Goal: Task Accomplishment & Management: Complete application form

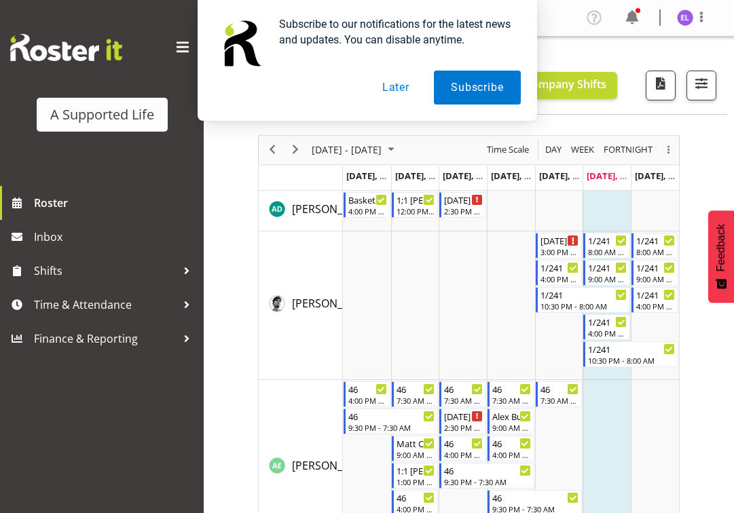
click at [395, 90] on button "Later" at bounding box center [395, 88] width 61 height 34
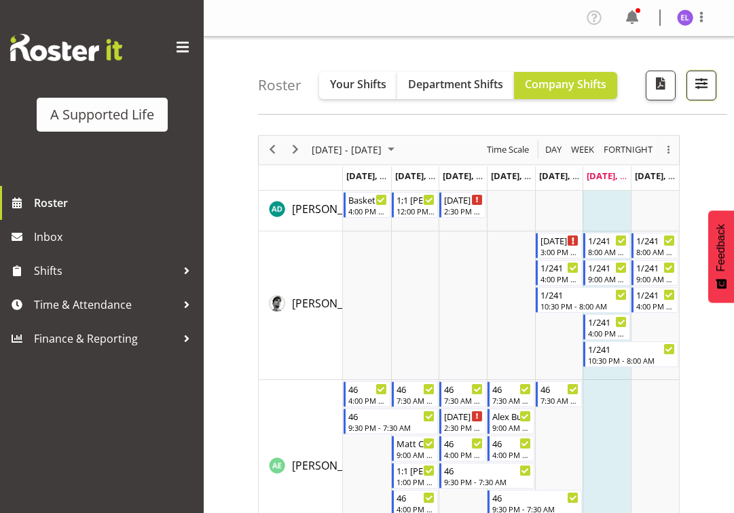
click at [707, 75] on span "button" at bounding box center [702, 84] width 18 height 18
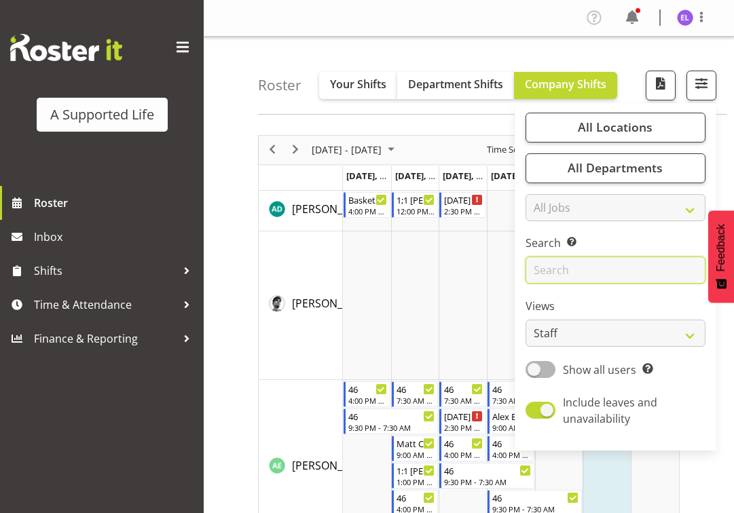
click at [592, 270] on input "text" at bounding box center [616, 270] width 180 height 27
type input "miranda"
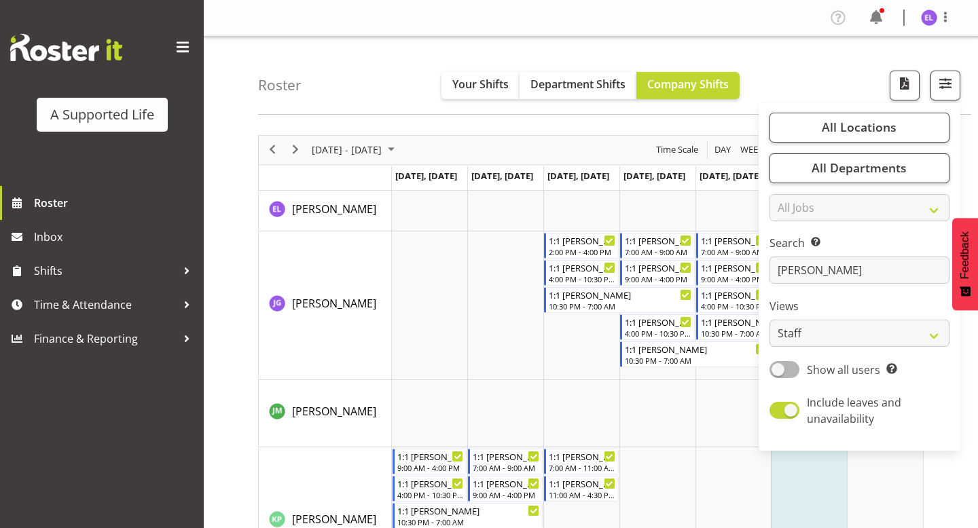
click at [733, 85] on div "Roster Your Shifts Department Shifts Company Shifts All Locations Clear 1.241 E…" at bounding box center [614, 76] width 713 height 78
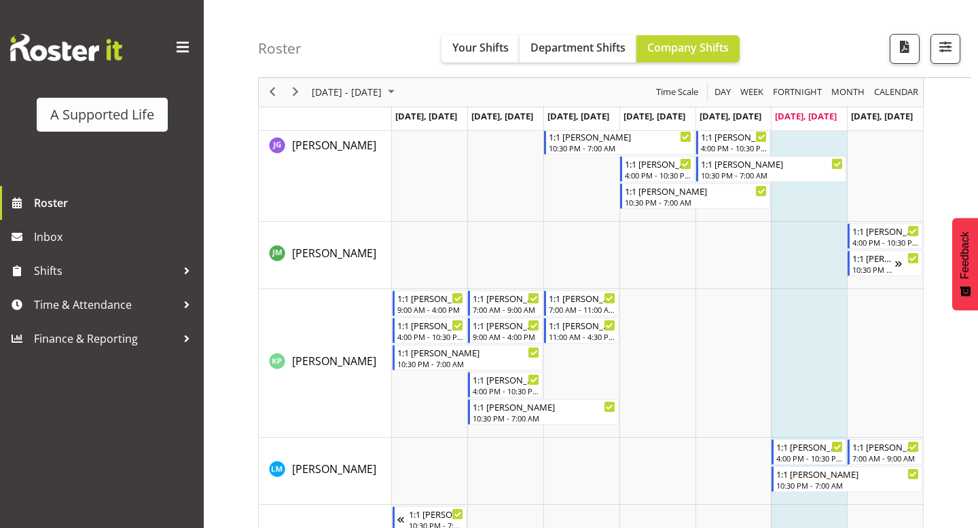
scroll to position [213, 0]
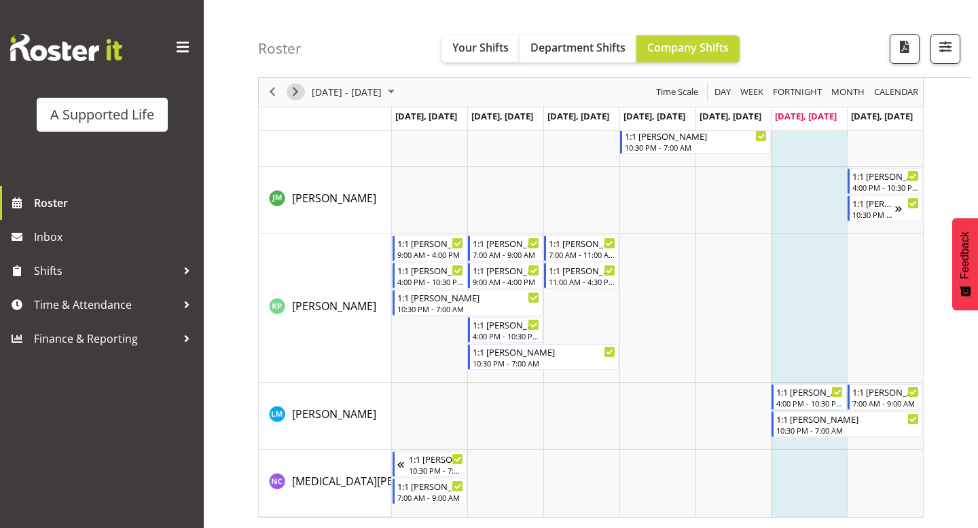
click at [295, 90] on span "Next" at bounding box center [295, 92] width 16 height 17
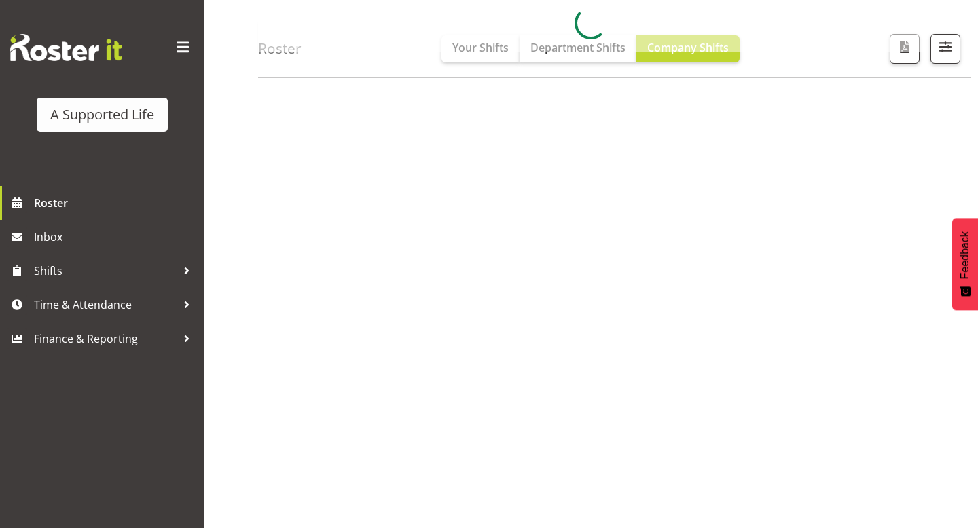
scroll to position [140, 0]
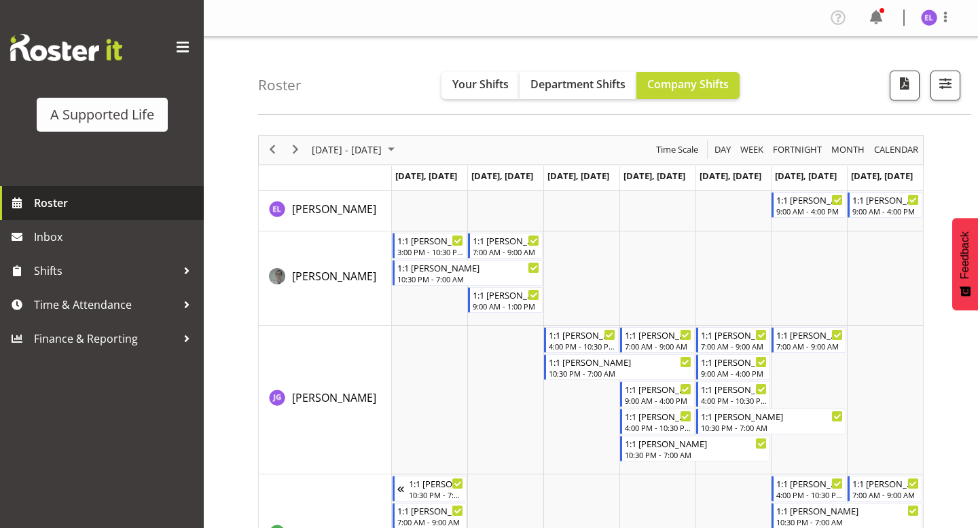
click at [128, 201] on span "Roster" at bounding box center [115, 203] width 163 height 20
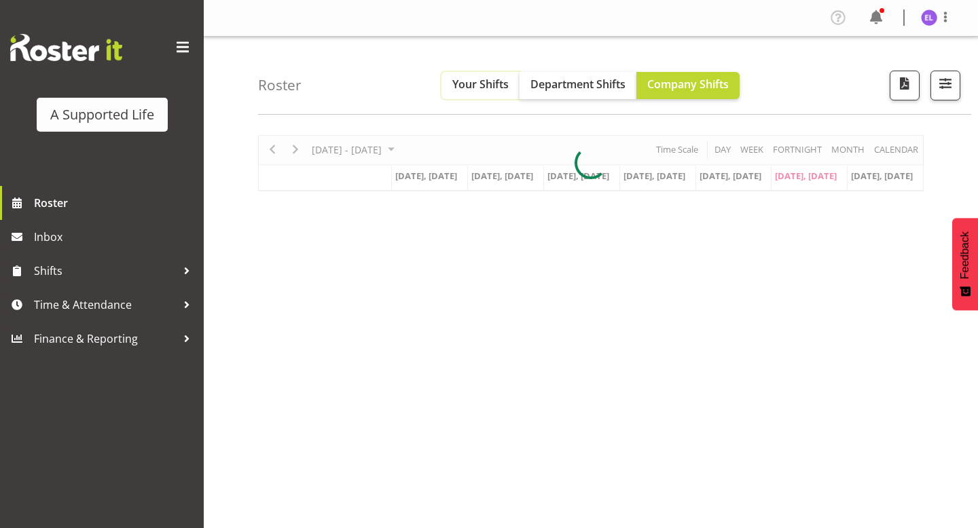
click at [505, 95] on button "Your Shifts" at bounding box center [480, 85] width 78 height 27
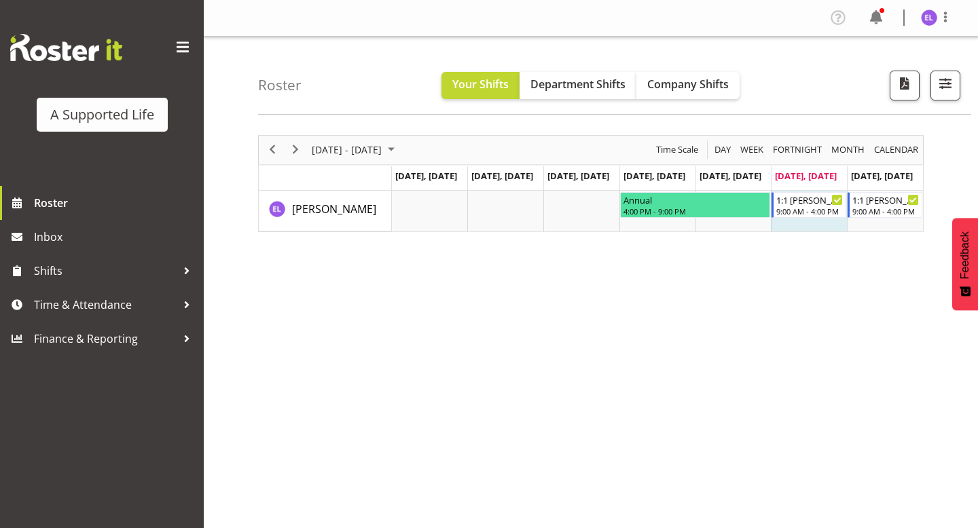
click at [596, 335] on div "August 18 - 24, 2025 Today Day Week Fortnight Month calendar Month Agenda Time …" at bounding box center [618, 396] width 720 height 543
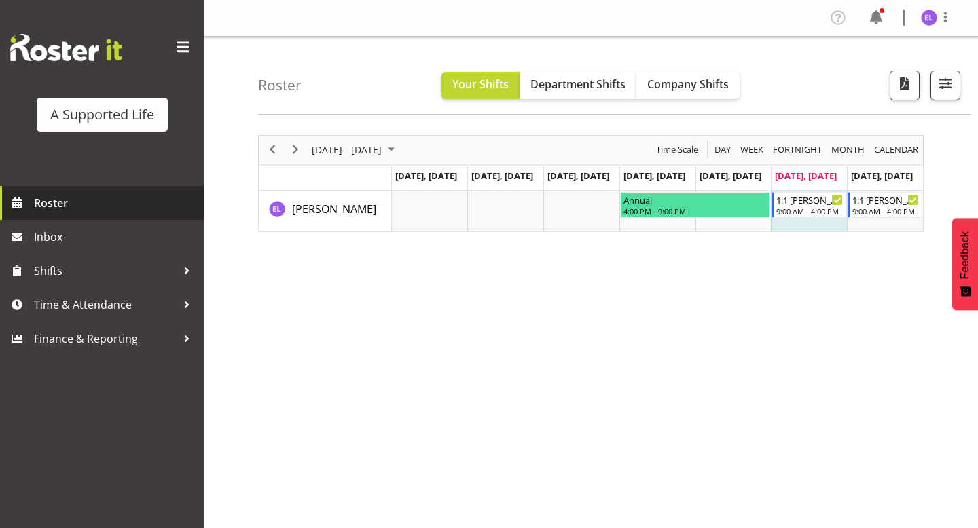
click at [89, 200] on span "Roster" at bounding box center [115, 203] width 163 height 20
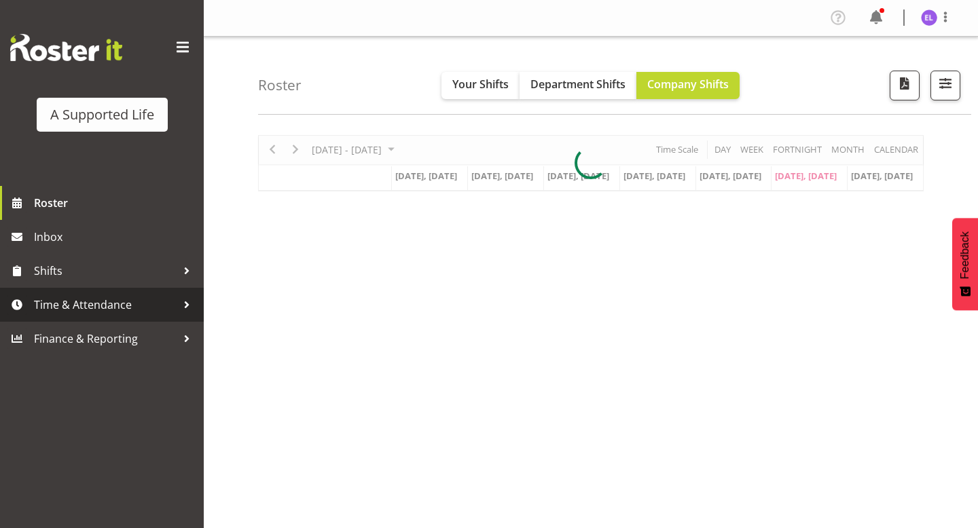
click at [109, 310] on span "Time & Attendance" at bounding box center [105, 305] width 143 height 20
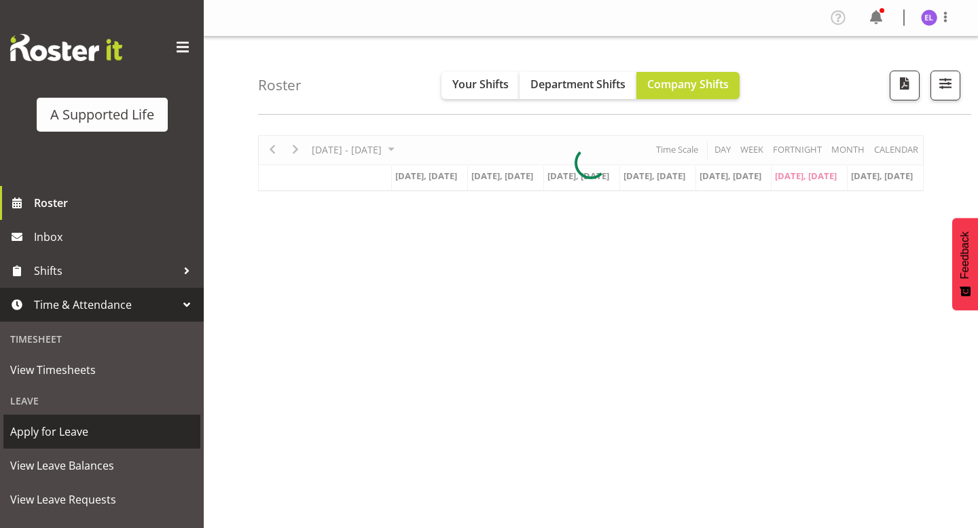
click at [109, 435] on span "Apply for Leave" at bounding box center [101, 432] width 183 height 20
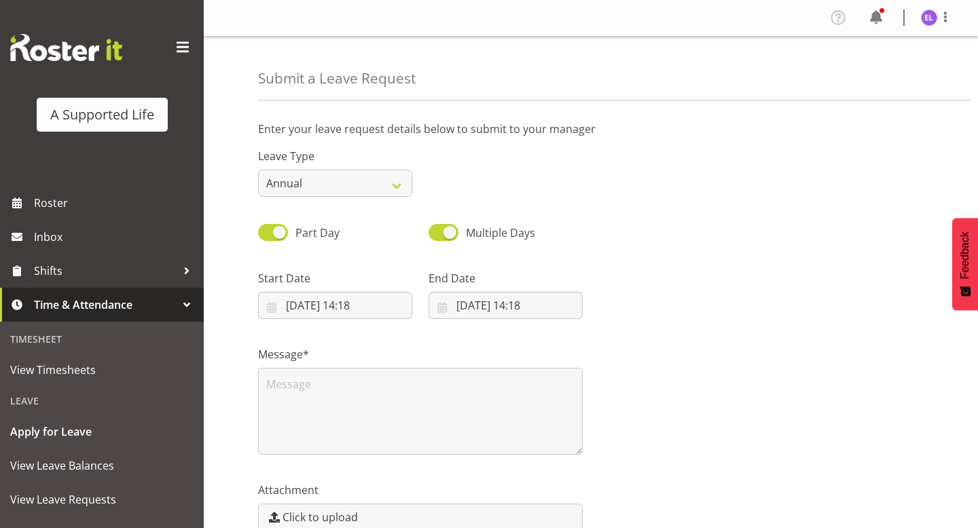
select select "7"
select select "2025"
select select "14"
select select "18"
click at [354, 306] on input "23/08/2025, 14:18" at bounding box center [335, 305] width 154 height 27
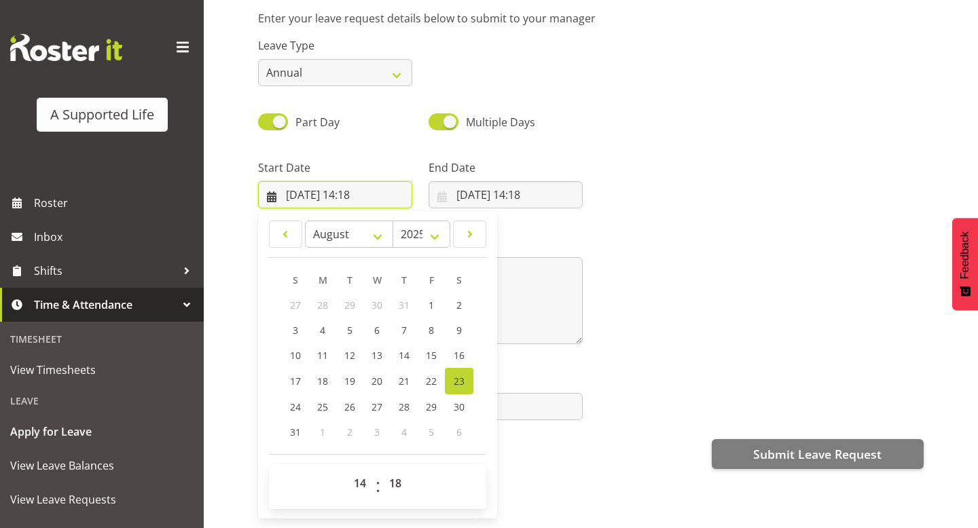
scroll to position [119, 0]
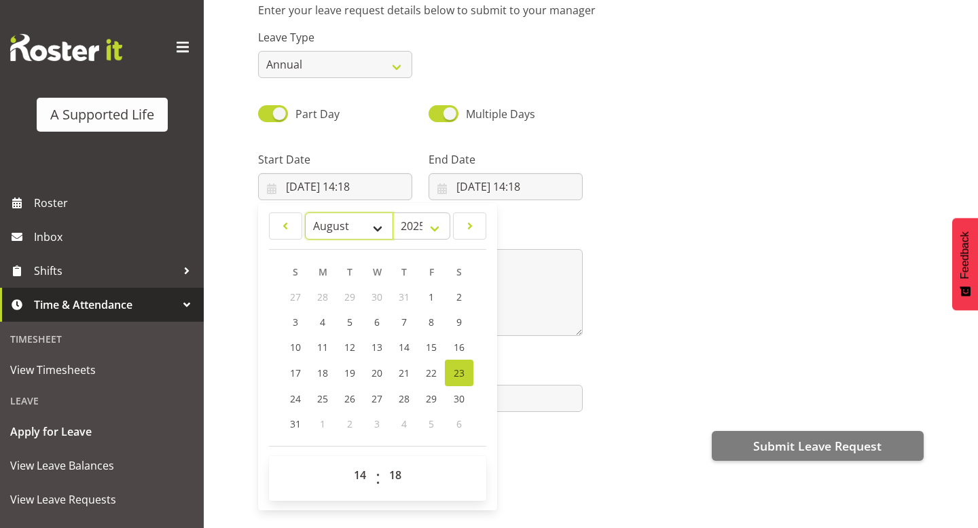
click at [372, 224] on select "January February March April May June July August September October November De…" at bounding box center [349, 226] width 89 height 27
select select "9"
click at [460, 372] on span "25" at bounding box center [459, 372] width 11 height 13
click at [300, 391] on span "26" at bounding box center [296, 397] width 11 height 13
click at [459, 374] on span "25" at bounding box center [459, 372] width 11 height 13
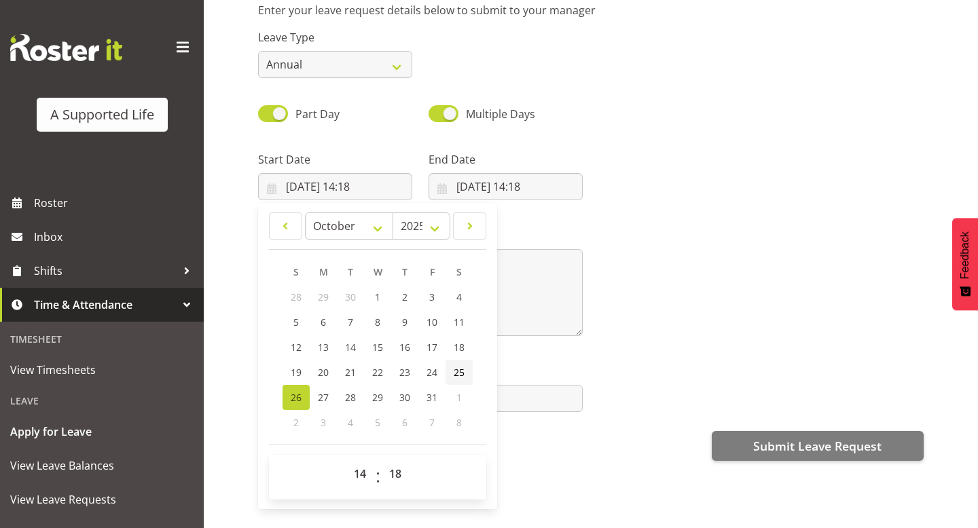
type input "25/10/2025, 14:18"
click at [359, 474] on select "00 01 02 03 04 05 06 07 08 09 10 11 12 13 14 15 16 17 18 19 20 21 22 23" at bounding box center [361, 473] width 31 height 27
select select "9"
type input "25/10/2025, 09:18"
click at [393, 476] on select "00 01 02 03 04 05 06 07 08 09 10 11 12 13 14 15 16 17 18 19 20 21 22 23 24 25 2…" at bounding box center [397, 473] width 31 height 27
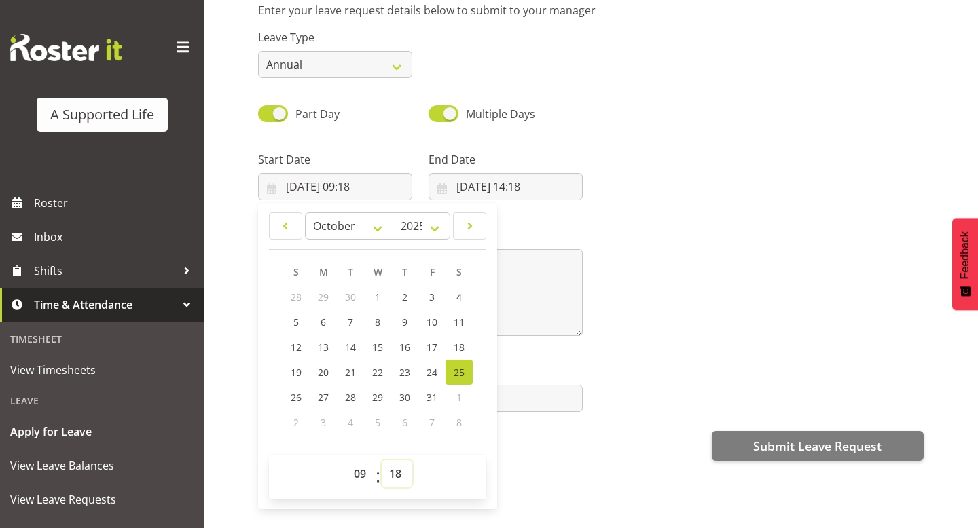
select select "0"
type input "25/10/2025, 09:00"
click at [621, 372] on div "Attachment Click to upload" at bounding box center [591, 382] width 682 height 76
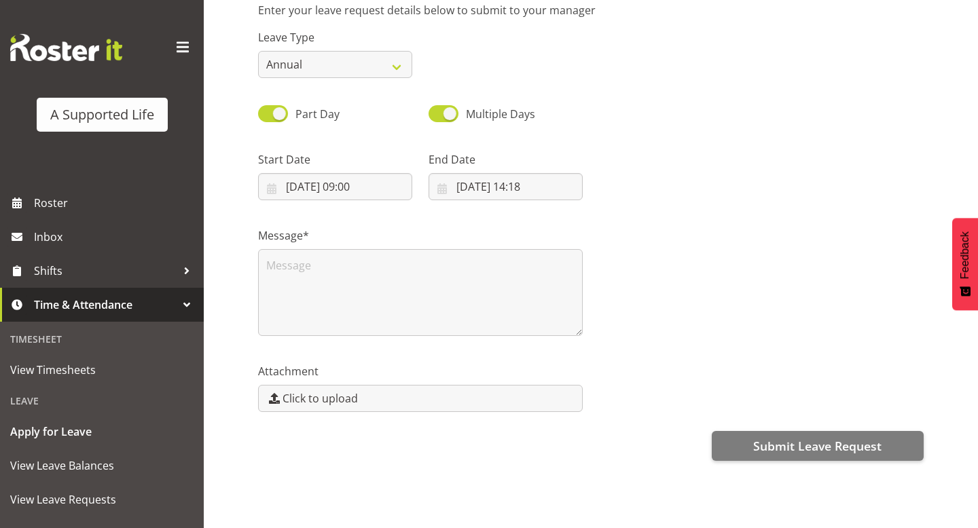
scroll to position [126, 0]
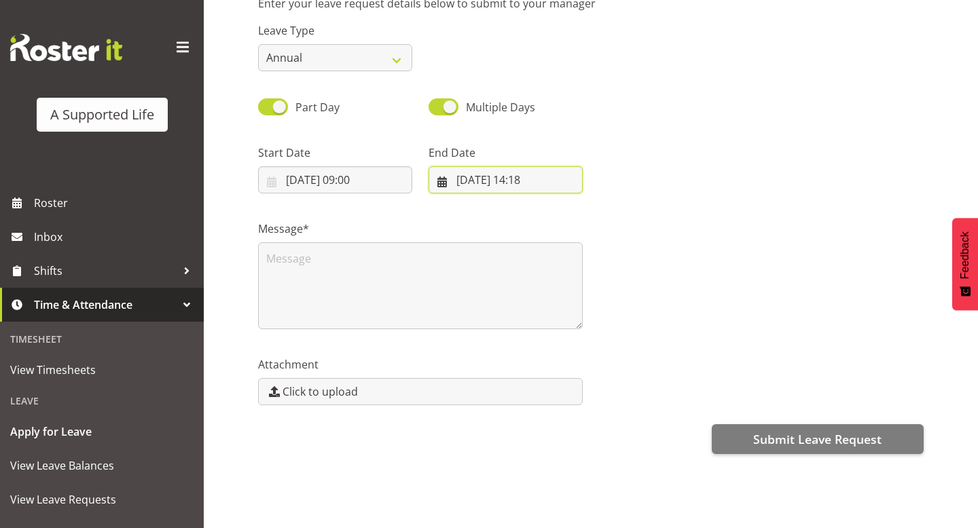
click at [517, 180] on input "23/08/2025, 14:18" at bounding box center [506, 179] width 154 height 27
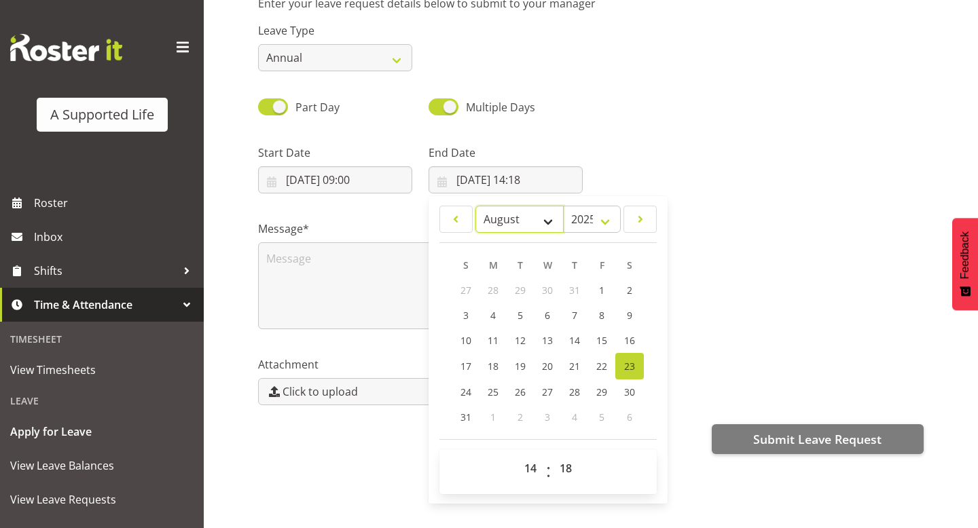
click at [541, 213] on select "January February March April May June July August September October November De…" at bounding box center [519, 219] width 89 height 27
select select "9"
click at [471, 393] on span "26" at bounding box center [466, 390] width 11 height 13
type input "26/10/2025, 14:18"
click at [537, 471] on select "00 01 02 03 04 05 06 07 08 09 10 11 12 13 14 15 16 17 18 19 20 21 22 23" at bounding box center [532, 467] width 31 height 27
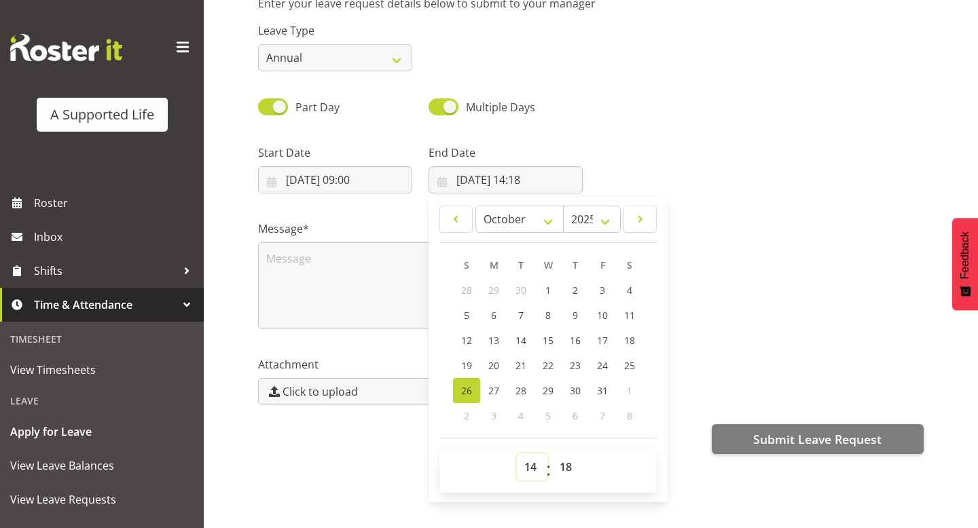
select select "16"
type input "26/10/2025, 16:18"
click at [564, 461] on select "00 01 02 03 04 05 06 07 08 09 10 11 12 13 14 15 16 17 18 19 20 21 22 23 24 25 2…" at bounding box center [567, 467] width 31 height 27
select select "0"
type input "26/10/2025, 16:00"
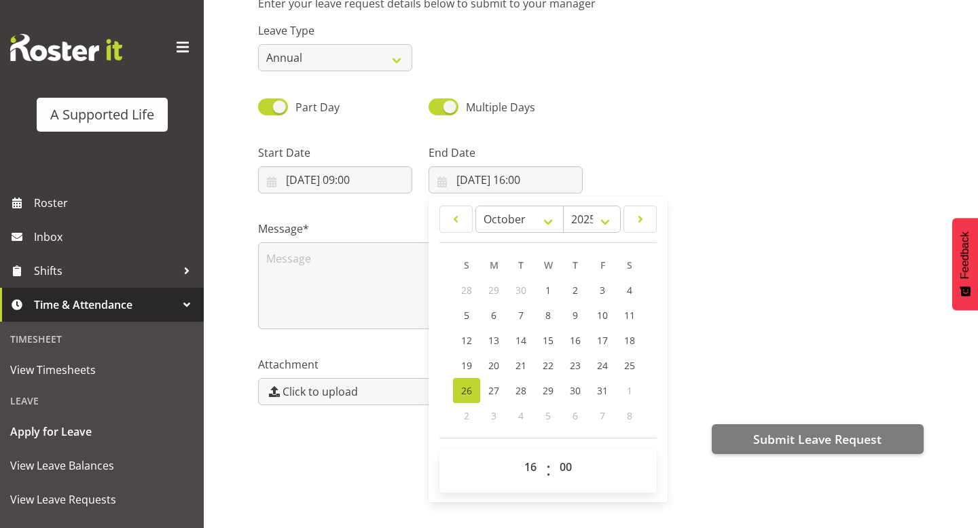
click at [710, 209] on div "Message*" at bounding box center [591, 270] width 682 height 136
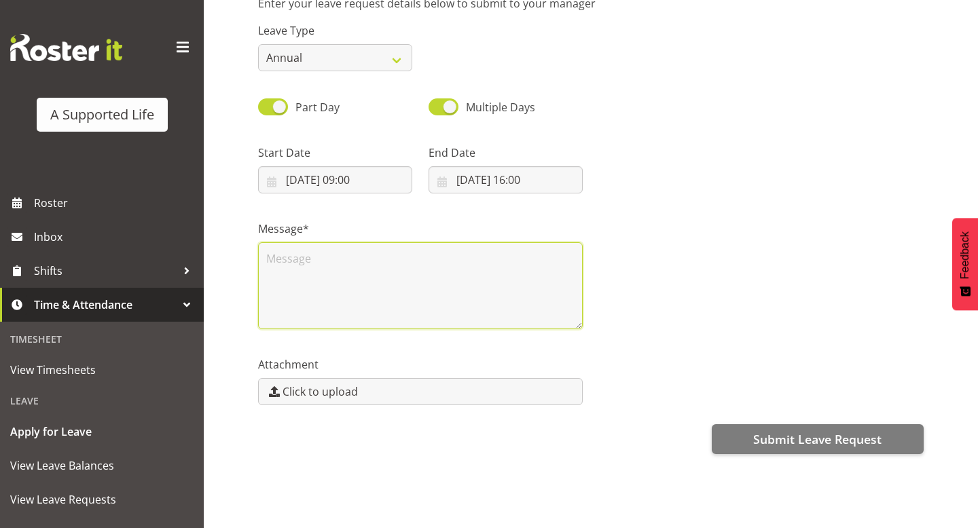
click at [506, 293] on textarea at bounding box center [420, 285] width 325 height 87
click at [294, 261] on textarea "Away Auckland" at bounding box center [420, 285] width 325 height 87
drag, startPoint x: 351, startPoint y: 264, endPoint x: 269, endPoint y: 256, distance: 82.6
click at [269, 256] on textarea "Away Auckland" at bounding box center [420, 285] width 325 height 87
click at [302, 263] on textarea "Away Auckland" at bounding box center [420, 285] width 325 height 87
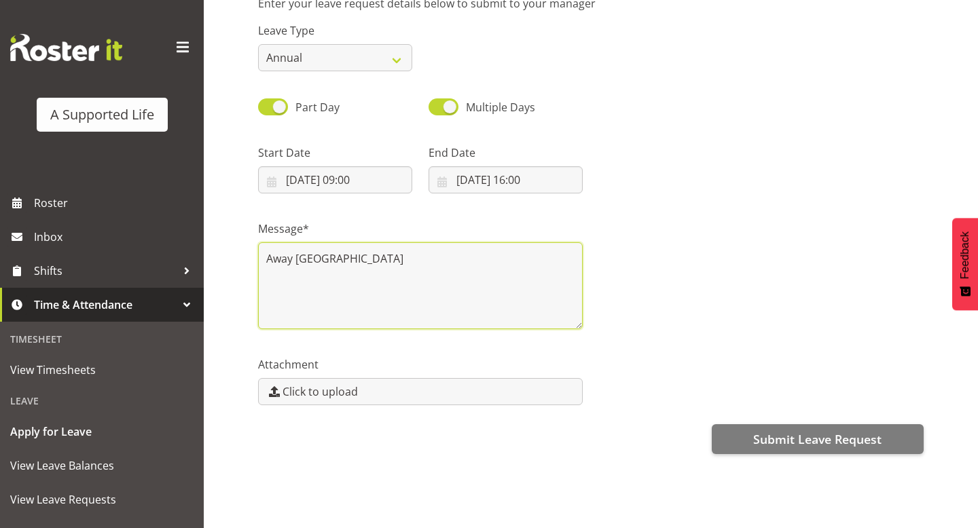
click at [295, 261] on textarea "Away Auckland" at bounding box center [420, 285] width 325 height 87
click at [270, 258] on textarea "Away from 56A Auckland" at bounding box center [420, 285] width 325 height 87
click at [267, 258] on textarea "Away from 56A Auckland" at bounding box center [420, 285] width 325 height 87
click at [340, 259] on textarea "Hi, Away from 56A Auckland" at bounding box center [420, 285] width 325 height 87
drag, startPoint x: 402, startPoint y: 266, endPoint x: 284, endPoint y: 261, distance: 118.2
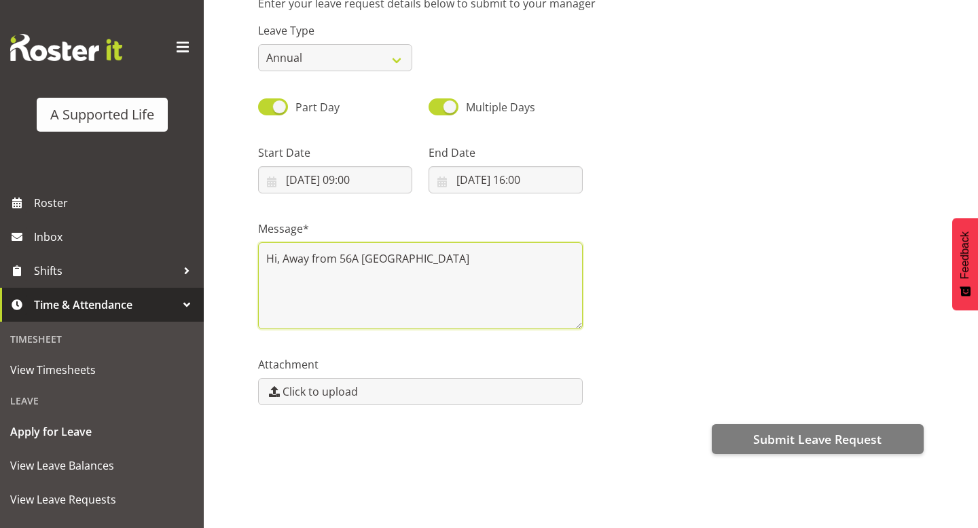
click at [284, 261] on textarea "Hi, Away from 56A Auckland" at bounding box center [420, 285] width 325 height 87
click at [313, 257] on textarea "Hi, away Sat, 25th Oct - Sun" at bounding box center [420, 285] width 325 height 87
drag, startPoint x: 415, startPoint y: 261, endPoint x: 312, endPoint y: 261, distance: 103.2
click at [312, 261] on textarea "Hi, away Sat, 25th Oct - Sun" at bounding box center [420, 285] width 325 height 87
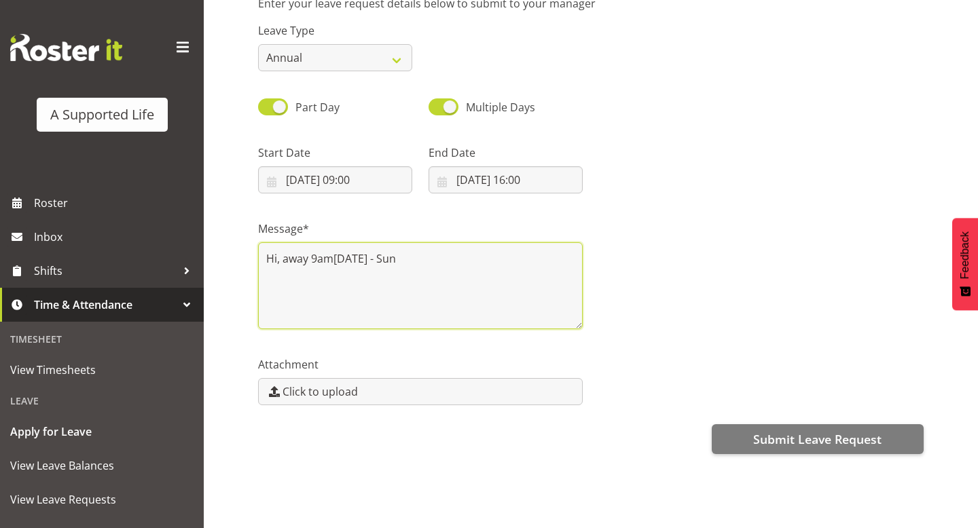
click at [415, 259] on textarea "Hi, away 9am, Sat, 25th Oct - Sun" at bounding box center [420, 285] width 325 height 87
click at [467, 258] on textarea "Hi, away 9am, Sat, 25th Oct - 4pm, Sun" at bounding box center [420, 285] width 325 height 87
click at [309, 260] on textarea "Hi, away 9am, Sat, 25th Oct - 4pm, Sun, 26th Oct." at bounding box center [420, 285] width 325 height 87
click at [326, 276] on textarea "Hi, away out of Auckland. 9am, Sat, 25th Oct - 4pm, Sun, 26th Oct." at bounding box center [420, 285] width 325 height 87
click at [280, 259] on textarea "Hi, away out of Auckland. 9am, Sat, 25th Oct - 4pm, Sun, 26th Oct. Back on shift" at bounding box center [420, 285] width 325 height 87
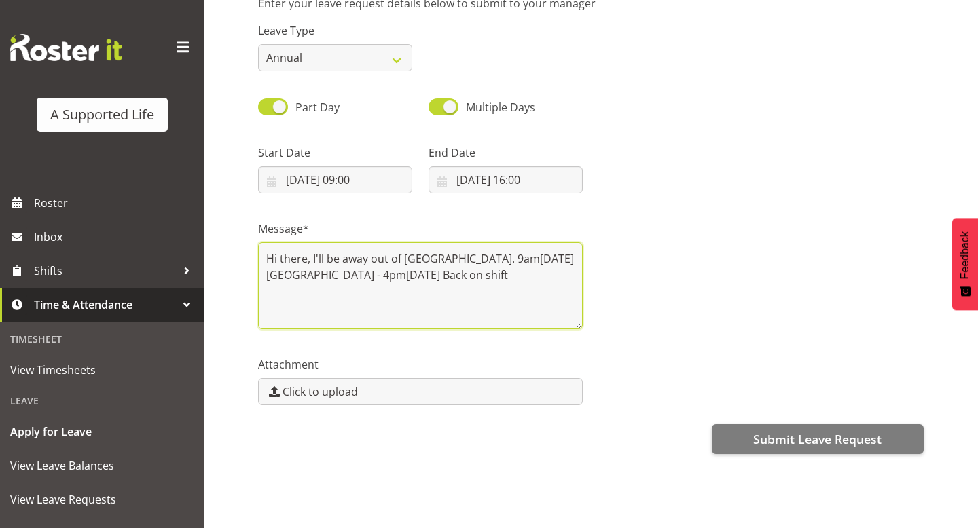
click at [460, 273] on textarea "Hi there, I'll be away out of Auckland. 9am, Sat, 25th Oct - 4pm, Sun, 26th Oct…" at bounding box center [420, 285] width 325 height 87
drag, startPoint x: 454, startPoint y: 261, endPoint x: 371, endPoint y: 260, distance: 82.2
click at [371, 260] on textarea "Hi there, I'll be away out of Auckland. 9am, Sat, 25th Oct - 4pm, Sun, 26th Oct…" at bounding box center [420, 285] width 325 height 87
click at [417, 272] on textarea "Hi there, I'll be away from 9am, Sat, 25th Oct - 4pm, Sun, 26th Oct. Back on sh…" at bounding box center [420, 285] width 325 height 87
click at [498, 261] on textarea "Hi there, I'll be away from 9am, Sat, 25th Oct - 4pm, Sun, 26th Oct. Back on sh…" at bounding box center [420, 285] width 325 height 87
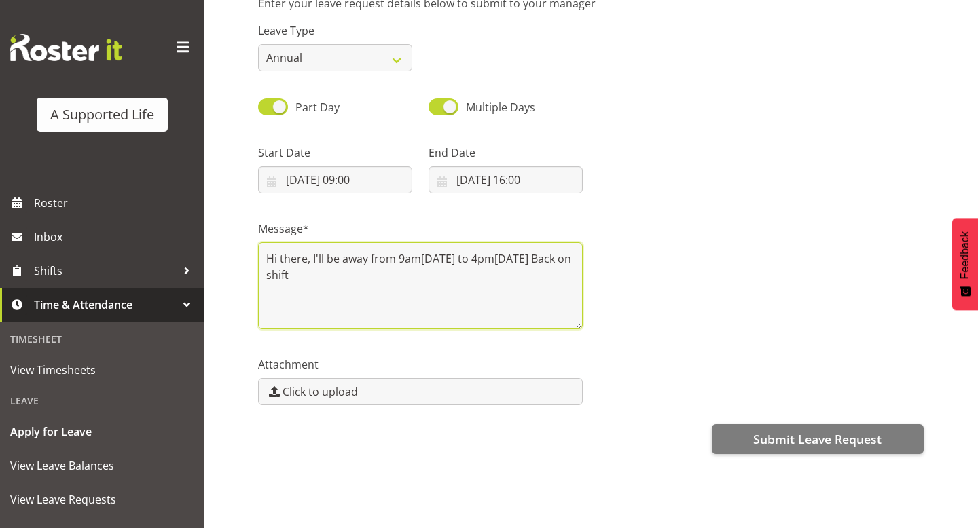
drag, startPoint x: 397, startPoint y: 259, endPoint x: 370, endPoint y: 258, distance: 27.2
click at [370, 258] on textarea "Hi there, I'll be away from 9am, Sat, 25th Oct to 4pm, Sun, 26th Oct. Back on s…" at bounding box center [420, 285] width 325 height 87
drag, startPoint x: 418, startPoint y: 263, endPoint x: 371, endPoint y: 263, distance: 46.9
click at [371, 263] on textarea "Hi there, I'll be away between 9am, Sat, 25th Oct to 4pm, Sun, 26th Oct. Back o…" at bounding box center [420, 285] width 325 height 87
click at [505, 259] on textarea "Hi there, I'll be away from 9am, Sat, 25th Oct to 4pm, Sun, 26th Oct. Back on s…" at bounding box center [420, 285] width 325 height 87
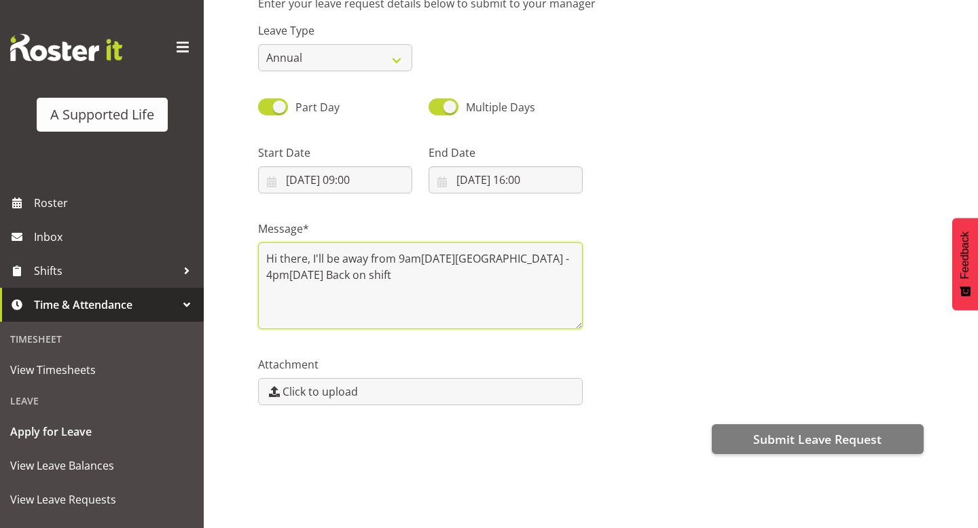
click at [512, 277] on textarea "Hi there, I'll be away from 9am, Sat, 25th Oct - 4pm, Sun, 26th Oct. Back on sh…" at bounding box center [420, 285] width 325 height 87
click at [382, 276] on textarea "Hi there, I'll be away from 9am, Sat, 25th Oct - 4pm, Sun, 26th Oct. Back on sh…" at bounding box center [420, 285] width 325 height 87
click at [485, 276] on textarea "Hi there, I'll be away from 9am, Sat, 25th Oct - 4pm, Sun, 26th Oct. Back on sh…" at bounding box center [420, 285] width 325 height 87
click at [410, 292] on textarea "Hi there, I'll be away from 9am, Sat, 25th Oct - 4pm, Sun, 26th Oct. Back on sh…" at bounding box center [420, 285] width 325 height 87
click at [477, 295] on textarea "Hi there, I'll be away from 9am, Sat, 25th Oct - 4pm, Sun, 26th Oct. Back on sh…" at bounding box center [420, 285] width 325 height 87
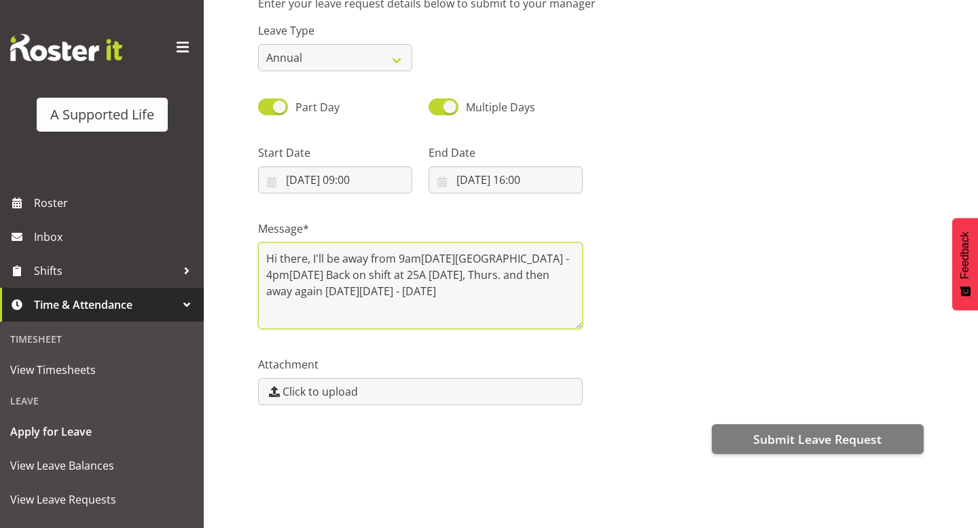
type textarea "Hi there, I'll be away from 9am, Sat, 25th Oct - 4pm, Sun, 26th Oct. Back on sh…"
click at [539, 294] on textarea "Hi there, I'll be away from 9am, Sat, 25th Oct - 4pm, Sun, 26th Oct. Back on sh…" at bounding box center [420, 285] width 325 height 87
drag, startPoint x: 460, startPoint y: 293, endPoint x: 244, endPoint y: 255, distance: 218.7
click at [244, 255] on div "Submit a Leave Request Enter your leave request details below to submit to your…" at bounding box center [591, 219] width 774 height 617
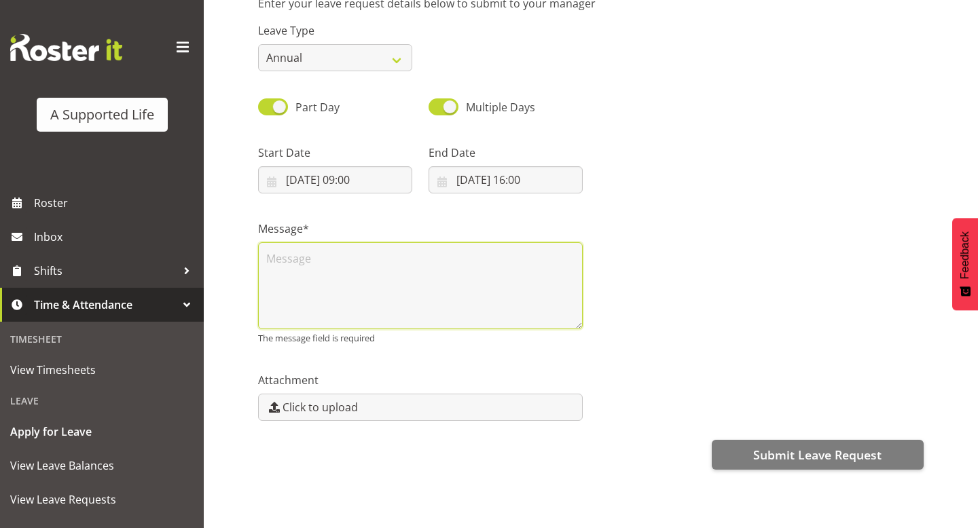
click at [397, 270] on textarea at bounding box center [420, 285] width 325 height 87
paste textarea "Away from 56A, 9 AM Sat, 25 Oct to 4 PM Sun, 26 Oct. Back on shift at 25A, Thur…"
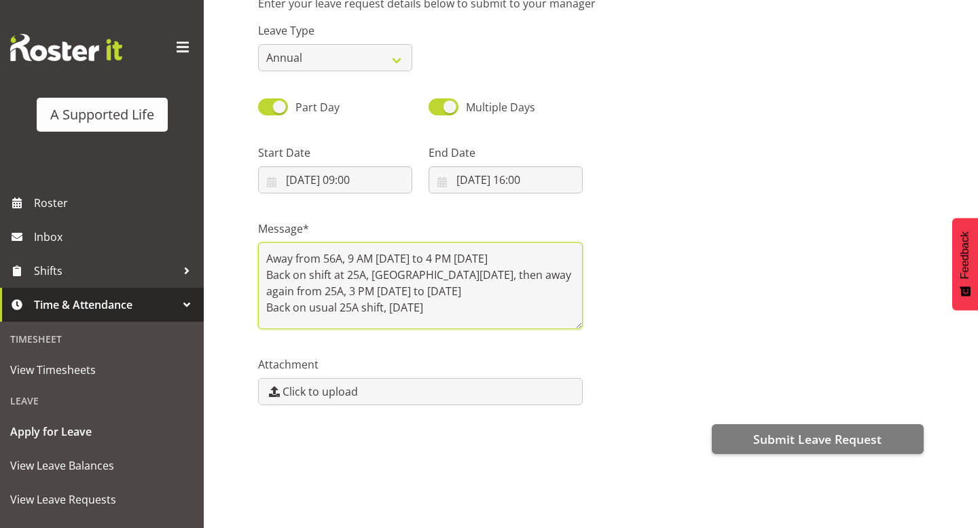
click at [263, 255] on textarea "Away from 56A, 9 AM Sat, 25 Oct to 4 PM Sun, 26 Oct. Back on shift at 25A, Thur…" at bounding box center [420, 285] width 325 height 87
click at [376, 259] on textarea "Away from 56A, 9 AM Sat, 25 Oct to 4 PM Sun, 26 Oct. Back on shift at 25A, Thur…" at bounding box center [420, 285] width 325 height 87
drag, startPoint x: 456, startPoint y: 260, endPoint x: 443, endPoint y: 260, distance: 12.9
click at [443, 260] on textarea "Away from 56A, 9-4 PM Sat, 25 Oct to 4 PM Sun, 26 Oct. Back on shift at 25A, Th…" at bounding box center [420, 285] width 325 height 87
click at [570, 271] on textarea "Away from 56A, 9-4 PM Sat, 25 Oct, Away 9-4 PM Sun, 26 Oct. Back on shift at 25…" at bounding box center [420, 285] width 325 height 87
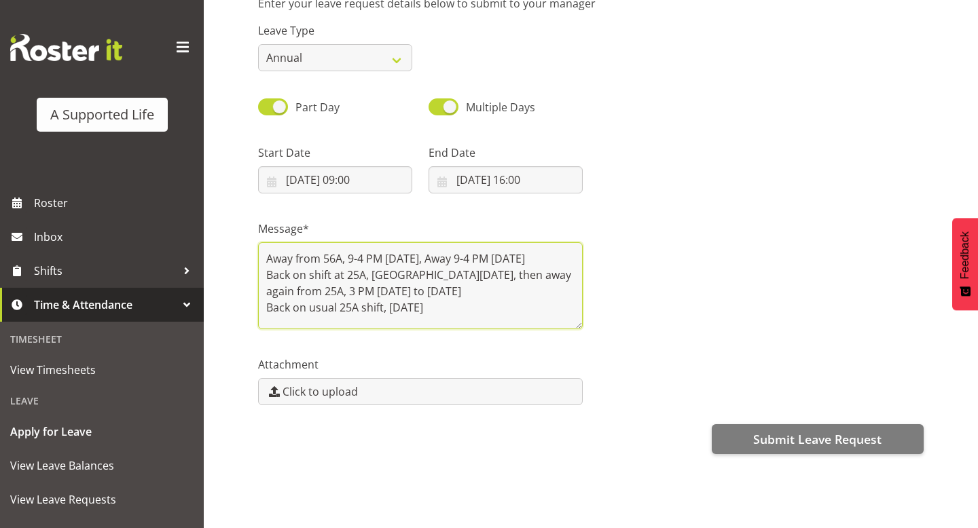
click at [513, 259] on textarea "Away from 56A, 9-4 PM Sat, 25 Oct, Away 9-4 PM Sun, 26 Oct. Back on shift at 25…" at bounding box center [420, 285] width 325 height 87
click at [268, 295] on textarea "Away from 56A, 9-4 PM Sat, 25 Oct, Away 9-4 PM, Sun, 26 Oct. Back on shift at 2…" at bounding box center [420, 285] width 325 height 87
click at [444, 292] on textarea "Away from 56A, 9-4 PM Sat, 25 Oct, Away 9-4 PM, Sun, 26 Oct. Back on shift at 2…" at bounding box center [420, 285] width 325 height 87
drag, startPoint x: 298, startPoint y: 310, endPoint x: 258, endPoint y: 310, distance: 40.1
click at [258, 310] on textarea "Away from 56A, 9-4 PM Sat, 25 Oct, Away 9-4 PM, Sun, 26 Oct. Back on shift at 2…" at bounding box center [420, 285] width 325 height 87
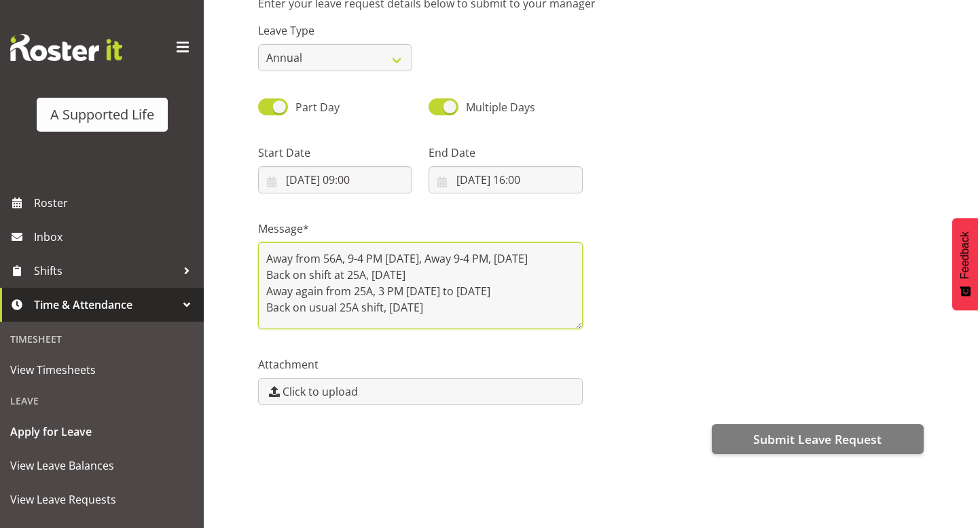
click at [386, 311] on textarea "Away from 56A, 9-4 PM Sat, 25 Oct, Away 9-4 PM, Sun, 26 Oct. Back on shift at 2…" at bounding box center [420, 285] width 325 height 87
click at [432, 309] on textarea "Away from 56A, 9-4 PM Sat, 25 Oct, Away 9-4 PM, Sun, 26 Oct. Back on shift at 2…" at bounding box center [420, 285] width 325 height 87
click at [433, 310] on textarea "Away from 56A, 9-4 PM Sat, 25 Oct, Away 9-4 PM, Sun, 26 Oct. Back on shift at 2…" at bounding box center [420, 285] width 325 height 87
click at [540, 310] on textarea "Away from 56A, 9-4 PM Sat, 25 Oct, Away 9-4 PM, Sun, 26 Oct. Back on shift at 2…" at bounding box center [420, 285] width 325 height 87
click at [268, 323] on textarea "Away from 56A, 9-4 PM Sat, 25 Oct, Away 9-4 PM, Sun, 26 Oct. Back on shift at 2…" at bounding box center [420, 285] width 325 height 87
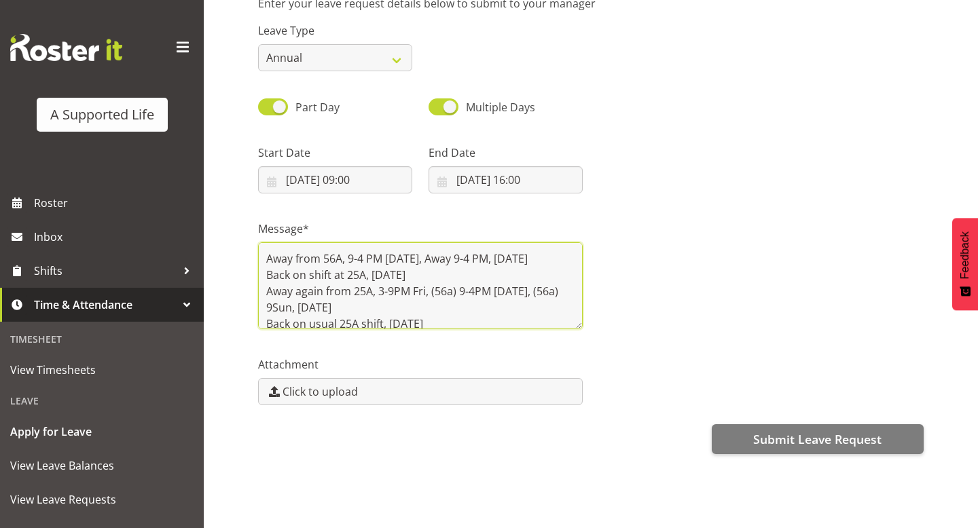
scroll to position [3, 0]
click at [498, 320] on textarea "Away from 56A, 9-4 PM Sat, 25 Oct, Away 9-4 PM, Sun, 26 Oct. Back on shift at 2…" at bounding box center [420, 285] width 325 height 87
click at [379, 307] on textarea "Away from 56A, 9-4 PM Sat, 25 Oct, Away 9-4 PM, Sun, 26 Oct. Back on shift at 2…" at bounding box center [420, 285] width 325 height 87
click at [371, 304] on textarea "Away from 56A, 9-4 PM Sat, 25 Oct, Away 9-4 PM, Sun, 26 Oct. Back on shift at 2…" at bounding box center [420, 285] width 325 height 87
click at [375, 306] on textarea "Away from 56A, 9-4 PM Sat, 25 Oct, Away 9-4 PM, Sun, 26 Oct. Back on shift at 2…" at bounding box center [420, 285] width 325 height 87
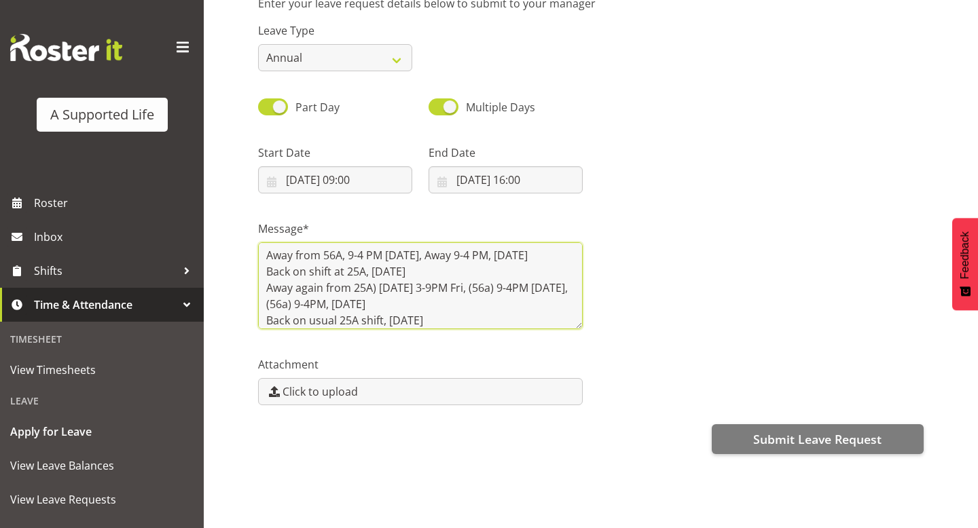
click at [355, 306] on textarea "Away from 56A, 9-4 PM Sat, 25 Oct, Away 9-4 PM, Sun, 26 Oct. Back on shift at 2…" at bounding box center [420, 285] width 325 height 87
drag, startPoint x: 555, startPoint y: 304, endPoint x: 542, endPoint y: 304, distance: 12.9
click at [542, 304] on textarea "Away from 56A, 9-4 PM Sat, 25 Oct, Away 9-4 PM, Sun, 26 Oct. Back on shift at 2…" at bounding box center [420, 285] width 325 height 87
click at [308, 321] on textarea "Away from 56A, 9-4 PM Sat, 25 Oct, Away 9-4 PM, Sun, 26 Oct. Back on shift at 2…" at bounding box center [420, 285] width 325 height 87
click at [447, 317] on textarea "Away from 56A, 9-4 PM Sat, 25 Oct, Away 9-4 PM, Sun, 26 Oct. Back on shift at 2…" at bounding box center [420, 285] width 325 height 87
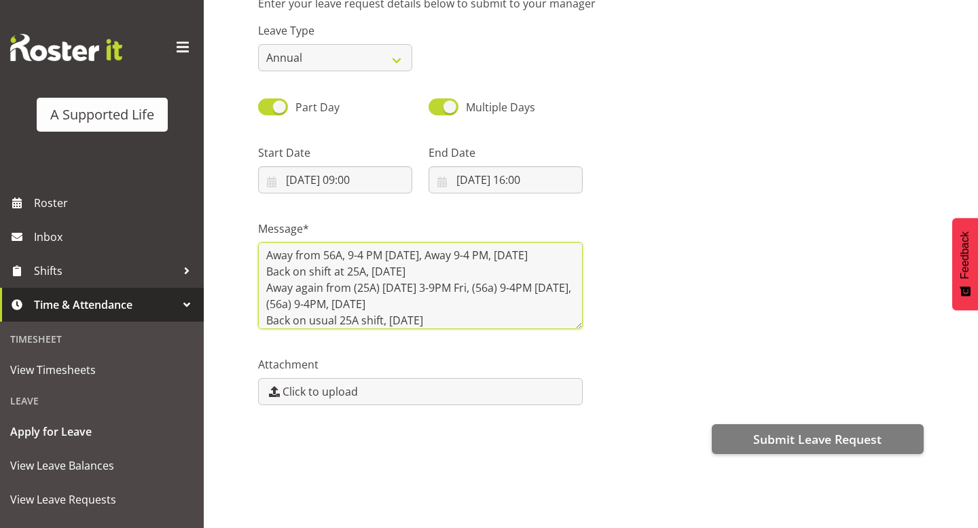
click at [348, 257] on textarea "Away from 56A, 9-4 PM Sat, 25 Oct, Away 9-4 PM, Sun, 26 Oct. Back on shift at 2…" at bounding box center [420, 285] width 325 height 87
click at [450, 258] on textarea "Away from (56a) 9-4 PM Sat, 25 Oct, Away 9-4 PM, Sun, 26 Oct. Back on shift at …" at bounding box center [420, 285] width 325 height 87
click at [478, 255] on textarea "Away from (56a) 9-4 PM Sat, 25 Oct, Away 9-4 PM, Sun, 26 Oct. Back on shift at …" at bounding box center [420, 285] width 325 height 87
click at [397, 272] on textarea "Away from (56a) 9-4 PM Sat, 25 Oct, Away (56a) 9-4 PM, Sun, 26 Oct. Back on shi…" at bounding box center [420, 285] width 325 height 87
click at [348, 289] on textarea "Away from (56a) 9-4 PM Sat, 25 Oct, Away (56a) 9-4 PM, Sun, 26 Oct. Back on shi…" at bounding box center [420, 285] width 325 height 87
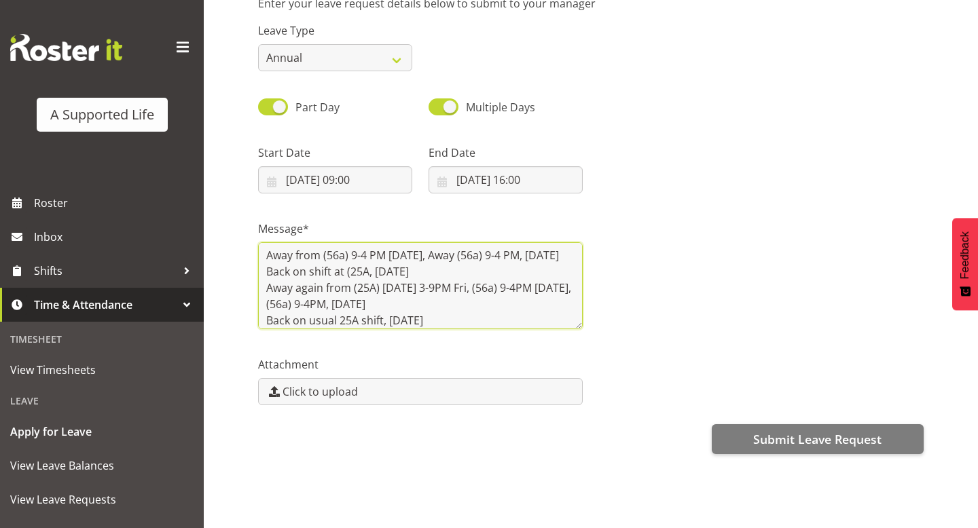
click at [370, 288] on textarea "Away from (56a) 9-4 PM Sat, 25 Oct, Away (56a) 9-4 PM, Sun, 26 Oct. Back on shi…" at bounding box center [420, 285] width 325 height 87
click at [378, 291] on textarea "Away from (56a) 9-4 PM Sat, 25 Oct, Away (56a) 9-4 PM, Sun, 26 Oct. Back on shi…" at bounding box center [420, 285] width 325 height 87
click at [412, 289] on textarea "Away from (56a) 9-4 PM Sat, 25 Oct, Away (56a) 9-4 PM, Sun, 26 Oct. Back on shi…" at bounding box center [420, 285] width 325 height 87
click at [376, 287] on textarea "Away from (56a) 9-4 PM Sat, 25 Oct, Away (56a) 9-4 PM, Sun, 26 Oct. Back on shi…" at bounding box center [420, 285] width 325 height 87
click at [467, 293] on textarea "Away from (56a) 9-4 PM Sat, 25 Oct, Away (56a) 9-4 PM, Sun, 26 Oct. Back on shi…" at bounding box center [420, 285] width 325 height 87
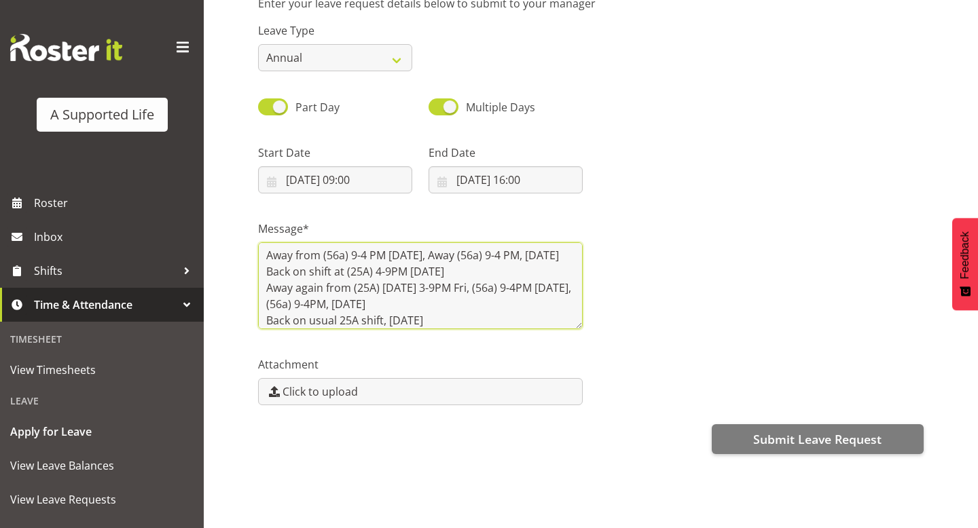
click at [494, 288] on textarea "Away from (56a) 9-4 PM Sat, 25 Oct, Away (56a) 9-4 PM, Sun, 26 Oct. Back on shi…" at bounding box center [420, 285] width 325 height 87
click at [450, 320] on textarea "Away from (56a) 9-4 PM Sat, 25 Oct, Away (56a) 9-4 PM, Sun, 26 Oct. Back on shi…" at bounding box center [420, 285] width 325 height 87
click at [474, 322] on textarea "Away from (56a) 9-4 PM Sat, 25 Oct, Away (56a) 9-4 PM, Sun, 26 Oct. Back on shi…" at bounding box center [420, 285] width 325 height 87
click at [268, 253] on textarea "Away from (56a) 9-4 PM Sat, 25 Oct, Away (56a) 9-4 PM, Sun, 26 Oct. Back on shi…" at bounding box center [420, 285] width 325 height 87
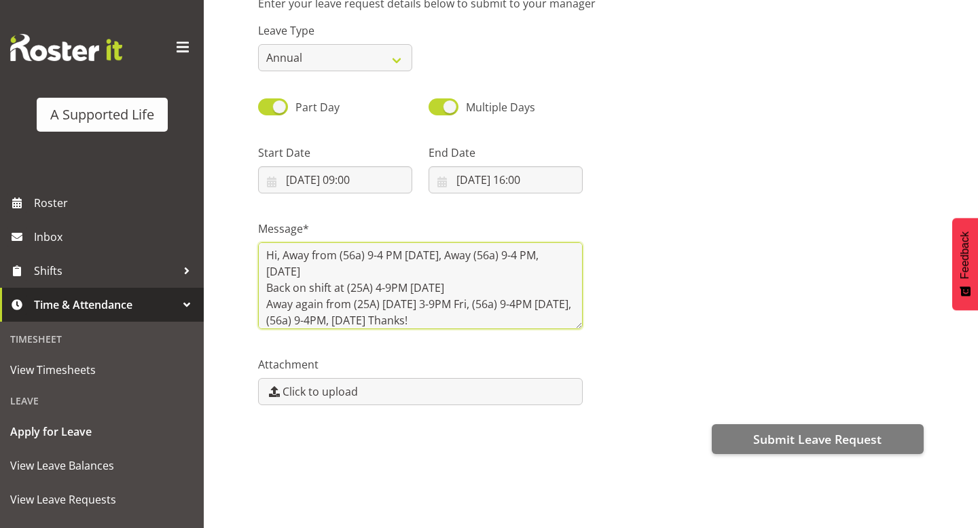
click at [465, 257] on textarea "Hi, Away from (56a) 9-4 PM Sat, 25 Oct, Away (56a) 9-4 PM, Sun, 26 Oct. Back on…" at bounding box center [420, 285] width 325 height 87
click at [479, 307] on textarea "Hi, Away from (56a) 9-4 PM Sat, 25 Oct, Away (56a) 9-4 PM, Sun, 26 Oct. Back on…" at bounding box center [420, 285] width 325 height 87
click at [312, 320] on textarea "Hi, Away from (56a) 9-4 PM Sat, 25 Oct, Away (56a) 9-4 PM, Sun, 26 Oct. Back on…" at bounding box center [420, 285] width 325 height 87
click at [311, 321] on textarea "Hi, Away from (56a) 9-4 PM Sat, 25 Oct, Away (56a) 9-4 PM, Sun, 26 Oct. Back on…" at bounding box center [420, 285] width 325 height 87
click at [465, 322] on textarea "Hi, Away from (56a) 9-4 PM Sat, 25 Oct, Away (56a) 9-4 PM, Sun, 26 Oct. Back on…" at bounding box center [420, 285] width 325 height 87
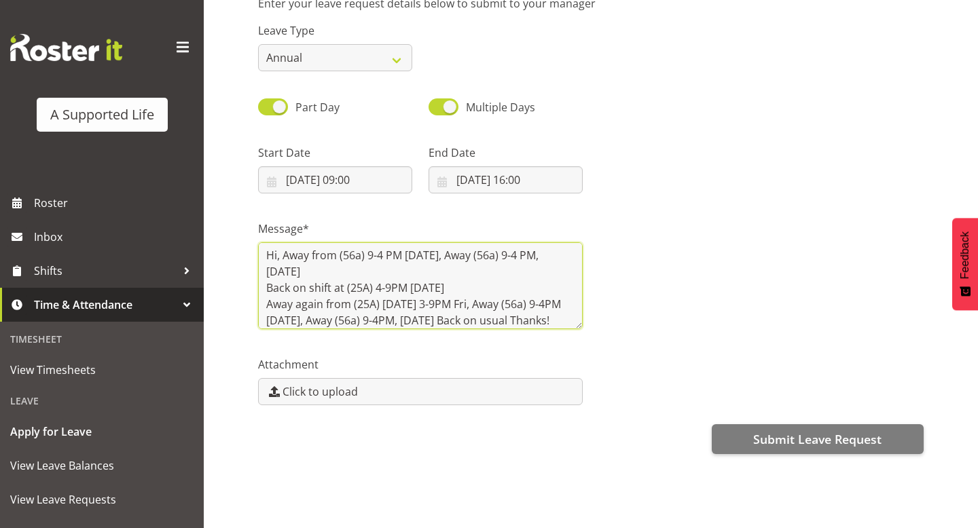
scroll to position [20, 0]
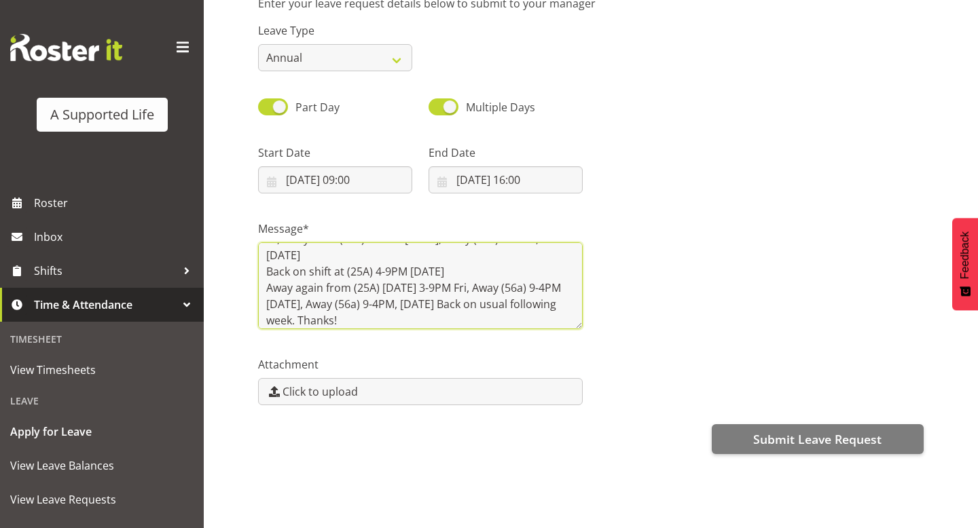
click at [474, 322] on textarea "Hi, Away from (56a) 9-4 PM Sat, 25 Oct, Away (56a) 9-4 PM, Sun, 26 Oct. Back on…" at bounding box center [420, 285] width 325 height 87
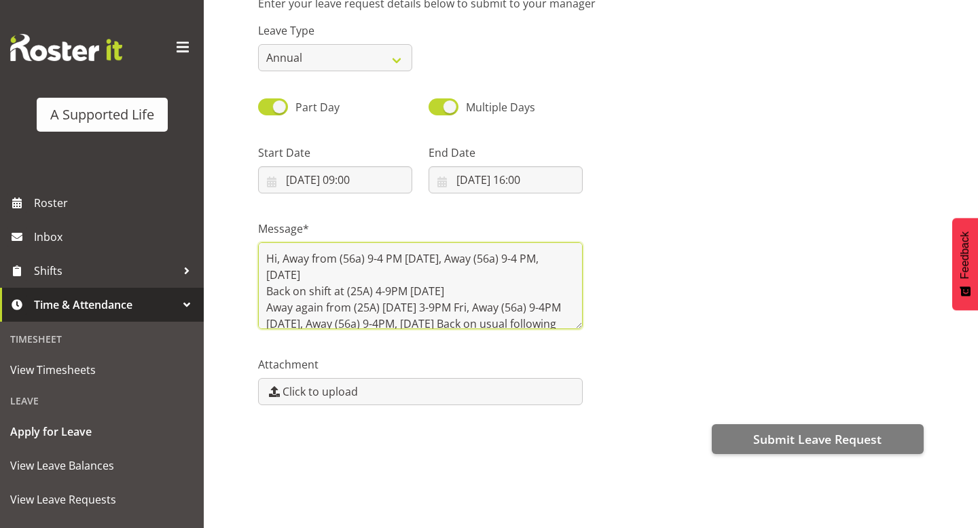
drag, startPoint x: 443, startPoint y: 322, endPoint x: 222, endPoint y: 204, distance: 250.6
click at [222, 204] on div "Submit a Leave Request Enter your leave request details below to submit to your…" at bounding box center [591, 219] width 774 height 617
click at [354, 299] on textarea "Hi, Away from (56a) 9-4 PM Sat, 25 Oct, Away (56a) 9-4 PM, Sun, 26 Oct. Back on…" at bounding box center [420, 285] width 325 height 87
click at [486, 290] on textarea "Hi, Away from (56a) 9-4 PM Sat, 25 Oct, Away (56a) 9-4 PM, Sun, 26 Oct. Back on…" at bounding box center [420, 285] width 325 height 87
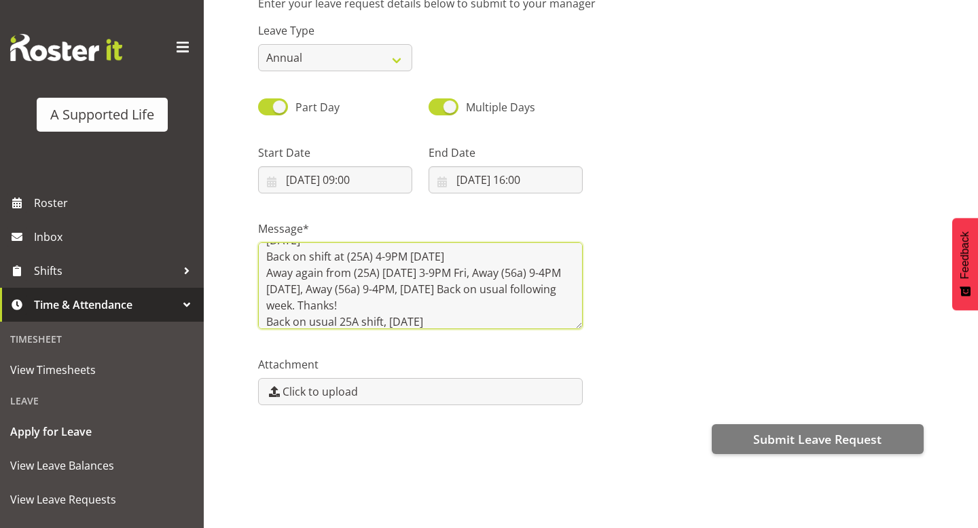
scroll to position [43, 0]
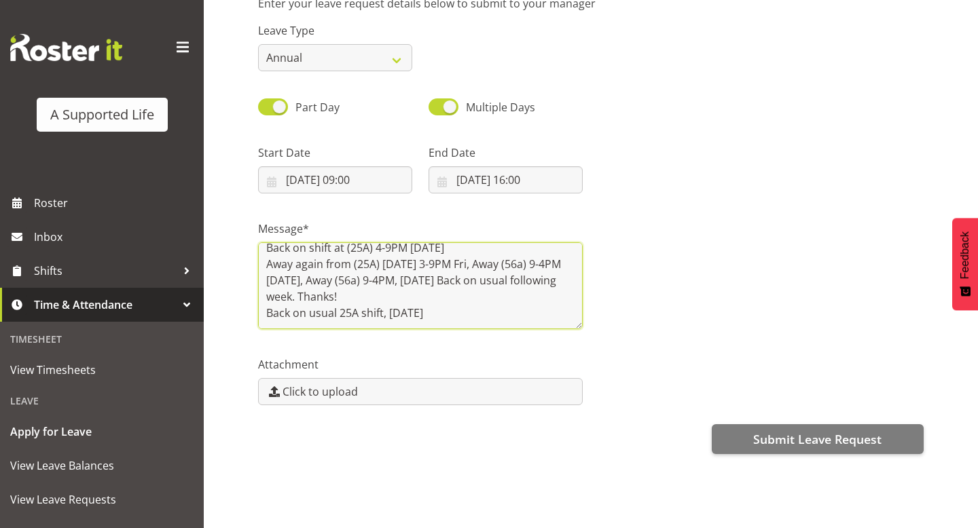
click at [479, 317] on textarea "Hi, Away from (56a) 9-4 PM Sat, 25 Oct, Away (56a) 9-4 PM, Sun, 26 Oct. Back on…" at bounding box center [420, 285] width 325 height 87
drag, startPoint x: 431, startPoint y: 299, endPoint x: 465, endPoint y: 282, distance: 37.7
click at [465, 282] on textarea "Hi, Away from (56a) 9-4 PM Sat, 25 Oct, Away (56a) 9-4 PM, Sun, 26 Oct. Back on…" at bounding box center [420, 285] width 325 height 87
click at [467, 311] on textarea "Hi, Away from (56a) 9-4 PM Sat, 25 Oct, Away (56a) 9-4 PM, Sun, 26 Oct. Back on…" at bounding box center [420, 285] width 325 height 87
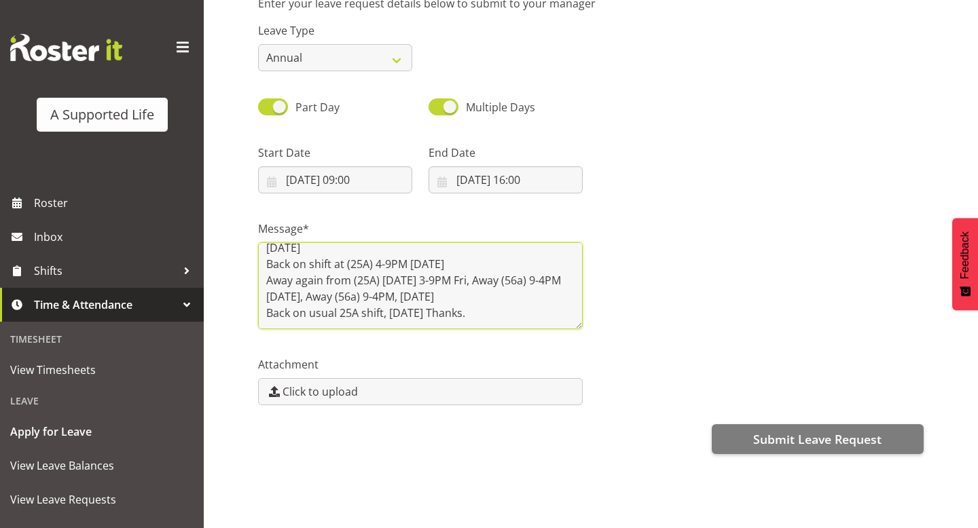
click at [336, 315] on textarea "Hi, Away from (56a) 9-4 PM Sat, 25 Oct, Away (56a) 9-4 PM, Sun, 26 Oct. Back on…" at bounding box center [420, 285] width 325 height 87
click at [380, 309] on textarea "Hi, Away from (56a) 9-4 PM Sat, 25 Oct, Away (56a) 9-4 PM, Sun, 26 Oct. Back on…" at bounding box center [420, 285] width 325 height 87
click at [392, 315] on textarea "Hi, Away from (56a) 9-4 PM Sat, 25 Oct, Away (56a) 9-4 PM, Sun, 26 Oct. Back on…" at bounding box center [420, 285] width 325 height 87
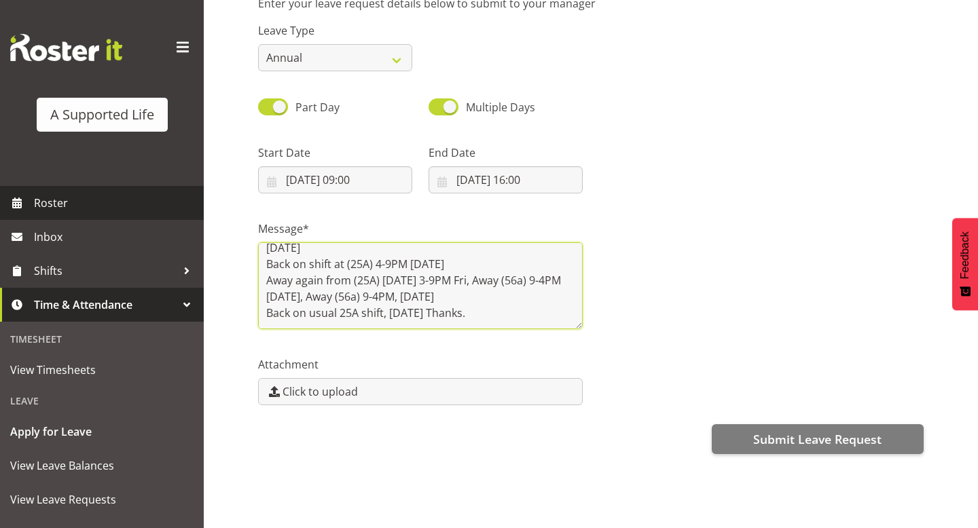
scroll to position [0, 0]
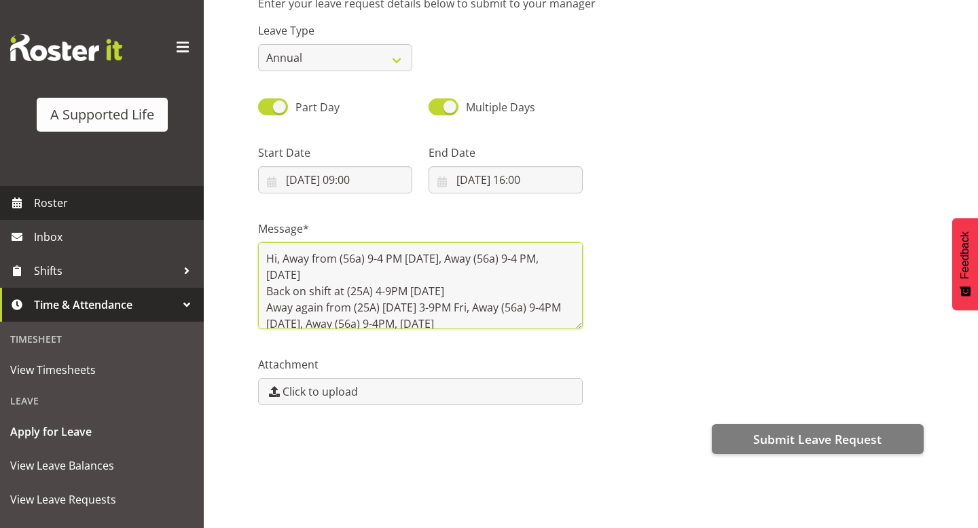
drag, startPoint x: 537, startPoint y: 310, endPoint x: 170, endPoint y: 200, distance: 383.3
click at [170, 200] on div "A Supported Life Roster Inbox Shifts Time & Attendance Timesheet View Timesheet…" at bounding box center [489, 201] width 978 height 654
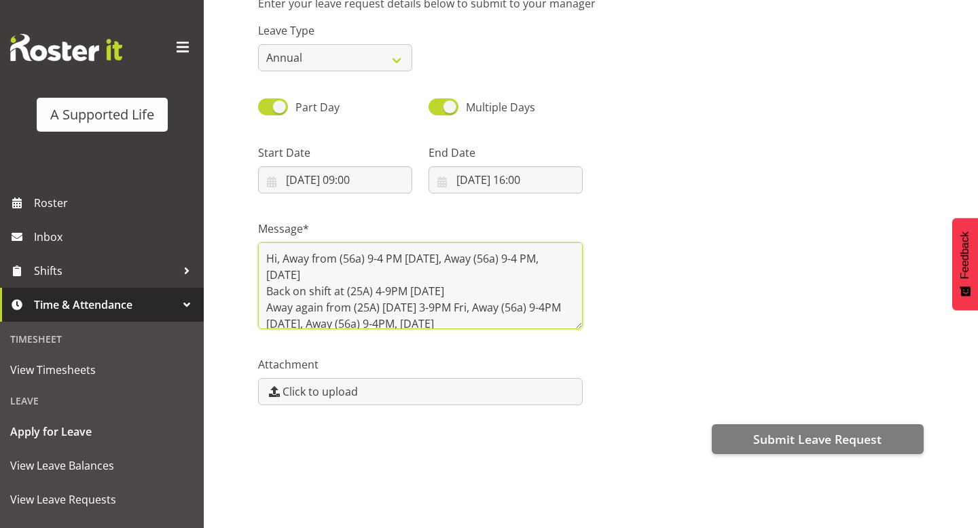
click at [374, 273] on textarea "Hi, Away from (56a) 9-4 PM Sat, 25 Oct, Away (56a) 9-4 PM, Sun, 26 Oct. Back on…" at bounding box center [420, 285] width 325 height 87
click at [466, 259] on textarea "Hi, Away from (56a) 9-4 PM Sat, 25 Oct, Away (56a) 9-4 PM, Sun, 26 Oct. Back on…" at bounding box center [420, 285] width 325 height 87
click at [481, 310] on textarea "Hi, Away from (56a) 9-4 PM Sat, 25 Oct, Away (56a) 9-4 PM, Sun, 26 Oct. Back on…" at bounding box center [420, 285] width 325 height 87
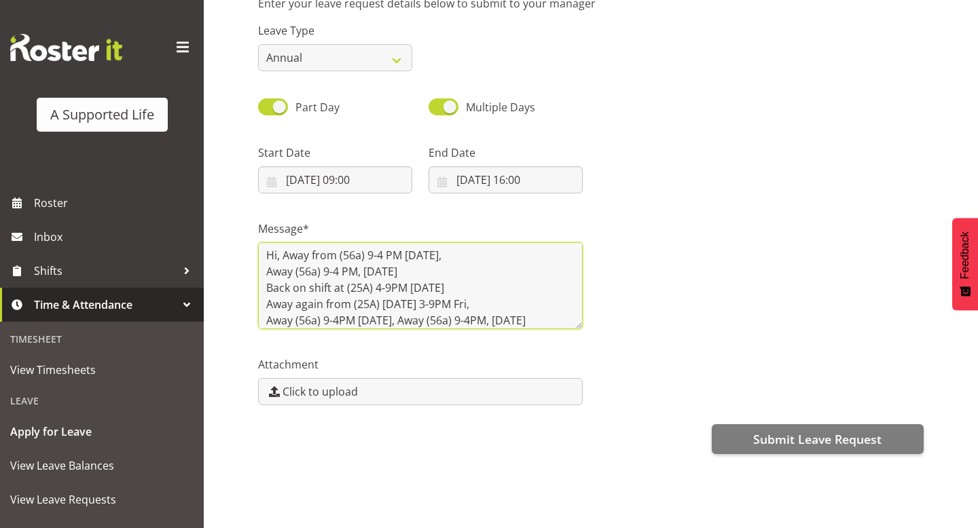
click at [402, 321] on textarea "Hi, Away from (56a) 9-4 PM Sat, 25 Oct, Away (56a) 9-4 PM, Sun, 26 Oct. Back on…" at bounding box center [420, 285] width 325 height 87
drag, startPoint x: 477, startPoint y: 302, endPoint x: 433, endPoint y: 302, distance: 44.1
click at [433, 302] on textarea "Hi, Away from (56a) 9-4 PM Sat, 25 Oct, Away (56a) 9-4 PM, Sun, 26 Oct. Back on…" at bounding box center [420, 285] width 325 height 87
click at [443, 305] on textarea "Hi, Away from (56a) 9-4 PM Sat, 25 Oct, Away (56a) 9-4 PM, Sun, 26 Oct. Back on…" at bounding box center [420, 285] width 325 height 87
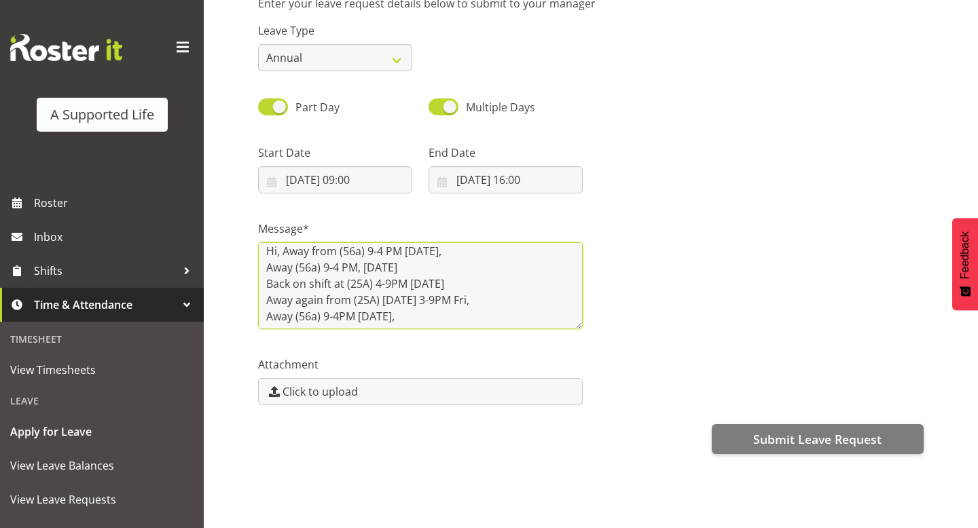
drag, startPoint x: 428, startPoint y: 304, endPoint x: 384, endPoint y: 297, distance: 44.6
click at [384, 297] on textarea "Hi, Away from (56a) 9-4 PM Sat, 25 Oct, Away (56a) 9-4 PM, Sun, 26 Oct. Back on…" at bounding box center [420, 285] width 325 height 87
click at [450, 296] on textarea "Hi, Away from (56a) 9-4 PM Sat, 25 Oct, Away (56a) 9-4 PM, Sun, 26 Oct. Back on…" at bounding box center [420, 285] width 325 height 87
paste textarea "31st Oct"
click at [454, 283] on textarea "Hi, Away from (56a) 9-4 PM Sat, 25 Oct, Away (56a) 9-4 PM, Sun, 26 Oct. Back on…" at bounding box center [420, 285] width 325 height 87
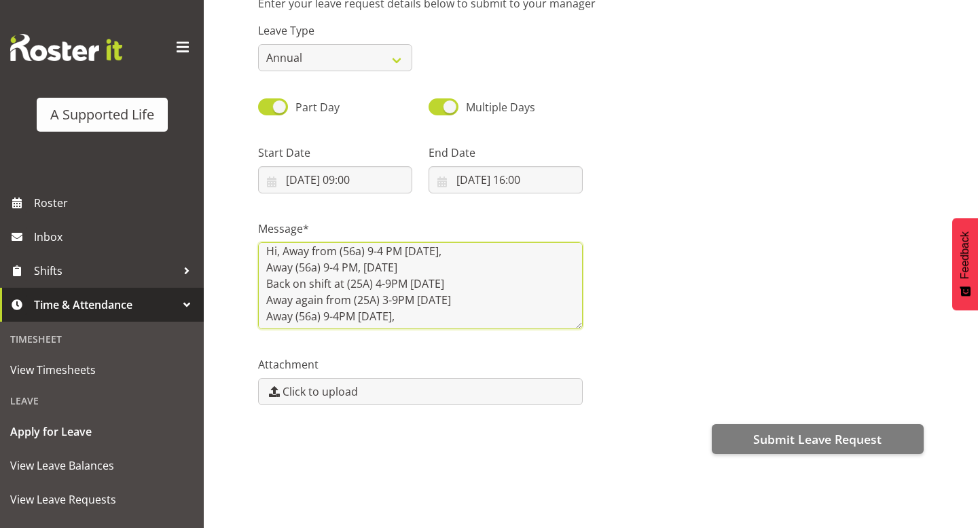
click at [456, 283] on textarea "Hi, Away from (56a) 9-4 PM Sat, 25 Oct, Away (56a) 9-4 PM, Sun, 26 Oct. Back on…" at bounding box center [420, 285] width 325 height 87
click at [412, 321] on textarea "Hi, Away from (56a) 9-4 PM Sat, 25 Oct, Away (56a) 9-4 PM, Sun, 26 Oct. Back on…" at bounding box center [420, 285] width 325 height 87
click at [359, 283] on textarea "Hi, Away from (56a) 9-4 PM Sat, 25 Oct, Away (56a) 9-4 PM, Sun, 26 Oct. Back on…" at bounding box center [420, 285] width 325 height 87
click at [437, 289] on textarea "Hi, Away from (56a) 9-4 PM Sat, 25 Oct, Away (56a) 9-4 PM, Sun, 26 Oct. Back on…" at bounding box center [420, 285] width 325 height 87
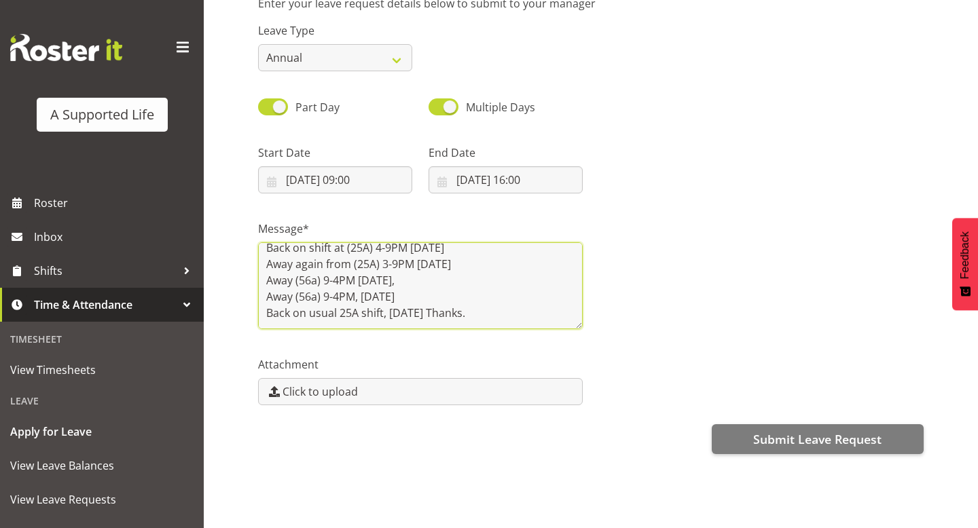
click at [448, 283] on textarea "Hi, Away from (56a) 9-4 PM Sat, 25 Oct, Away (56a) 9-4 PM, Sun, 26 Oct. Back on…" at bounding box center [420, 285] width 325 height 87
click at [399, 300] on textarea "Hi, Away from (56a) 9-4 PM Sat, 25 Oct, Away (56a) 9-4 PM, Sun, 26 Oct. Back on…" at bounding box center [420, 285] width 325 height 87
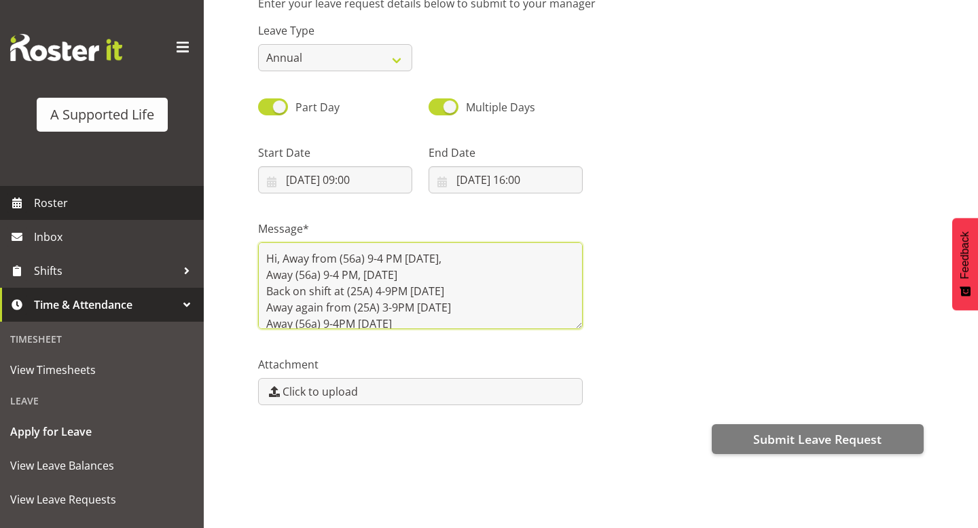
drag, startPoint x: 508, startPoint y: 314, endPoint x: 191, endPoint y: 215, distance: 332.3
click at [191, 215] on div "A Supported Life Roster Inbox Shifts Time & Attendance Timesheet View Timesheet…" at bounding box center [489, 201] width 978 height 654
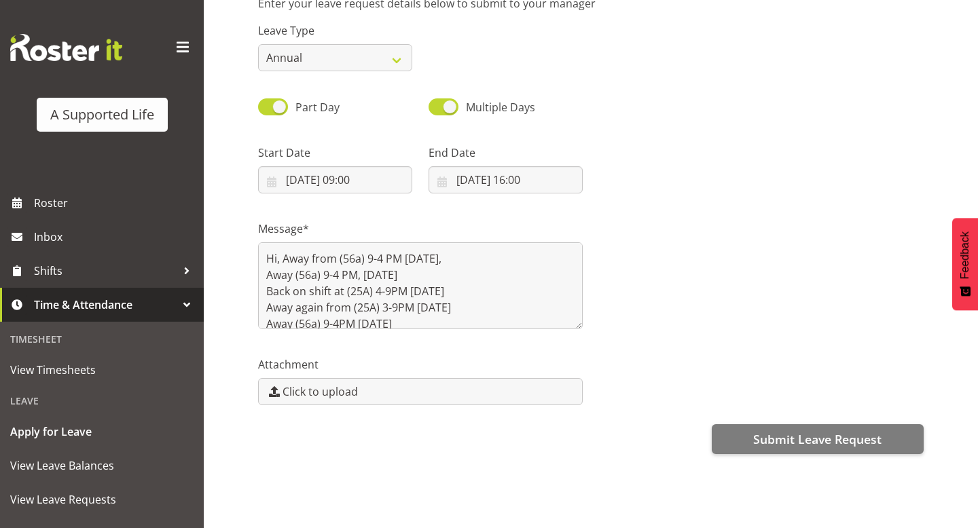
click at [640, 213] on div "Message* Hi, Away from (56a) 9-4 PM Sat, 25 Oct, Away (56a) 9-4 PM, Sun, 26 Oct…" at bounding box center [591, 270] width 682 height 136
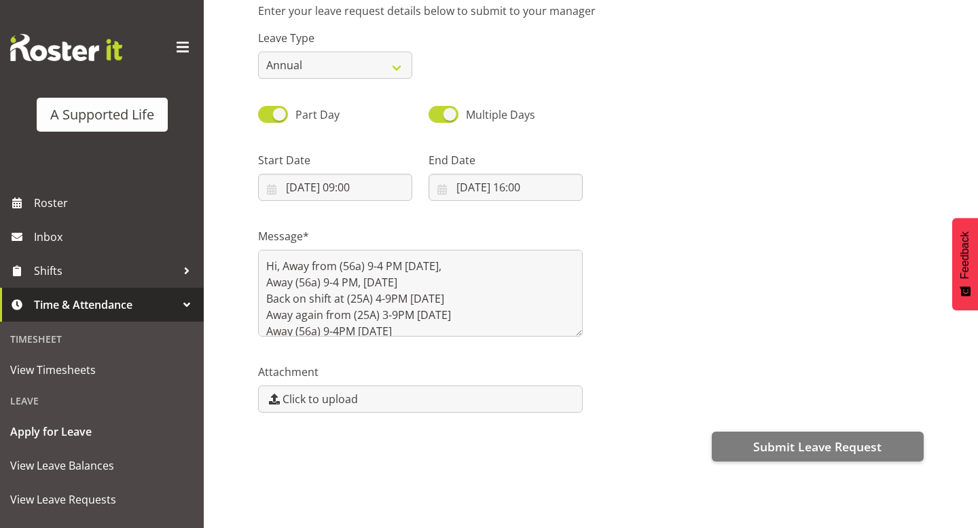
scroll to position [126, 0]
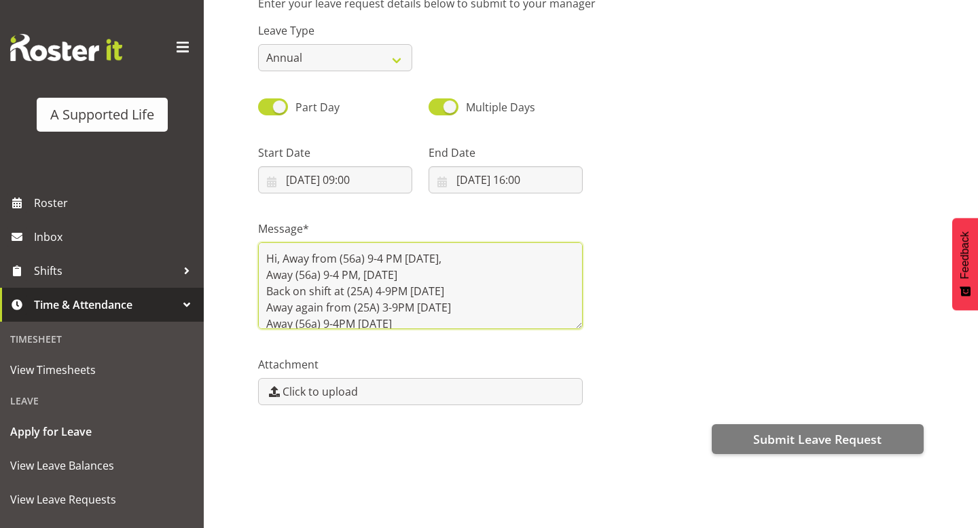
click at [519, 304] on textarea "Hi, Away from (56a) 9-4 PM Sat, 25 Oct, Away (56a) 9-4 PM, Sun, 26 Oct. Back on…" at bounding box center [420, 285] width 325 height 87
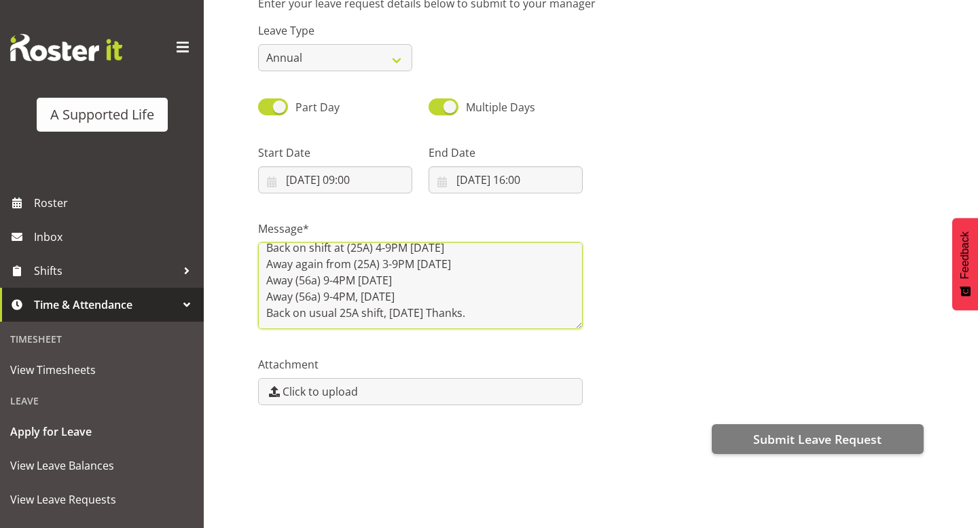
drag, startPoint x: 266, startPoint y: 257, endPoint x: 551, endPoint y: 374, distance: 308.8
click at [551, 374] on div "Enter your leave request details below to submit to your manager Leave Type Ann…" at bounding box center [618, 256] width 720 height 543
click at [560, 293] on textarea "Hi, Away from (56a) 9-4 PM Sat, 25 Oct, Away (56a) 9-4 PM, Sun, 26 Oct. Back on…" at bounding box center [420, 285] width 325 height 87
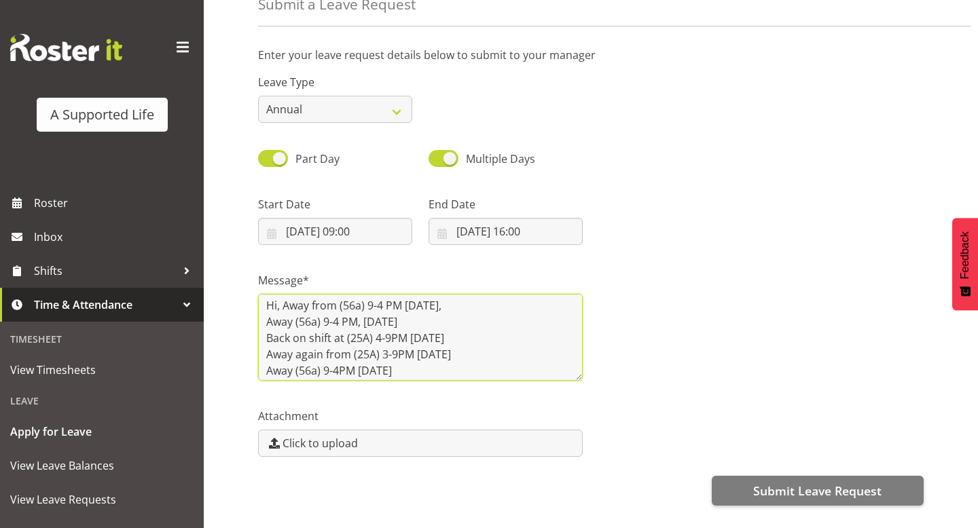
scroll to position [0, 0]
click at [327, 359] on textarea "Hi, Away from (56a) 9-4 PM Sat, 25 Oct, Away (56a) 9-4 PM, Sun, 26 Oct. Back on…" at bounding box center [420, 337] width 325 height 87
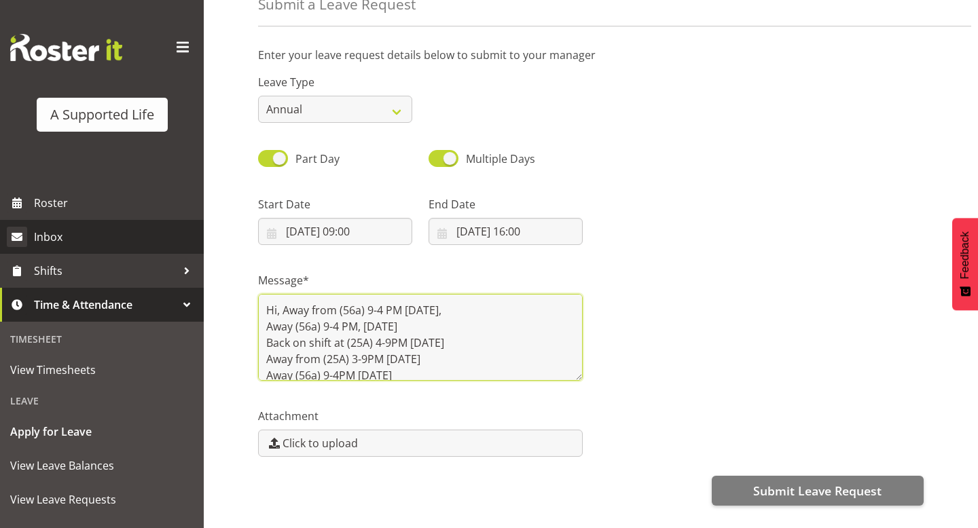
drag, startPoint x: 505, startPoint y: 365, endPoint x: 171, endPoint y: 241, distance: 356.5
click at [171, 241] on div "A Supported Life Roster Inbox Shifts Time & Attendance Timesheet View Timesheet…" at bounding box center [489, 253] width 978 height 654
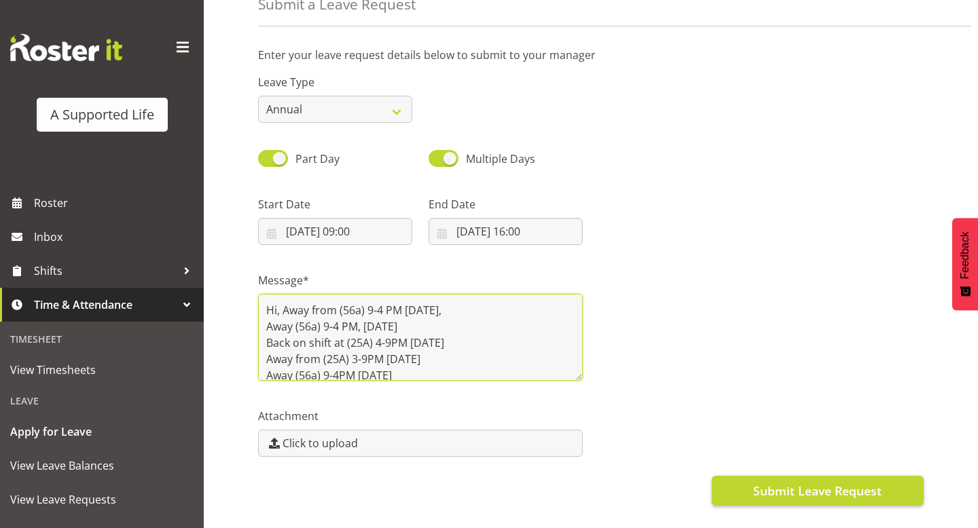
type textarea "Hi, Away from (56a) 9-4 PM Sat, 25 Oct, Away (56a) 9-4 PM, Sun, 26 Oct. Back on…"
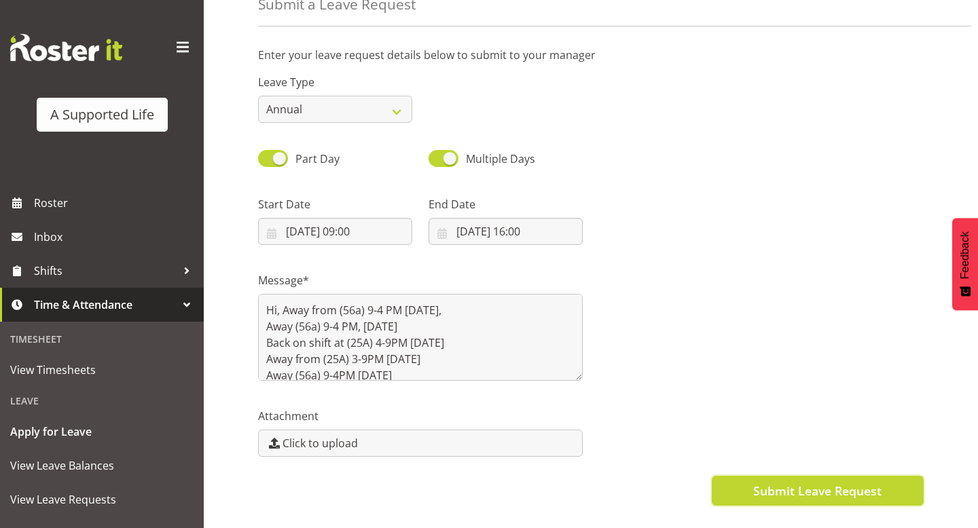
click at [767, 484] on span "Submit Leave Request" at bounding box center [817, 491] width 128 height 18
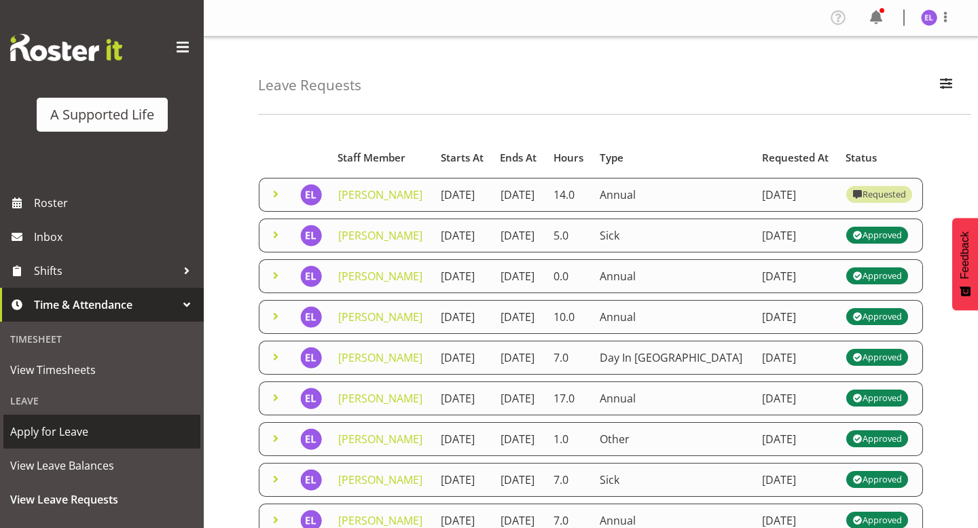
click at [94, 430] on span "Apply for Leave" at bounding box center [101, 432] width 183 height 20
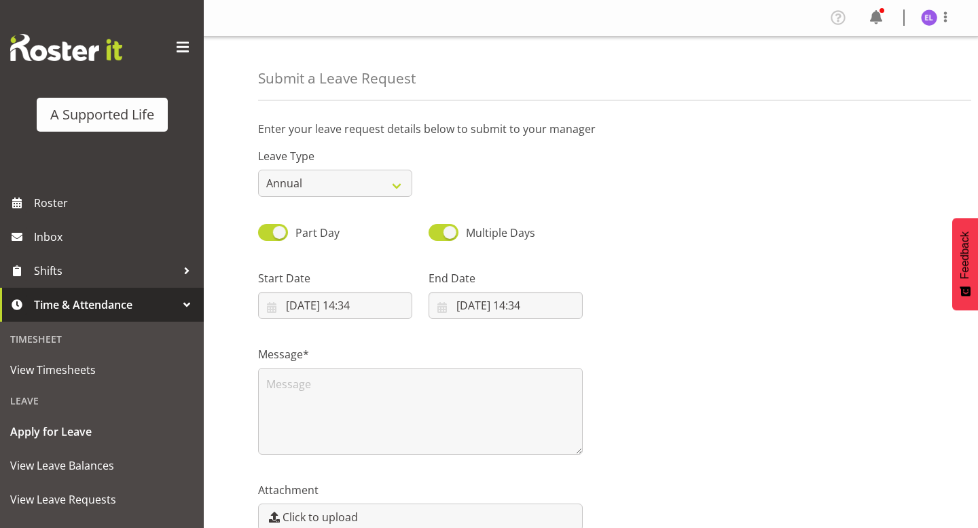
select select "7"
select select "2025"
select select "14"
select select "34"
click at [340, 304] on input "23/08/2025, 14:34" at bounding box center [335, 305] width 154 height 27
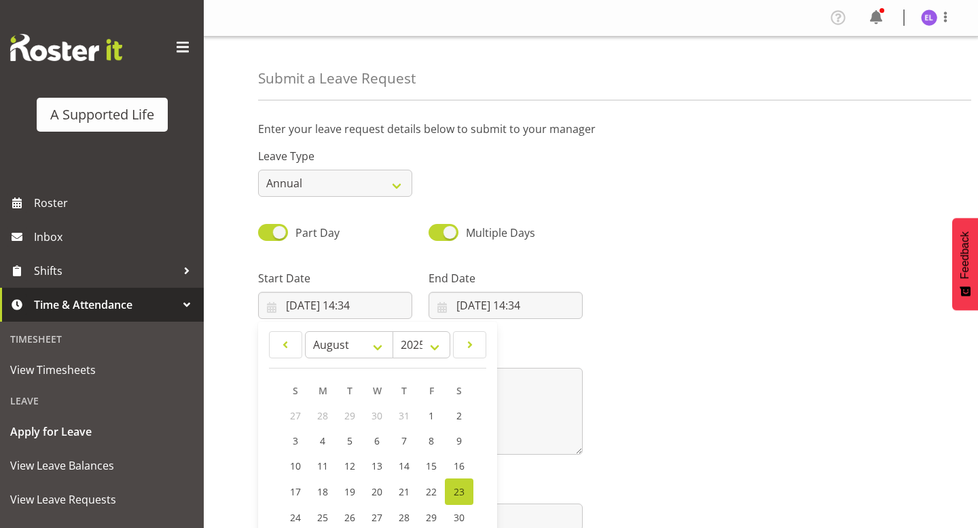
click at [333, 359] on header "January February March April May June July August September October November De…" at bounding box center [377, 349] width 217 height 37
click at [338, 352] on select "January February March April May June July August September October November De…" at bounding box center [349, 344] width 89 height 27
select select "9"
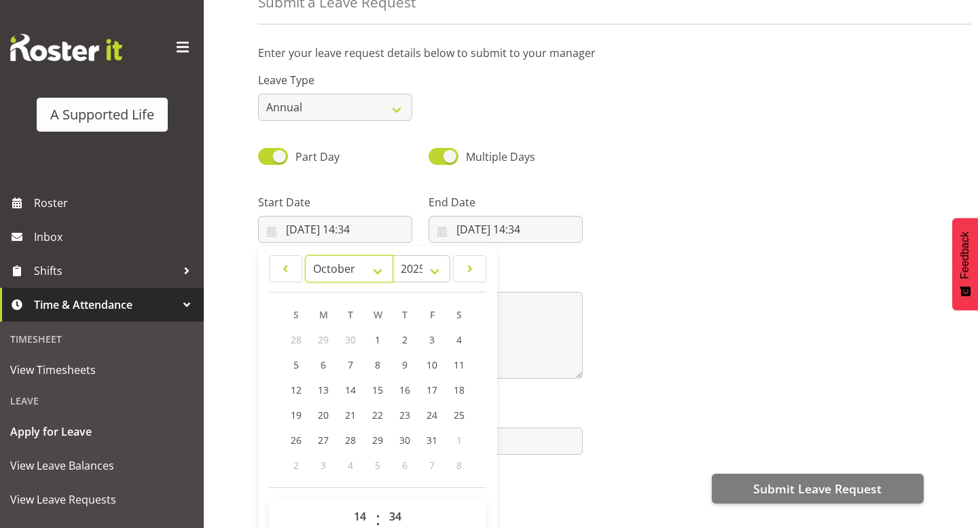
scroll to position [84, 0]
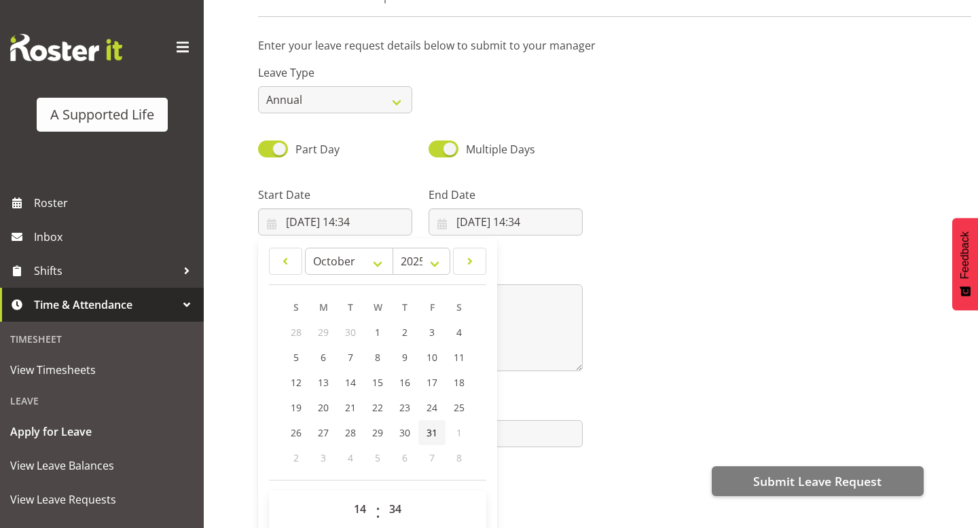
click at [434, 430] on span "31" at bounding box center [431, 432] width 11 height 13
type input "31/10/2025, 14:34"
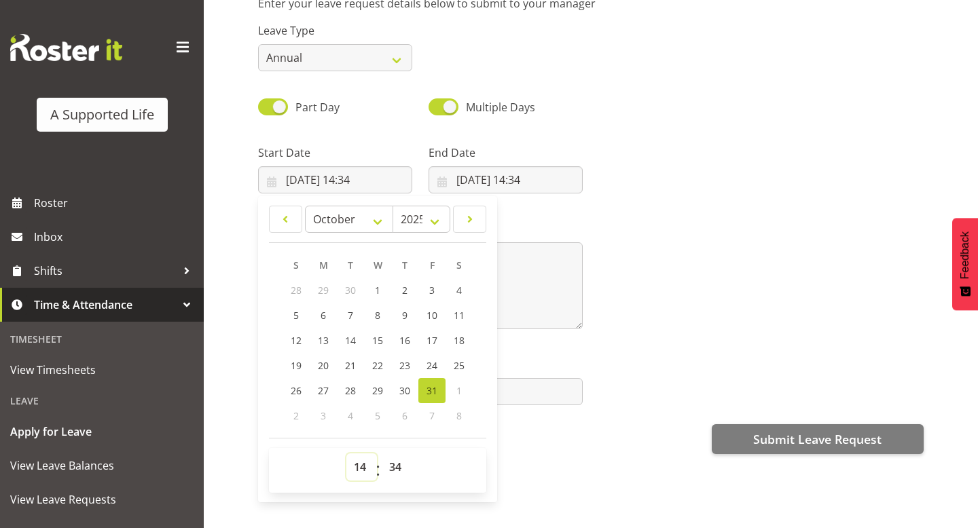
click at [363, 469] on select "00 01 02 03 04 05 06 07 08 09 10 11 12 13 14 15 16 17 18 19 20 21 22 23" at bounding box center [361, 467] width 31 height 27
select select "15"
type input "31/10/2025, 15:34"
click at [396, 467] on select "00 01 02 03 04 05 06 07 08 09 10 11 12 13 14 15 16 17 18 19 20 21 22 23 24 25 2…" at bounding box center [397, 467] width 31 height 27
select select "0"
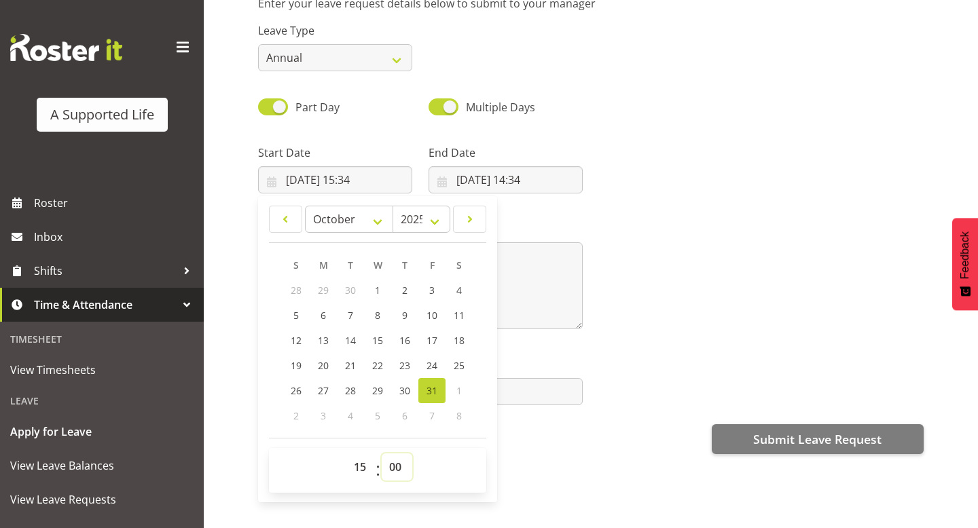
type input "31/10/2025, 15:00"
click at [708, 348] on div "Attachment Click to upload" at bounding box center [591, 376] width 682 height 76
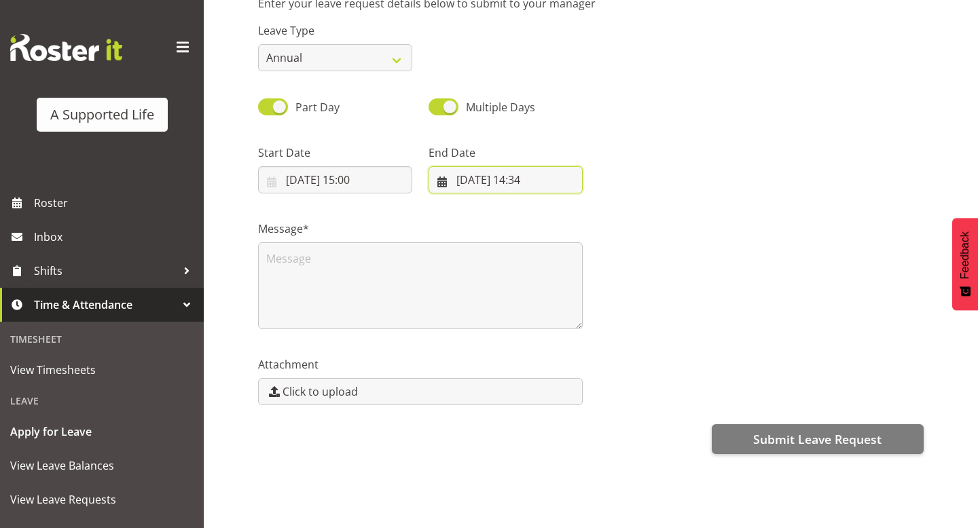
click at [504, 181] on input "23/08/2025, 14:34" at bounding box center [506, 179] width 154 height 27
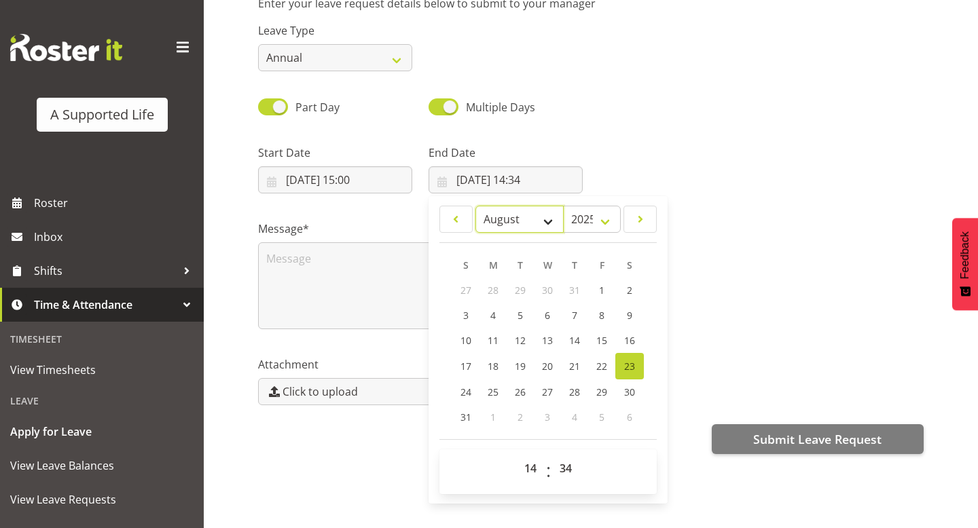
click at [542, 221] on select "January February March April May June July August September October November De…" at bounding box center [519, 219] width 89 height 27
click at [526, 219] on select "January February March April May June July August September October November De…" at bounding box center [519, 219] width 89 height 27
select select "10"
click at [467, 321] on span "2" at bounding box center [466, 315] width 5 height 13
type input "02/11/2025, 14:34"
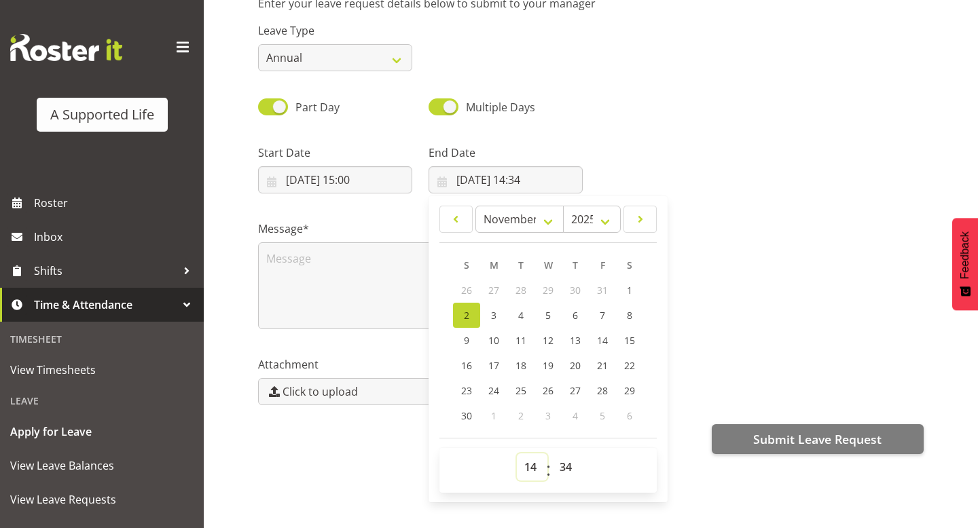
click at [538, 467] on select "00 01 02 03 04 05 06 07 08 09 10 11 12 13 14 15 16 17 18 19 20 21 22 23" at bounding box center [532, 467] width 31 height 27
select select "16"
type input "02/11/2025, 16:34"
click at [566, 469] on select "00 01 02 03 04 05 06 07 08 09 10 11 12 13 14 15 16 17 18 19 20 21 22 23 24 25 2…" at bounding box center [567, 467] width 31 height 27
select select "0"
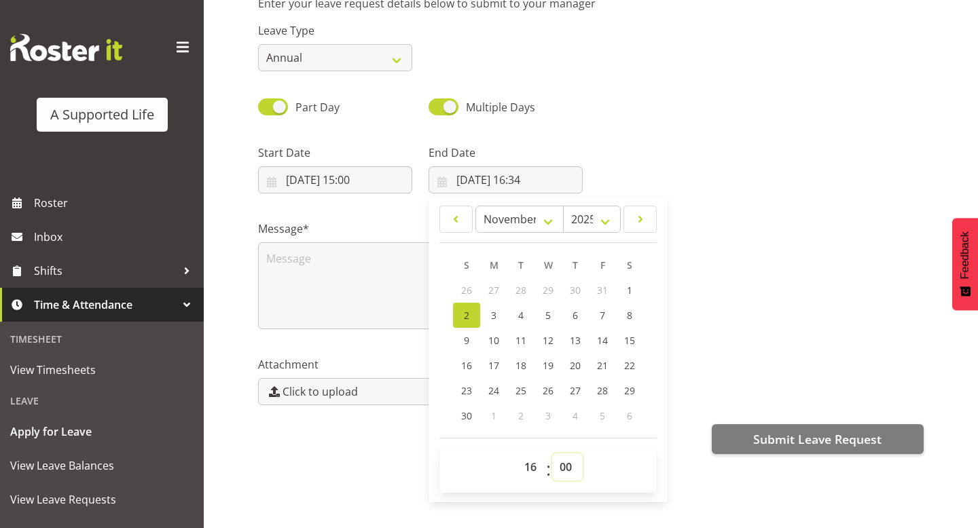
type input "02/11/2025, 16:00"
click at [711, 365] on div "Attachment Click to upload" at bounding box center [591, 376] width 682 height 76
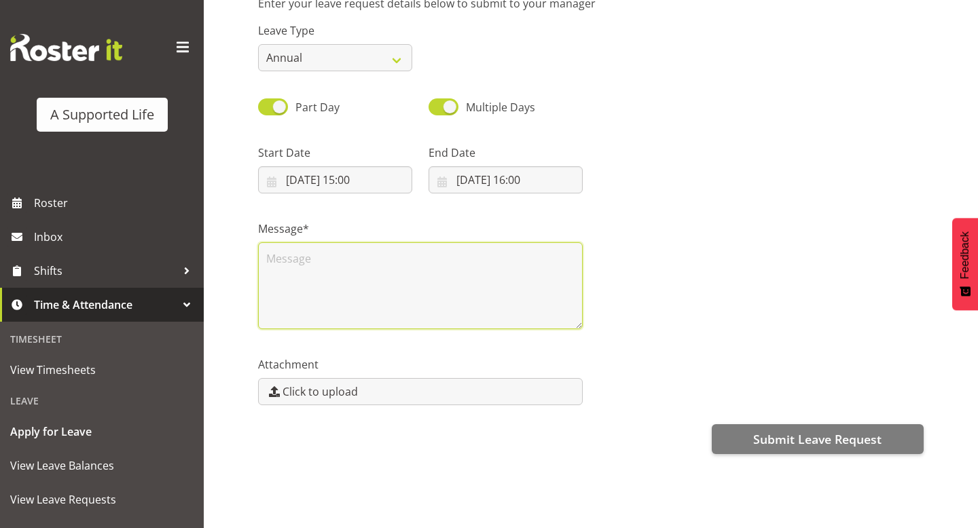
click at [543, 306] on textarea at bounding box center [420, 285] width 325 height 87
paste textarea "Hi, Away from (56a) 9-4 PM Sat, 25 Oct, Away (56a) 9-4 PM, Sun, 26 Oct. Back on…"
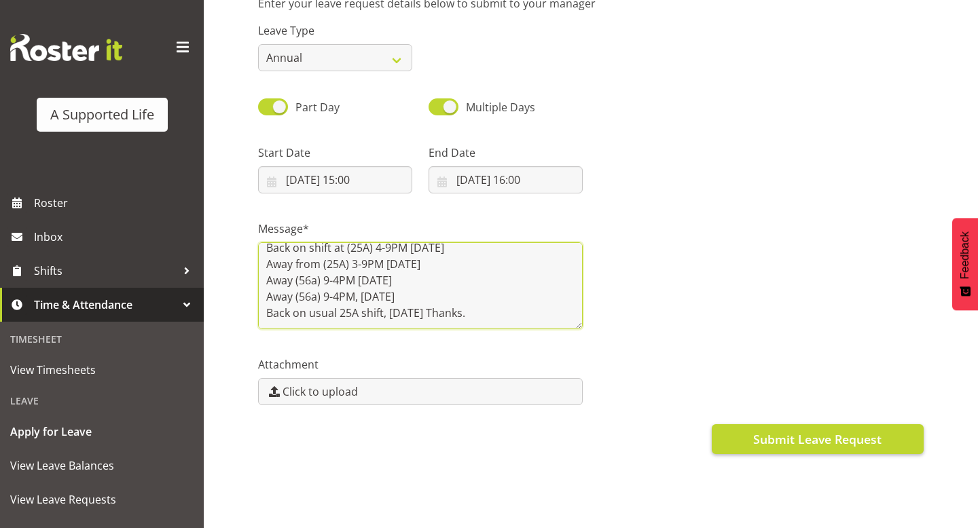
type textarea "Hi, Away from (56a) 9-4 PM Sat, 25 Oct, Away (56a) 9-4 PM, Sun, 26 Oct. Back on…"
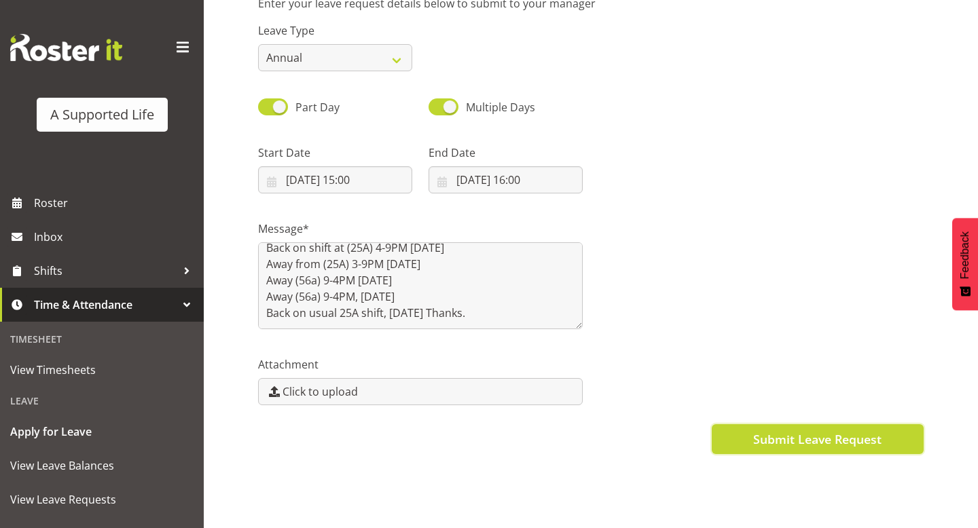
click at [759, 435] on span "Submit Leave Request" at bounding box center [817, 440] width 128 height 18
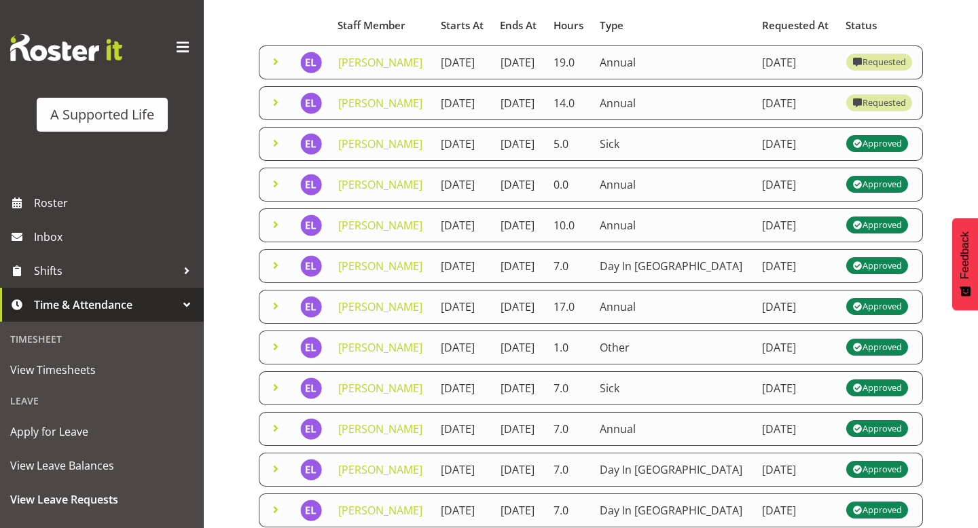
scroll to position [134, 0]
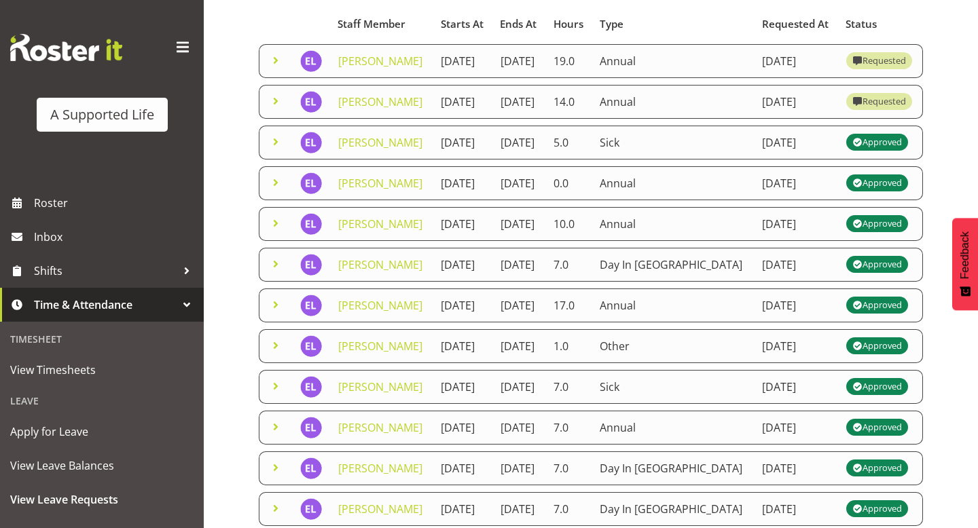
click at [278, 191] on span at bounding box center [276, 183] width 16 height 16
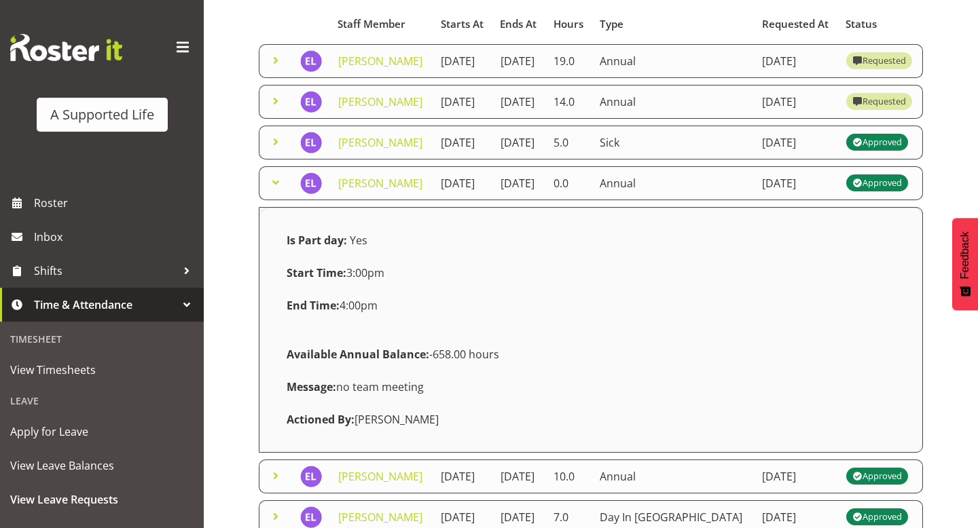
click at [278, 191] on span at bounding box center [276, 183] width 16 height 16
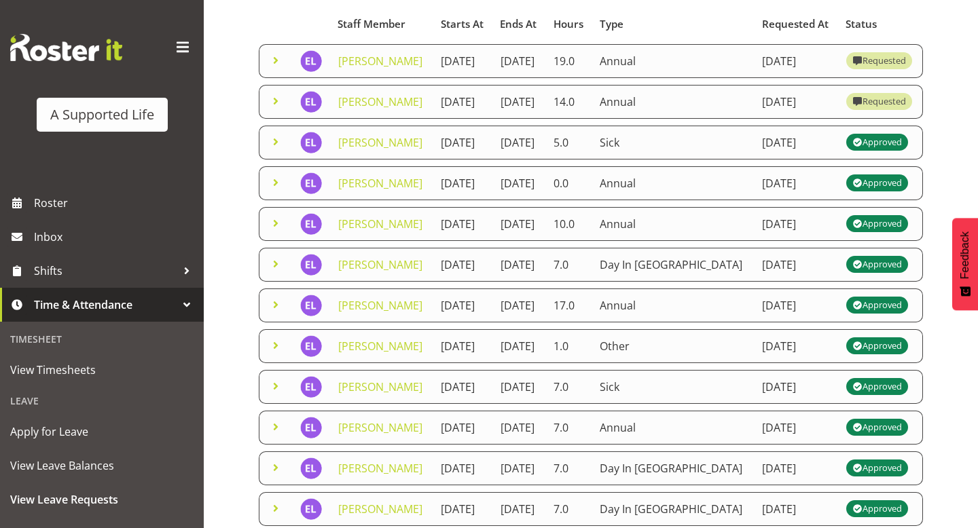
click at [278, 150] on span at bounding box center [276, 142] width 16 height 16
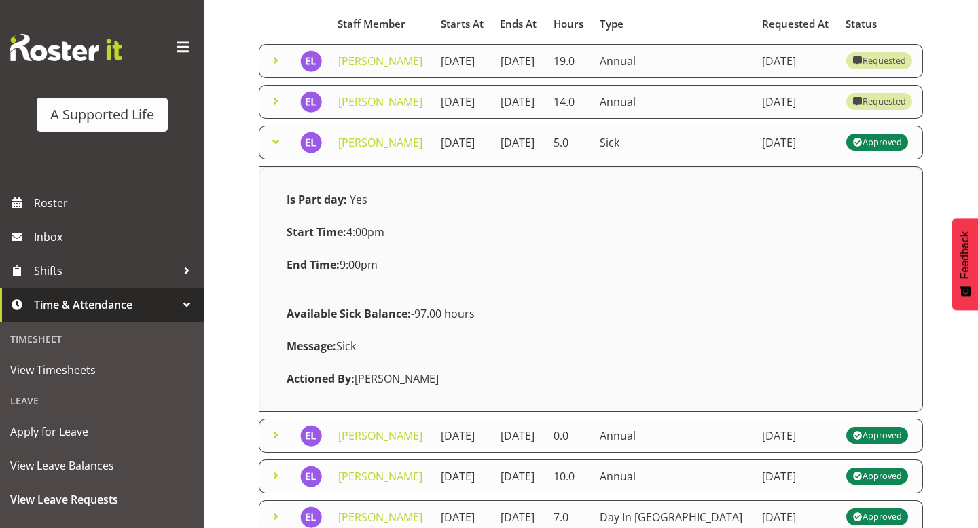
click at [278, 150] on span at bounding box center [276, 142] width 16 height 16
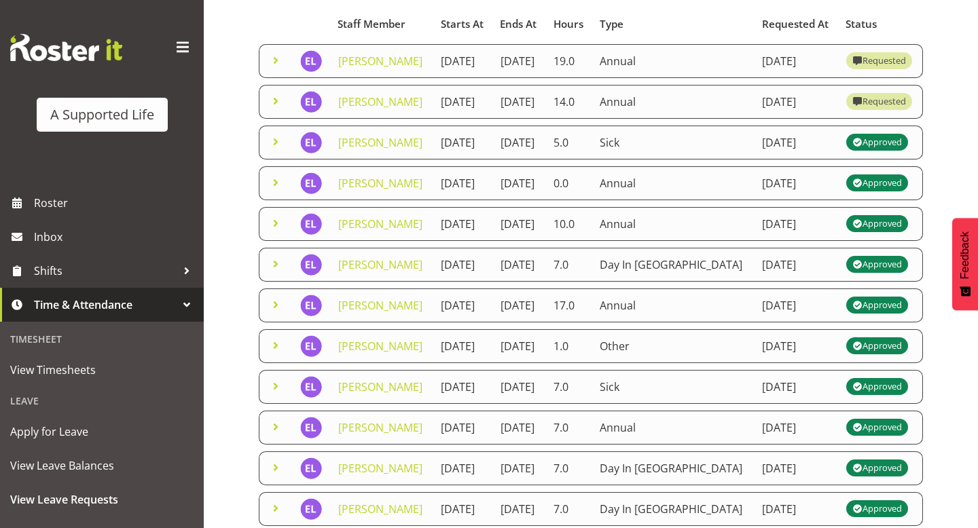
click at [273, 191] on span at bounding box center [276, 183] width 16 height 16
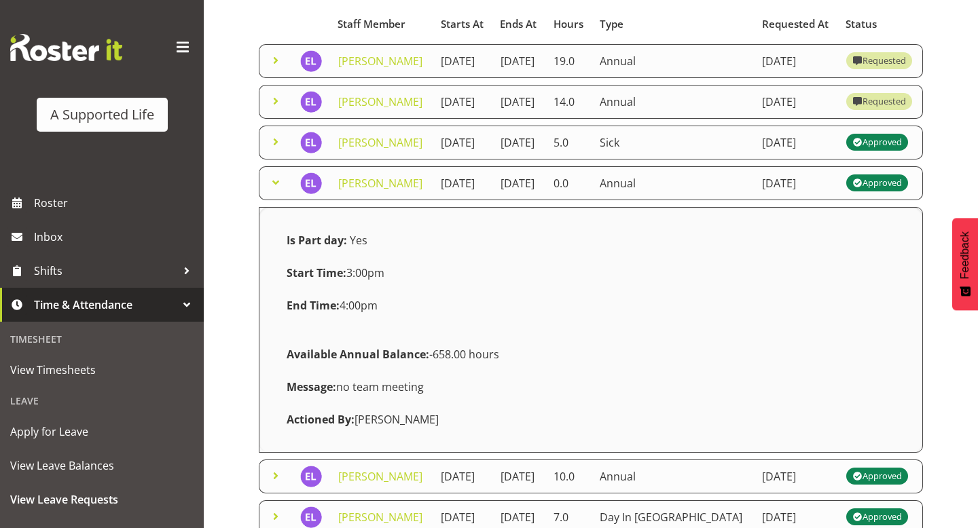
click at [273, 191] on span at bounding box center [276, 183] width 16 height 16
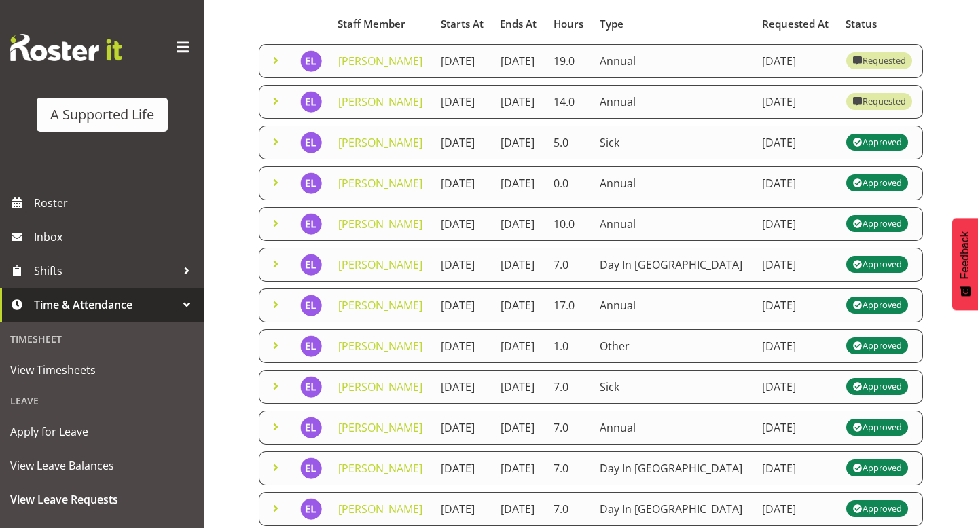
click at [274, 232] on span at bounding box center [276, 223] width 16 height 16
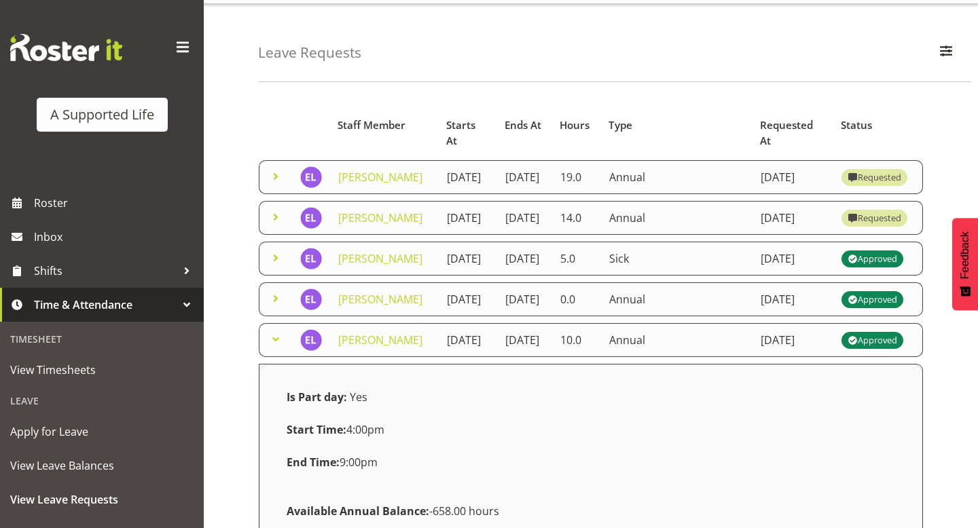
scroll to position [12, 0]
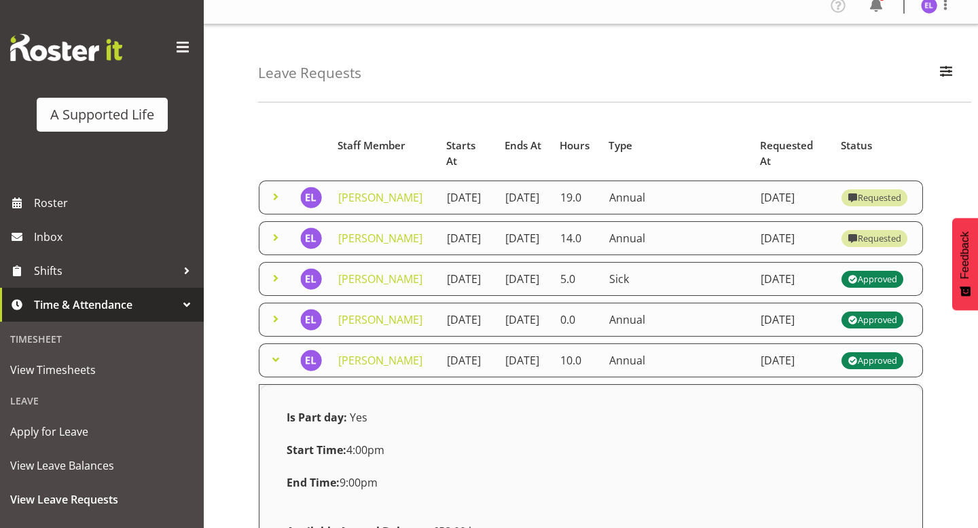
click at [283, 246] on span at bounding box center [276, 238] width 16 height 16
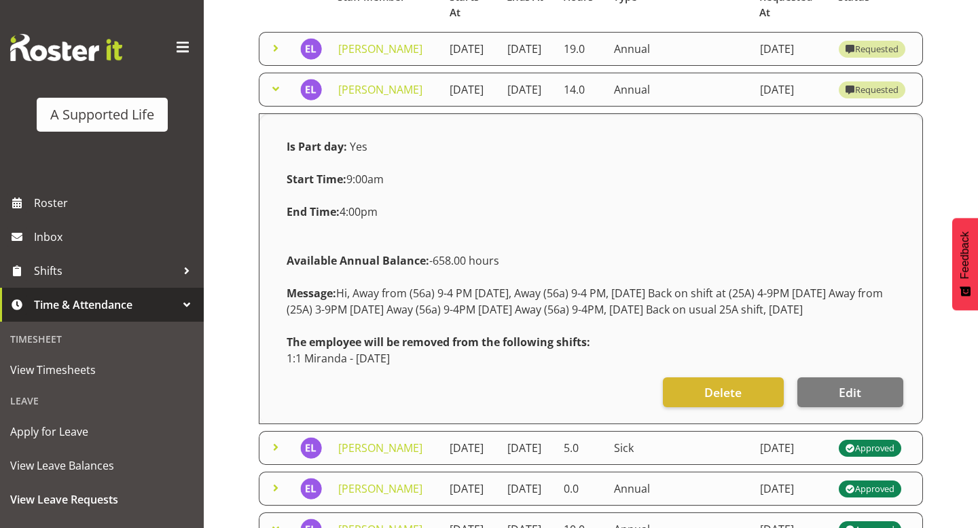
scroll to position [162, 0]
click at [464, 325] on div "Message: Hi, Away from (56a) 9-4 PM [DATE], Away (56a) 9-4 PM, [DATE] Back on s…" at bounding box center [590, 300] width 625 height 49
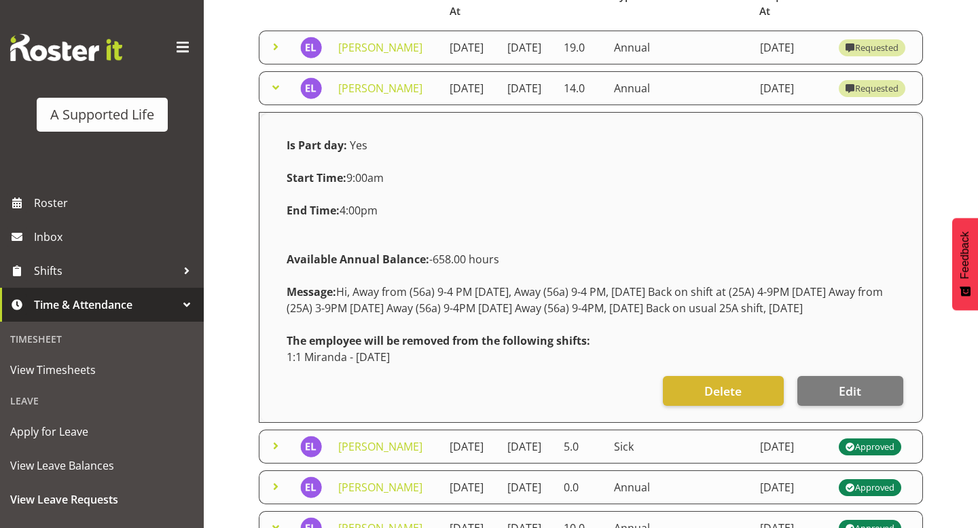
scroll to position [161, 0]
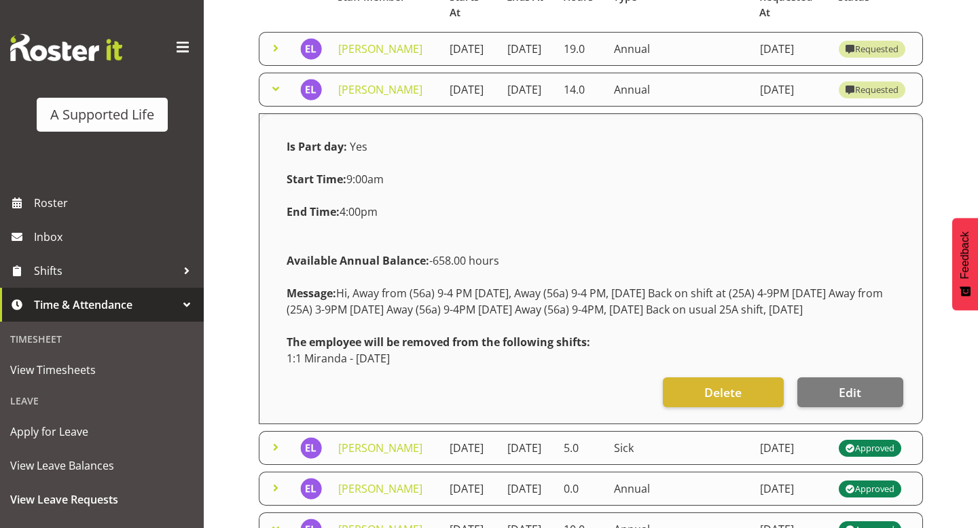
click at [274, 54] on span at bounding box center [276, 48] width 16 height 16
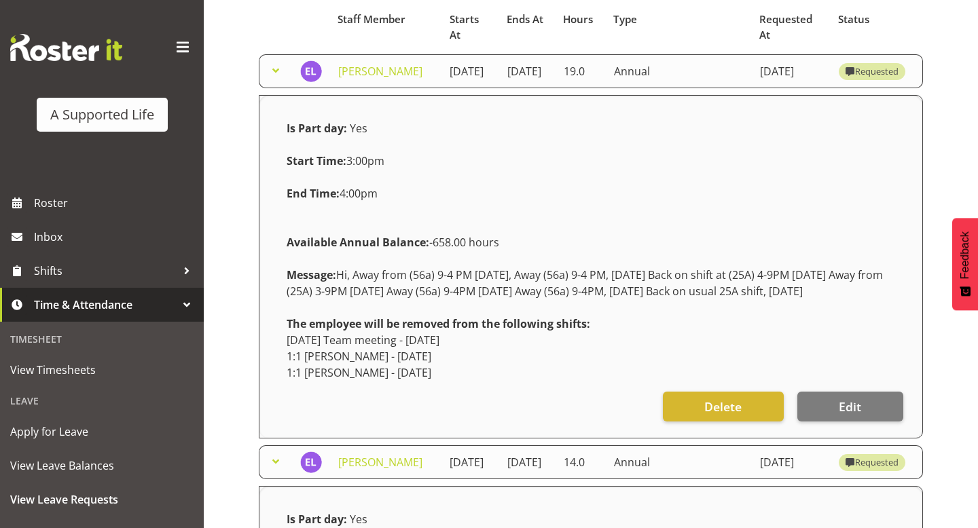
scroll to position [153, 0]
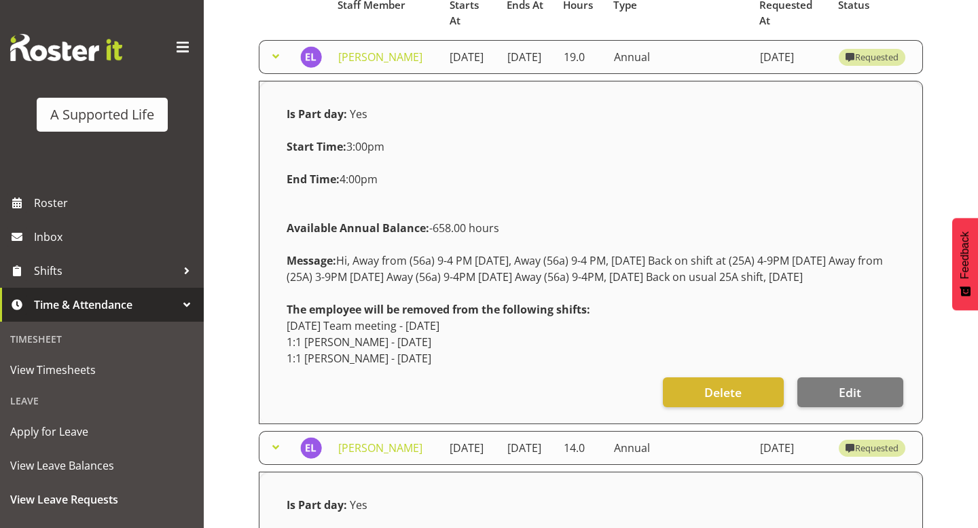
click at [279, 65] on span at bounding box center [276, 56] width 16 height 16
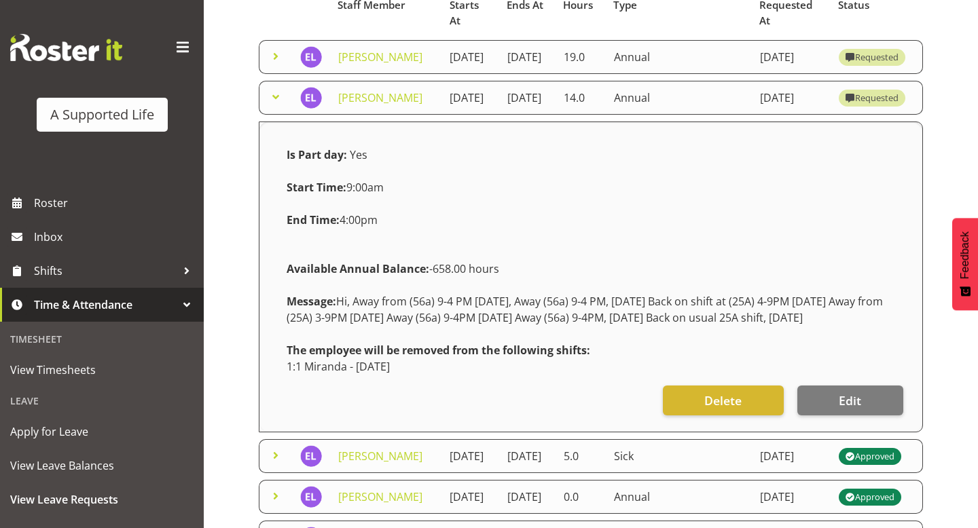
click at [278, 105] on span at bounding box center [276, 97] width 16 height 16
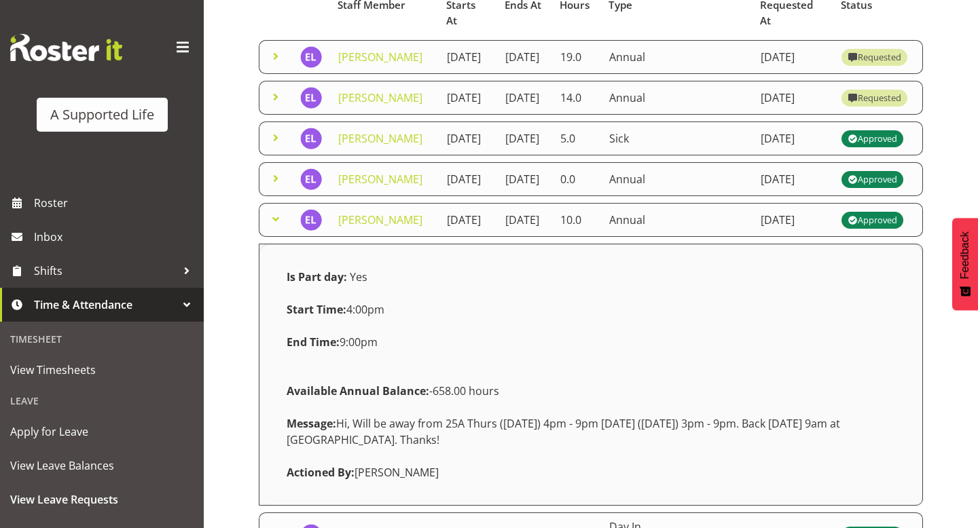
click at [280, 62] on span at bounding box center [276, 56] width 16 height 16
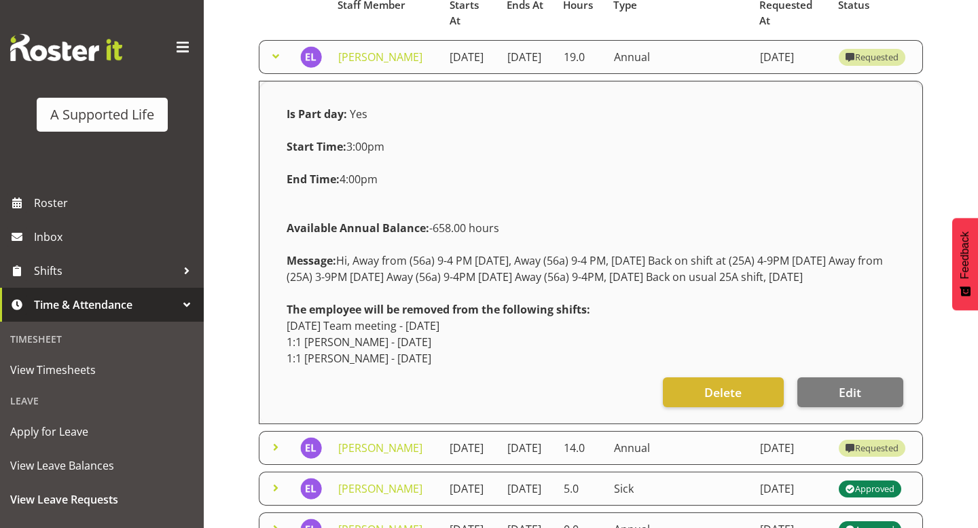
click at [266, 57] on td at bounding box center [275, 57] width 33 height 34
click at [273, 60] on span at bounding box center [276, 56] width 16 height 16
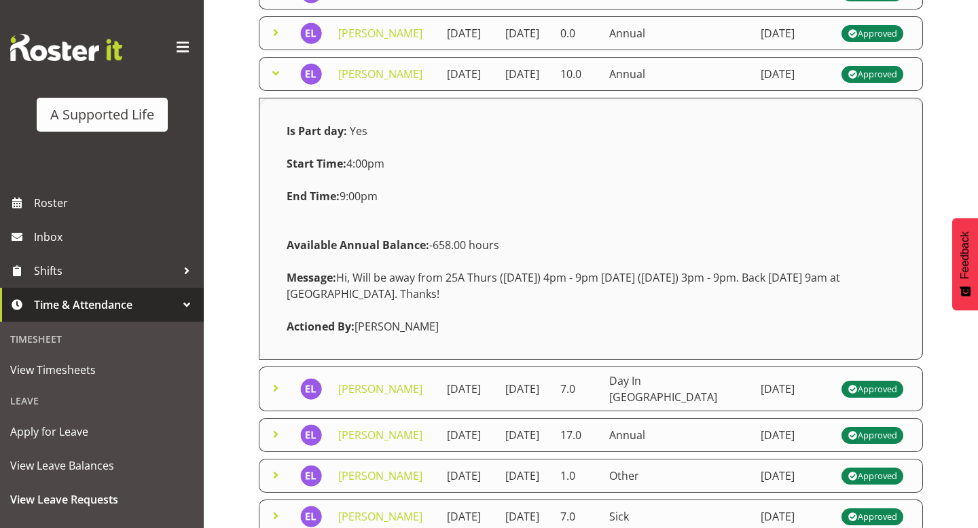
scroll to position [302, 0]
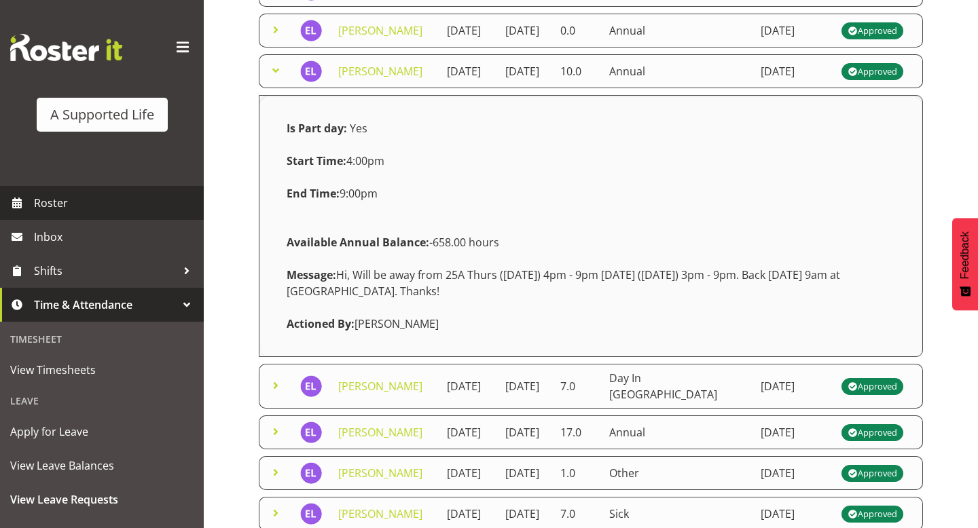
click at [102, 208] on span "Roster" at bounding box center [115, 203] width 163 height 20
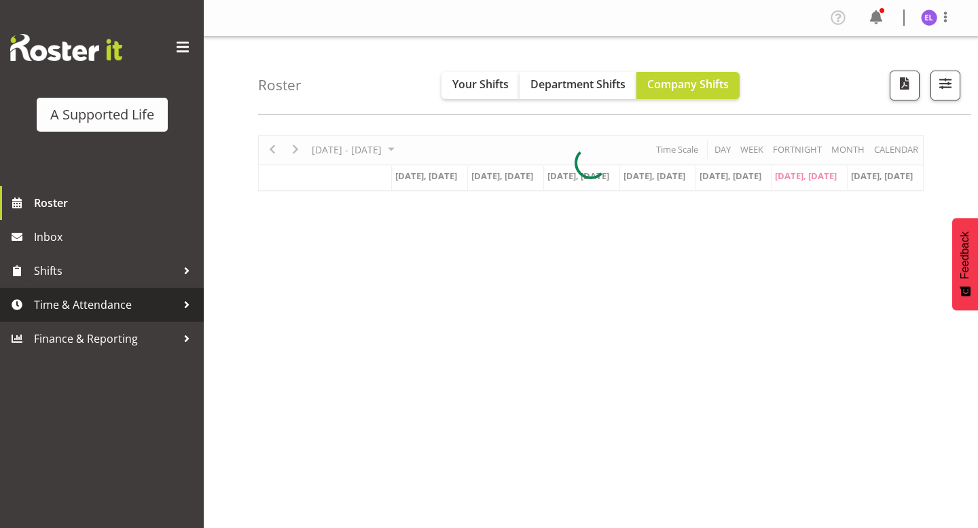
click at [88, 302] on span "Time & Attendance" at bounding box center [105, 305] width 143 height 20
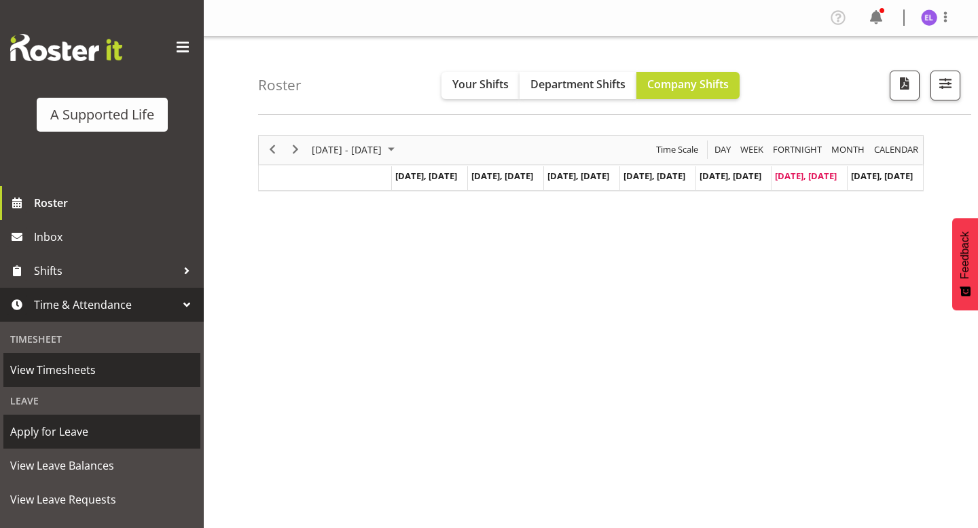
click at [96, 433] on span "Apply for Leave" at bounding box center [101, 432] width 183 height 20
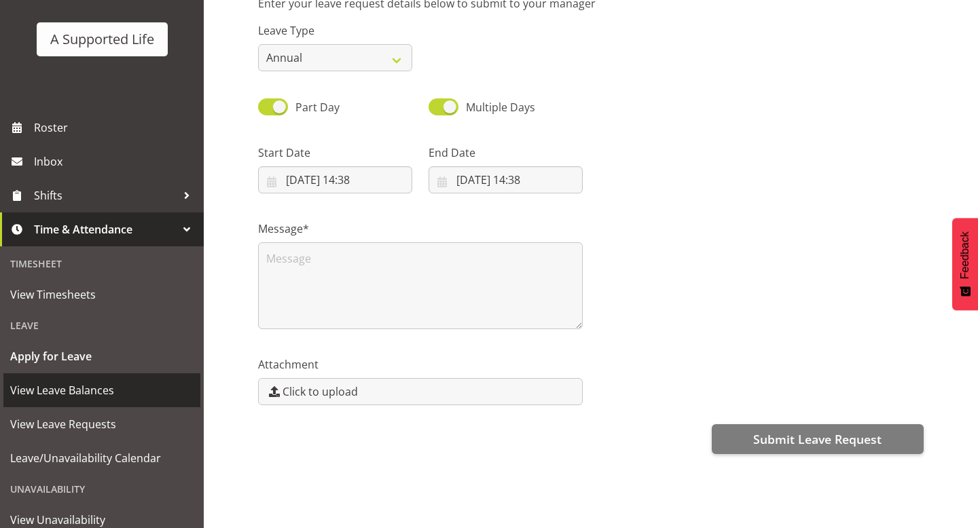
scroll to position [101, 0]
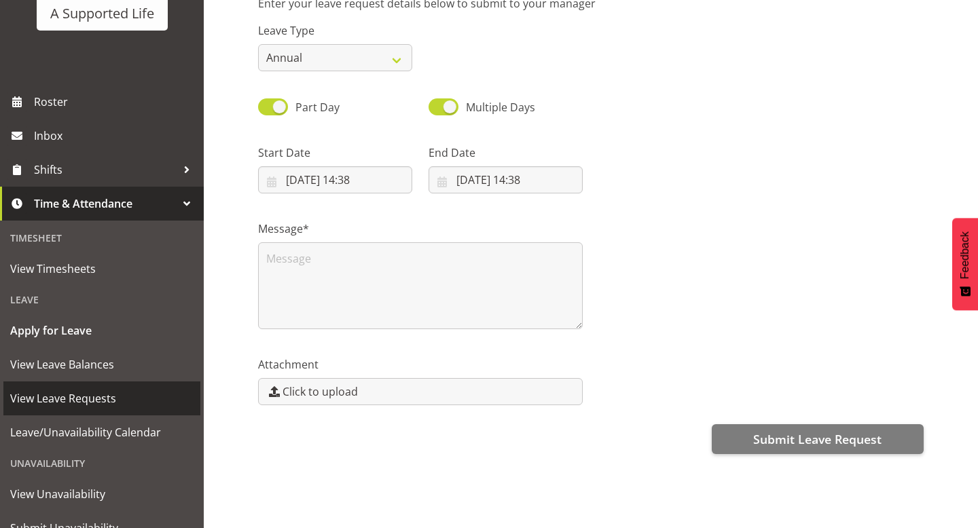
click at [76, 403] on span "View Leave Requests" at bounding box center [101, 398] width 183 height 20
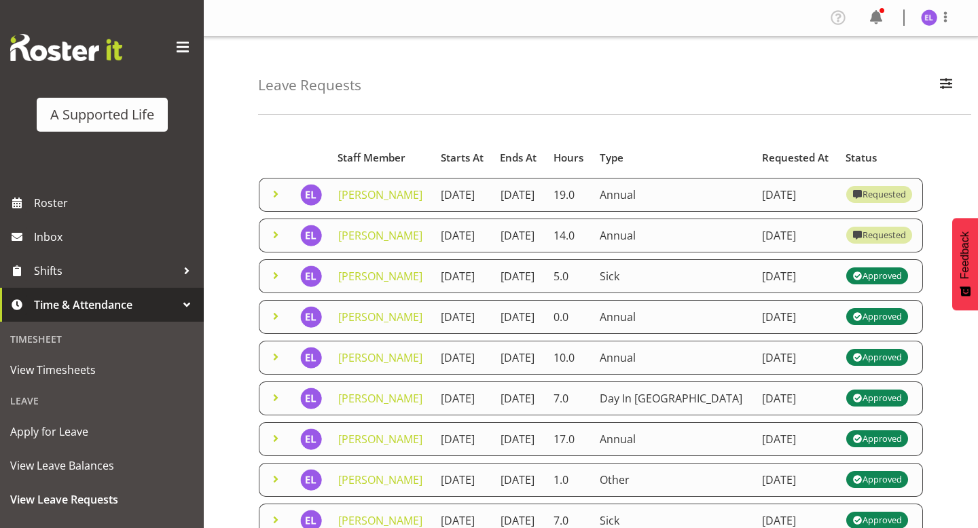
click at [279, 243] on span at bounding box center [276, 235] width 16 height 16
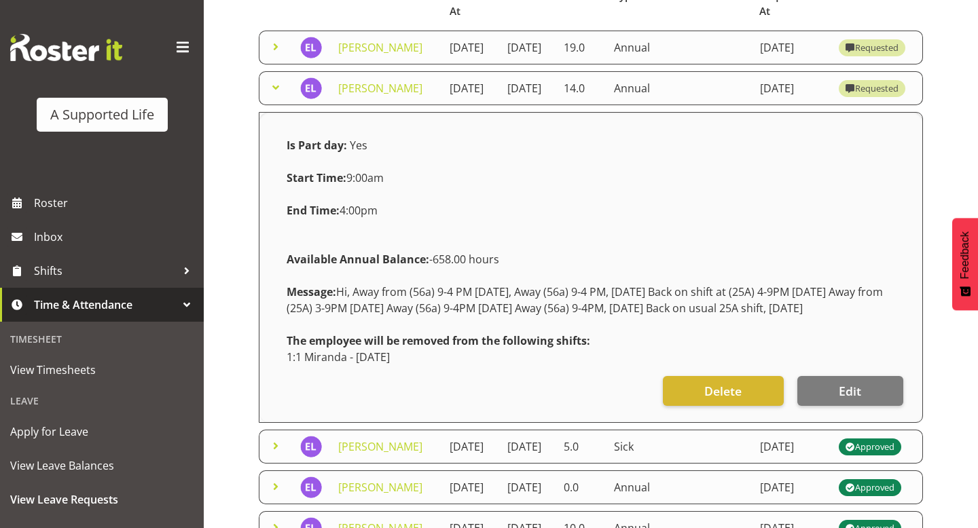
scroll to position [164, 0]
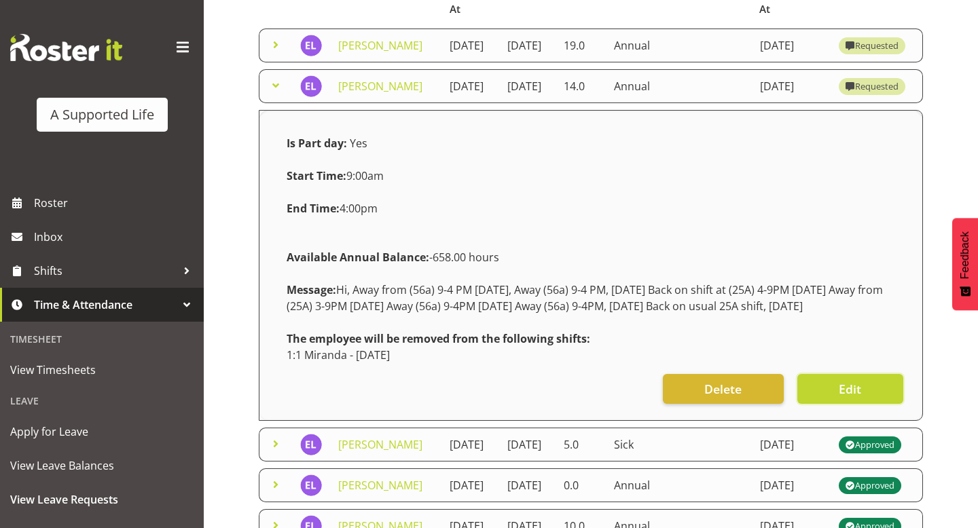
click at [844, 398] on span "Edit" at bounding box center [850, 389] width 22 height 18
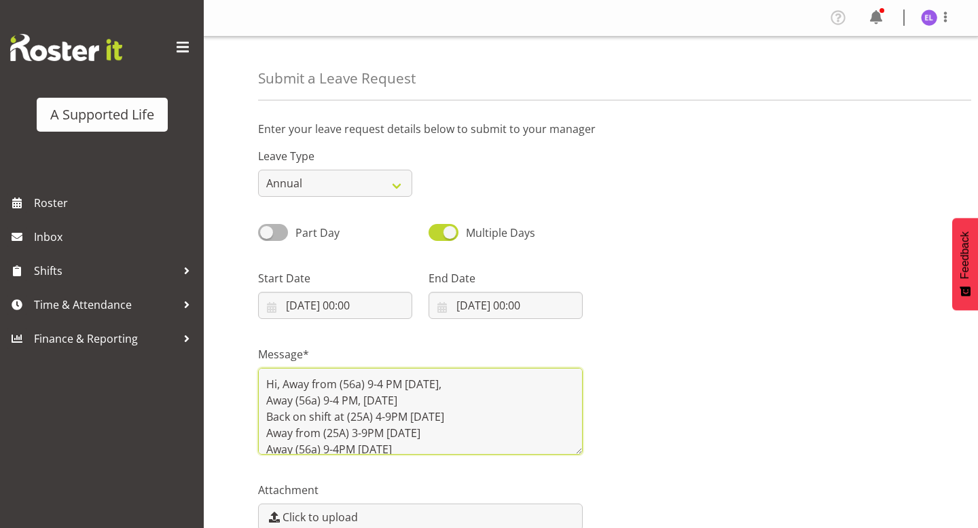
click at [460, 445] on textarea "Hi, Away from (56a) 9-4 PM [DATE], Away (56a) 9-4 PM, [DATE] Back on shift at (…" at bounding box center [420, 411] width 325 height 87
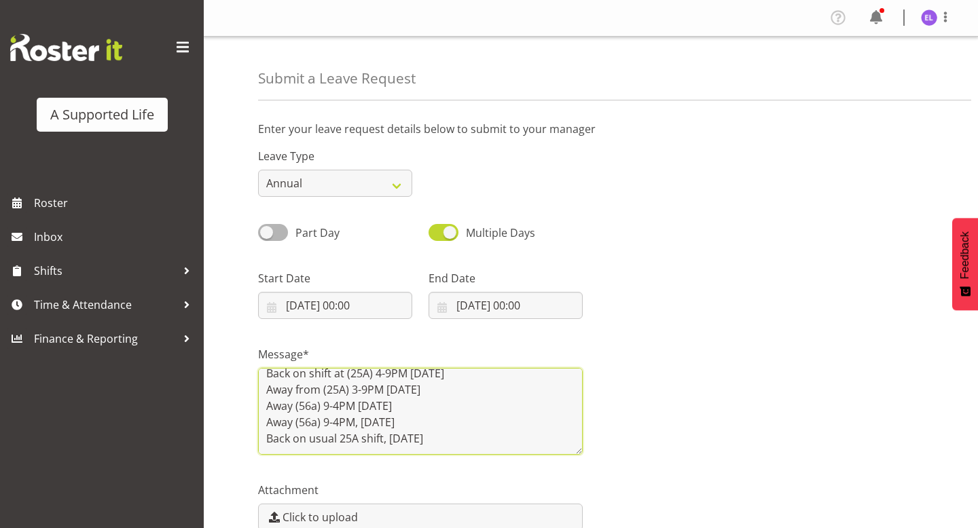
click at [482, 441] on textarea "Hi, Away from (56a) 9-4 PM [DATE], Away (56a) 9-4 PM, [DATE] Back on shift at (…" at bounding box center [420, 411] width 325 height 87
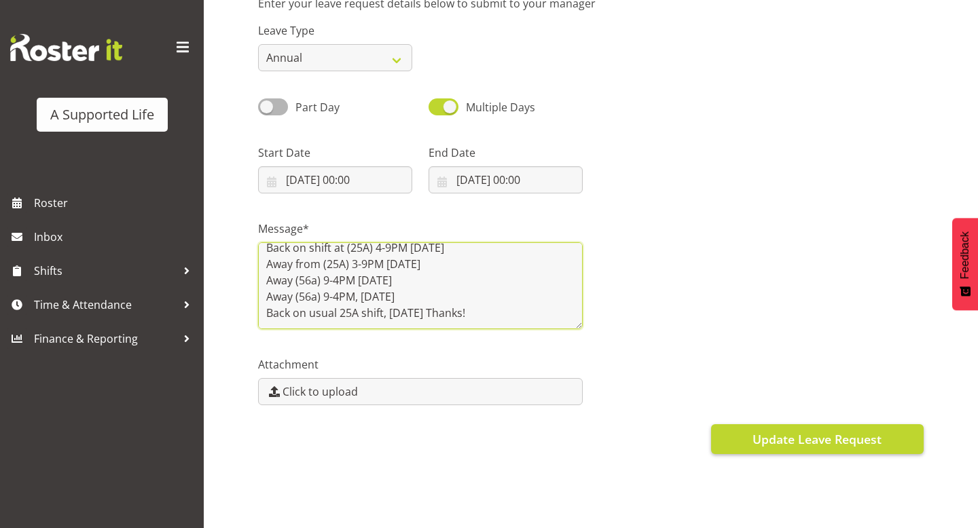
type textarea "Hi, Away from (56a) 9-4 PM [DATE], Away (56a) 9-4 PM, [DATE] Back on shift at (…"
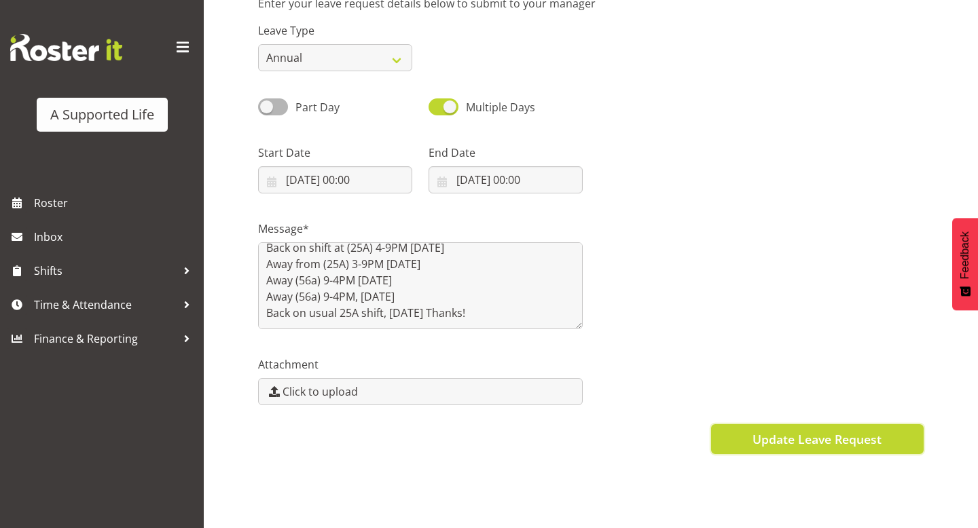
click at [731, 433] on button "Update Leave Request" at bounding box center [817, 439] width 213 height 30
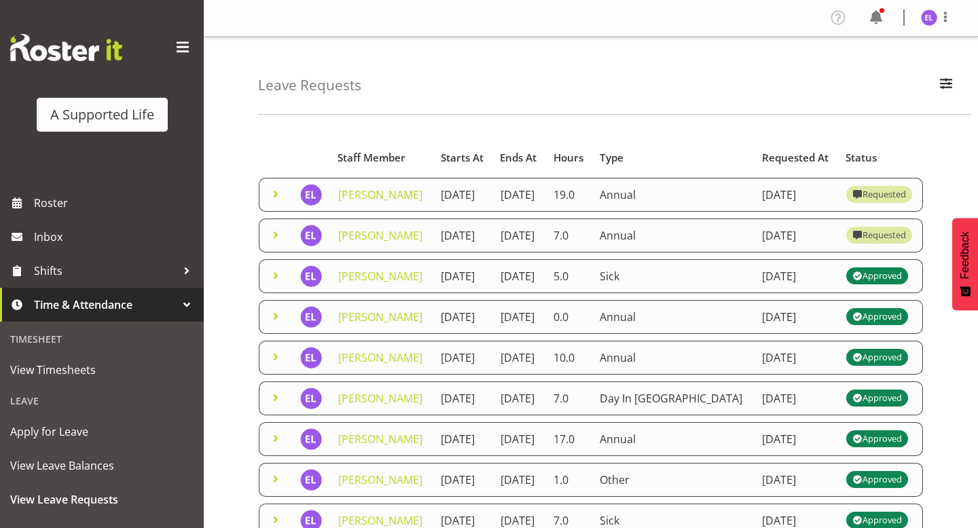
click at [283, 202] on span at bounding box center [276, 194] width 16 height 16
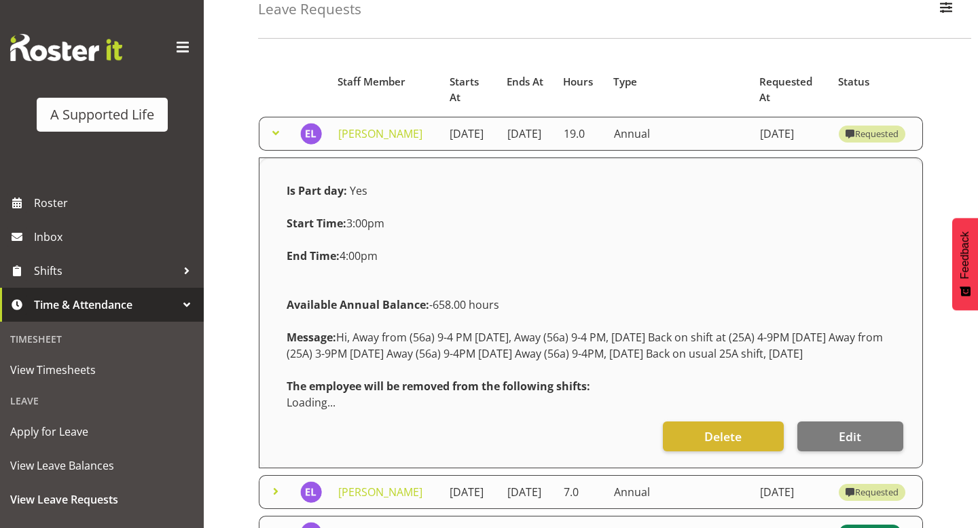
scroll to position [103, 0]
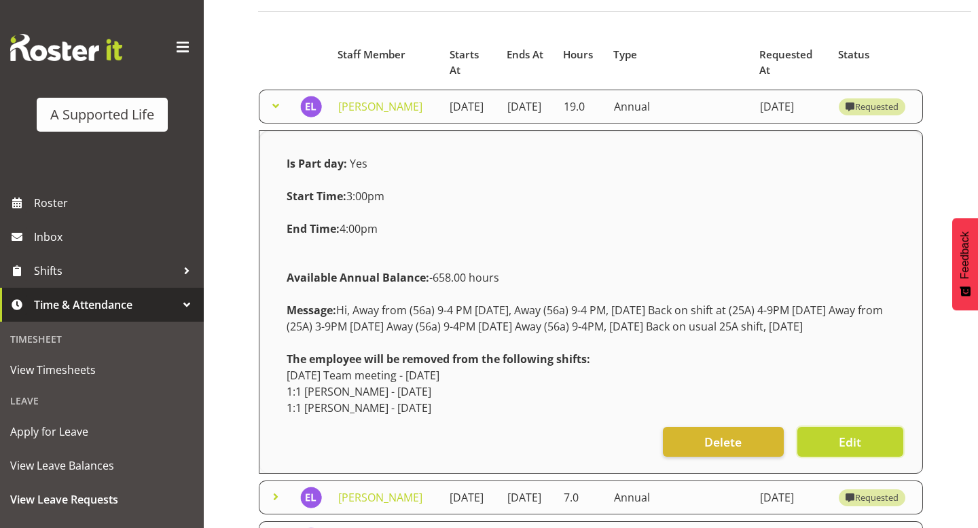
click at [849, 451] on span "Edit" at bounding box center [850, 442] width 22 height 18
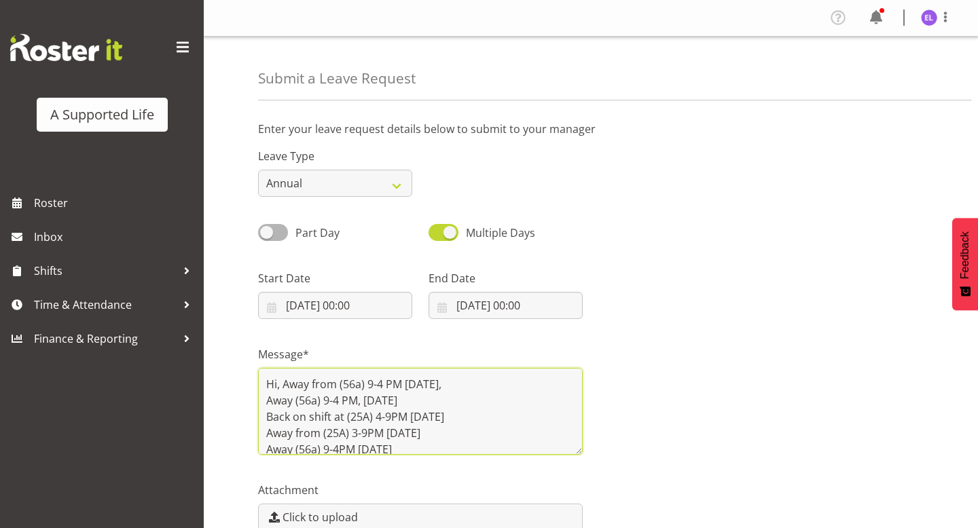
click at [289, 386] on textarea "Hi, Away from (56a) 9-4 PM [DATE], Away (56a) 9-4 PM, [DATE] Back on shift at (…" at bounding box center [420, 411] width 325 height 87
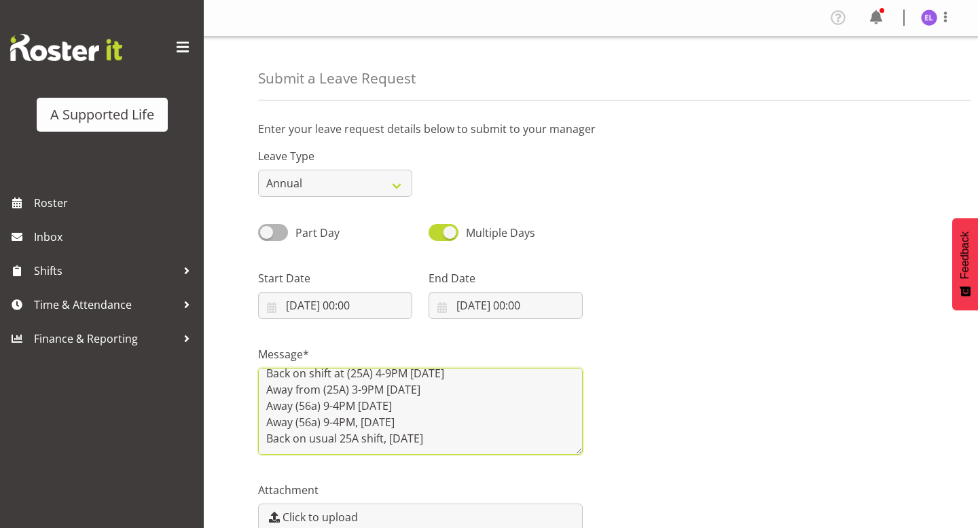
click at [488, 444] on textarea "Hi, will be away from (56a) 9-4 PM [DATE], Away (56a) 9-4 PM, [DATE] Back on sh…" at bounding box center [420, 411] width 325 height 87
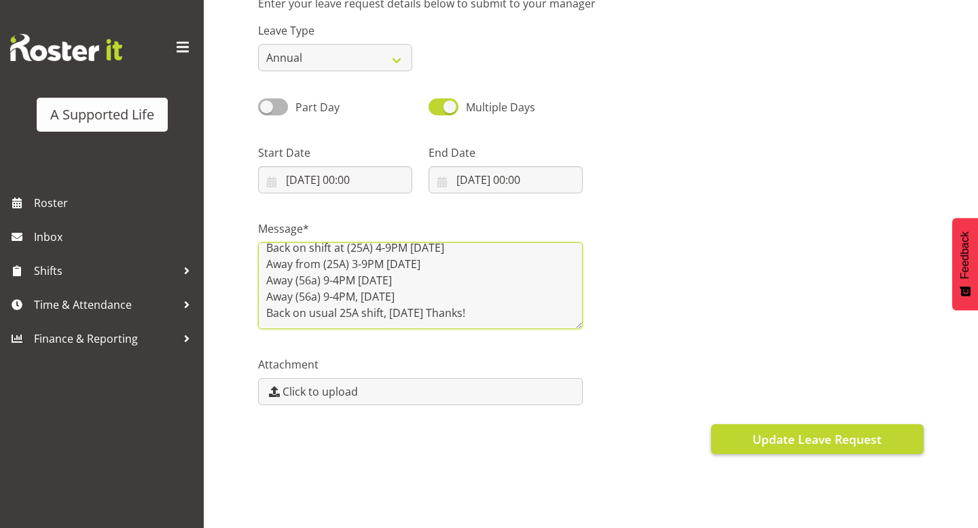
type textarea "Hi, will be away from (56a) 9-4 PM [DATE], Away (56a) 9-4 PM, [DATE] Back on sh…"
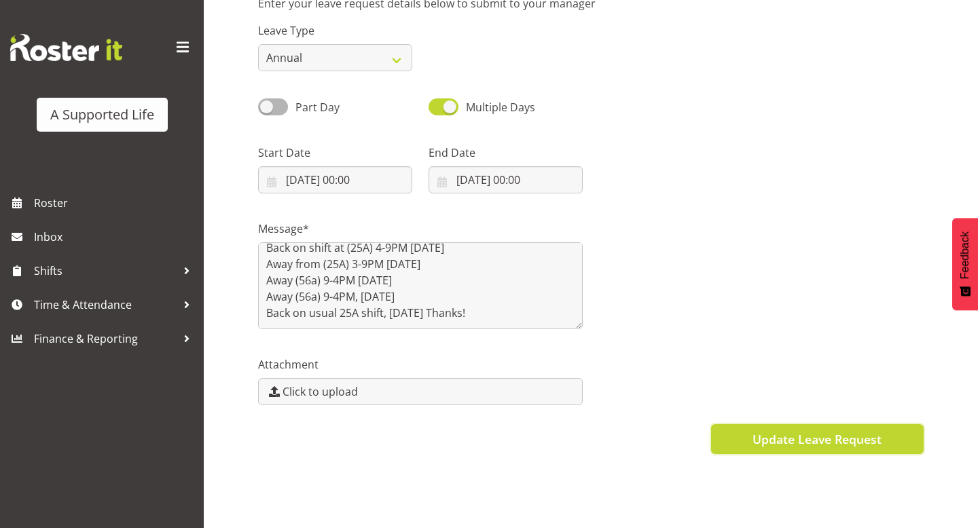
click at [779, 434] on span "Update Leave Request" at bounding box center [816, 440] width 129 height 18
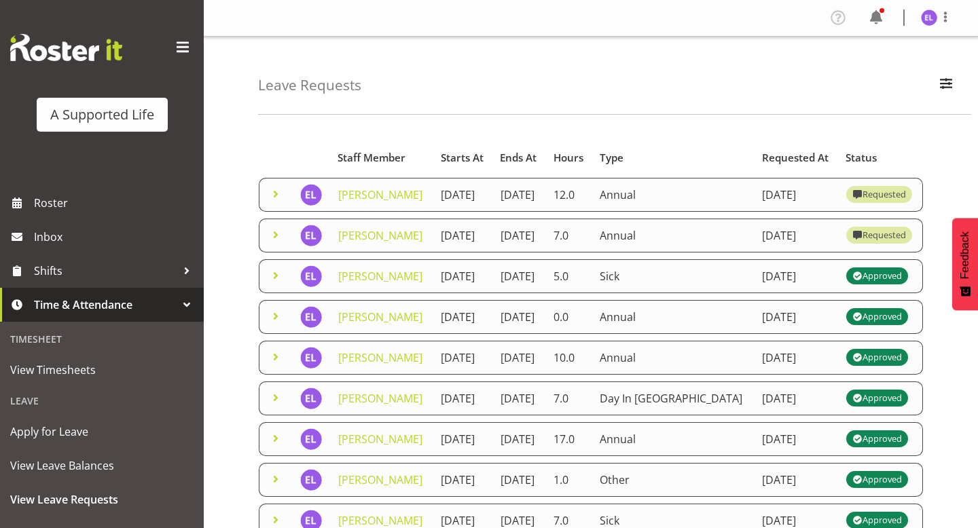
click at [278, 243] on span at bounding box center [276, 235] width 16 height 16
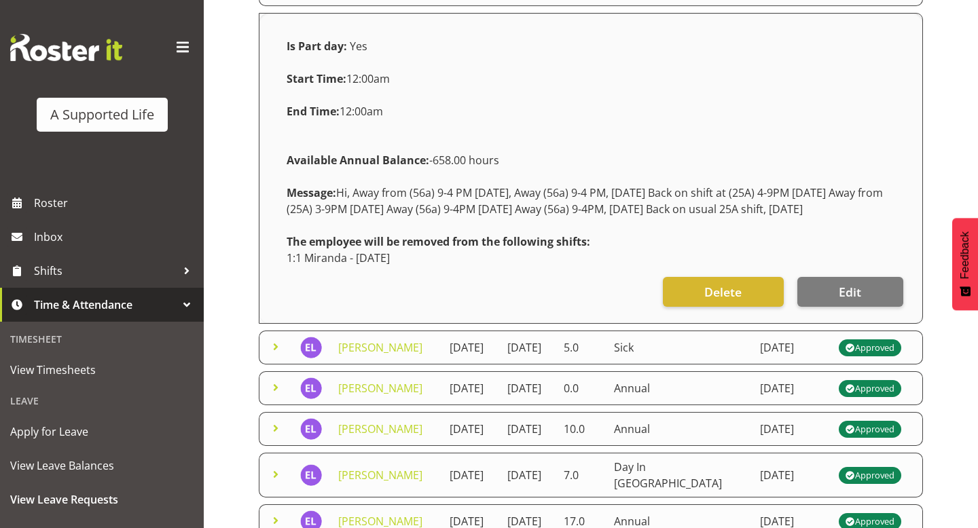
scroll to position [274, 0]
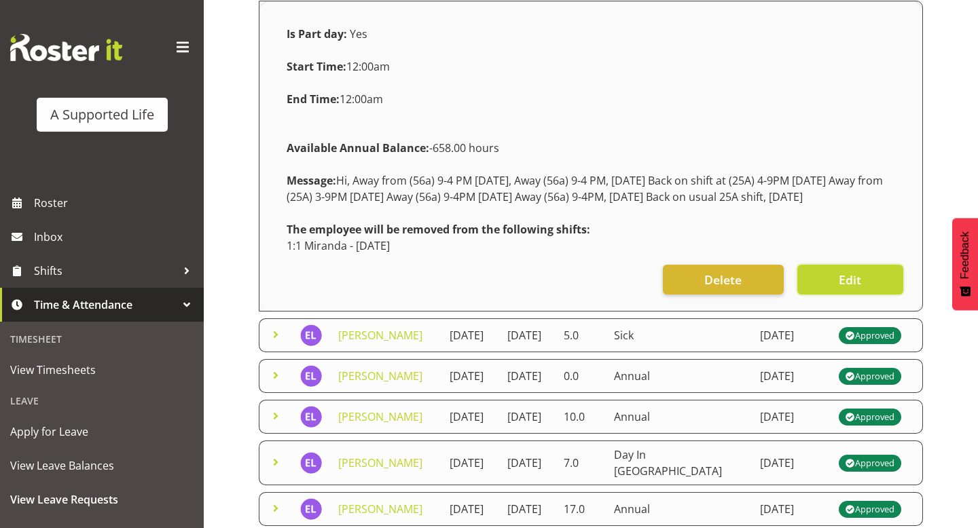
click at [859, 289] on span "Edit" at bounding box center [850, 280] width 22 height 18
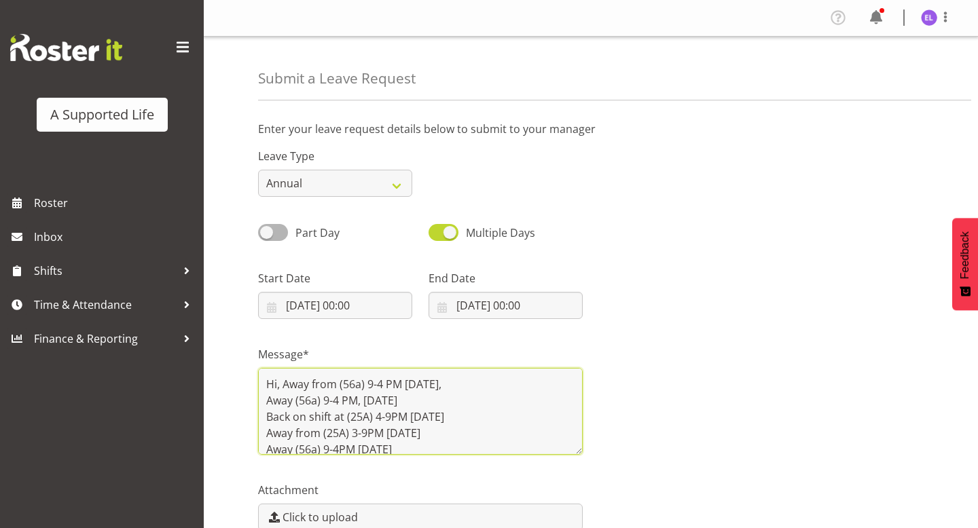
click at [284, 386] on textarea "Hi, Away from (56a) 9-4 PM [DATE], Away (56a) 9-4 PM, [DATE] Back on shift at (…" at bounding box center [420, 411] width 325 height 87
type textarea "Hi, will be Away from (56a) 9-4 PM [DATE], Away (56a) 9-4 PM, [DATE] Back on sh…"
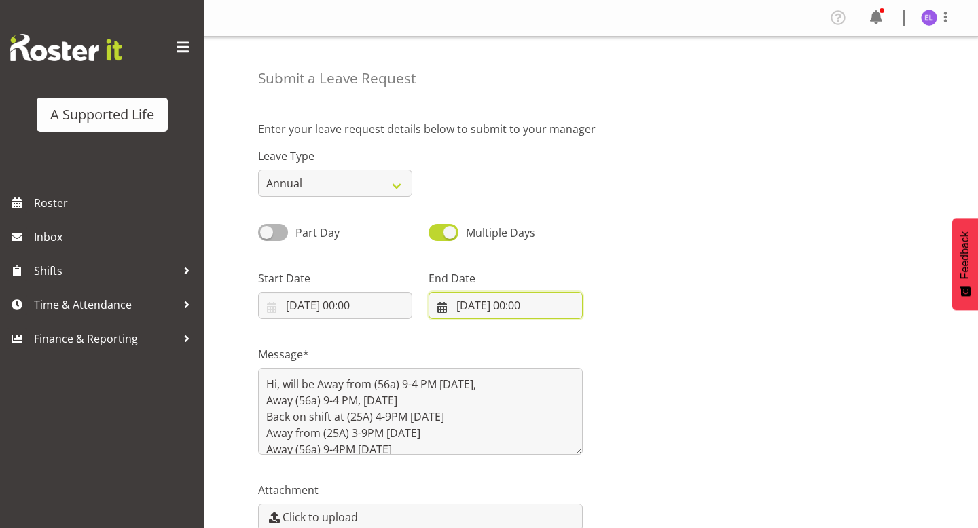
click at [506, 298] on input "[DATE] 00:00" at bounding box center [506, 305] width 154 height 27
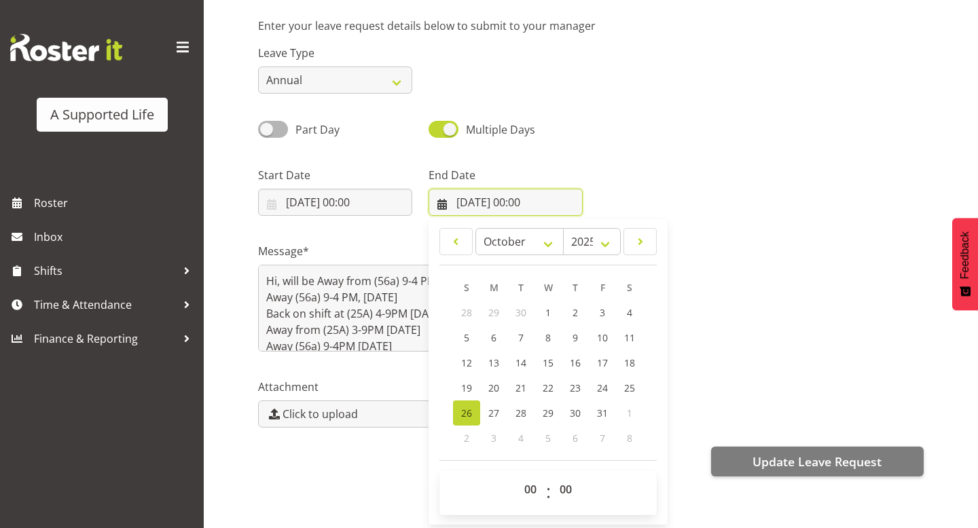
scroll to position [126, 0]
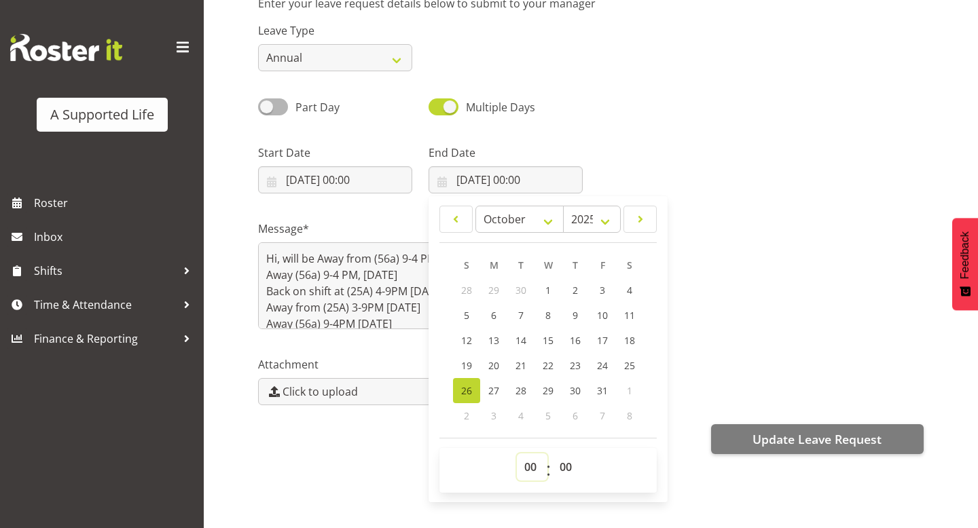
click at [525, 473] on select "00 01 02 03 04 05 06 07 08 09 10 11 12 13 14 15 16 17 18 19 20 21 22 23" at bounding box center [532, 467] width 31 height 27
click at [369, 183] on input "[DATE] 00:00" at bounding box center [335, 179] width 154 height 27
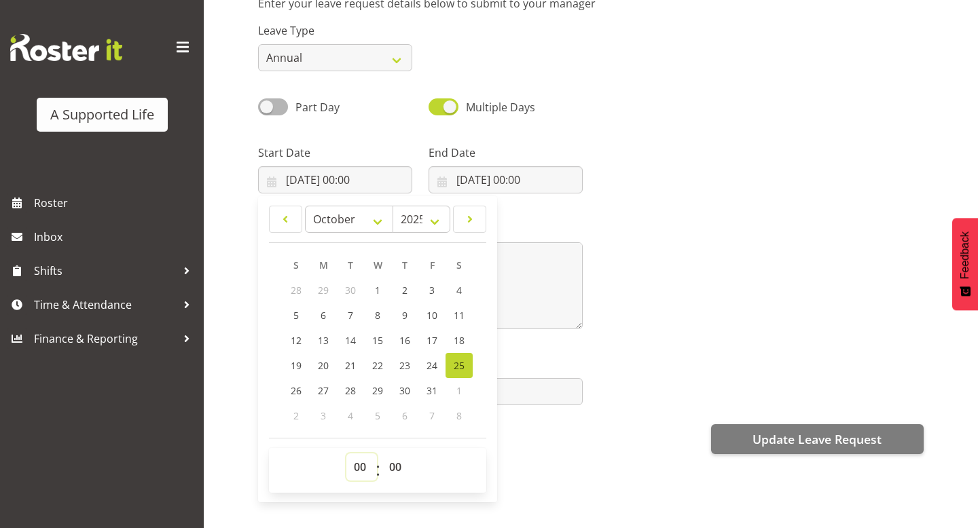
click at [361, 471] on select "00 01 02 03 04 05 06 07 08 09 10 11 12 13 14 15 16 17 18 19 20 21 22 23" at bounding box center [361, 467] width 31 height 27
click at [364, 471] on select "00 01 02 03 04 05 06 07 08 09 10 11 12 13 14 15 16 17 18 19 20 21 22 23" at bounding box center [361, 467] width 31 height 27
click at [365, 468] on select "00 01 02 03 04 05 06 07 08 09 10 11 12 13 14 15 16 17 18 19 20 21 22 23" at bounding box center [361, 467] width 31 height 27
select select "9"
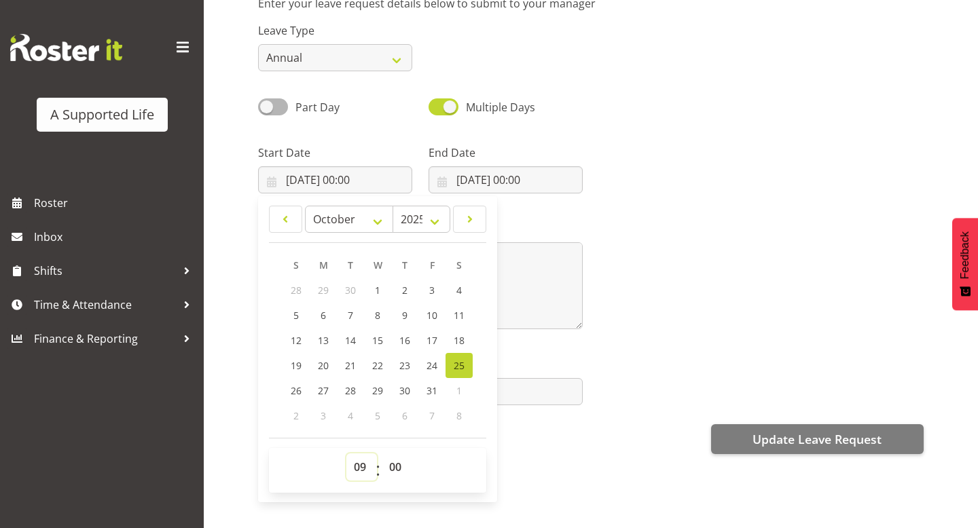
type input "[DATE] 09:00"
click at [665, 263] on div "Message* Hi, will be Away from (56a) 9-4 PM [DATE], Away (56a) 9-4 PM, [DATE] B…" at bounding box center [591, 270] width 682 height 136
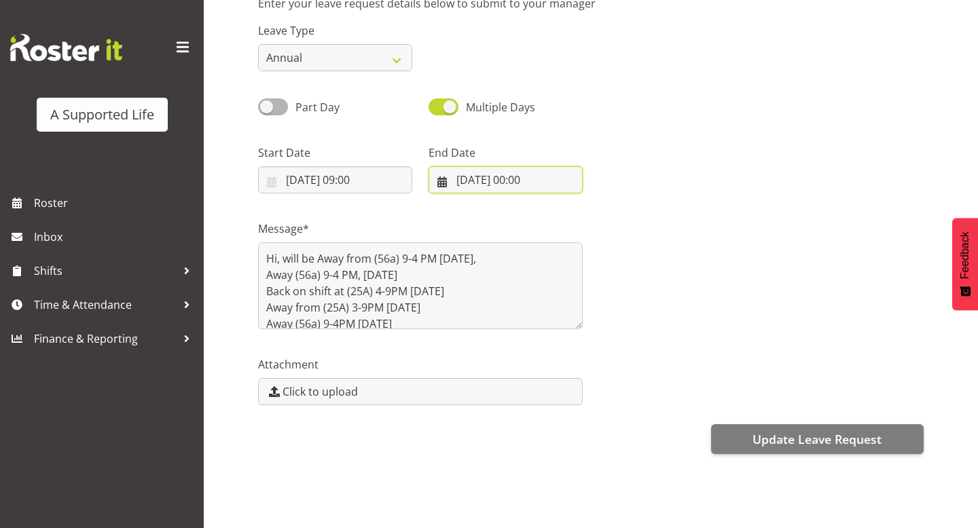
click at [546, 184] on input "[DATE] 00:00" at bounding box center [506, 179] width 154 height 27
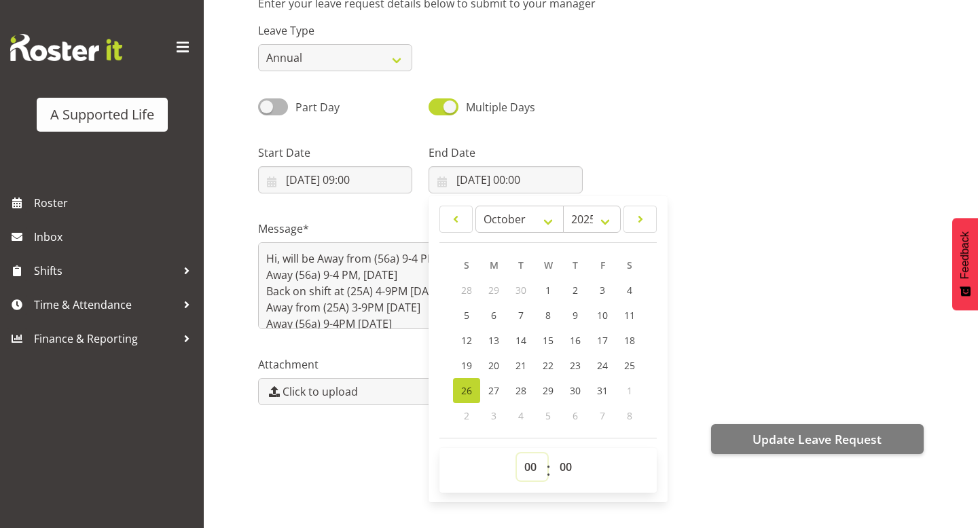
click at [532, 467] on select "00 01 02 03 04 05 06 07 08 09 10 11 12 13 14 15 16 17 18 19 20 21 22 23" at bounding box center [532, 467] width 31 height 27
select select "16"
type input "[DATE] 16:00"
click at [835, 293] on div "Message* Hi, will be Away from (56a) 9-4 PM [DATE], Away (56a) 9-4 PM, [DATE] B…" at bounding box center [591, 270] width 682 height 136
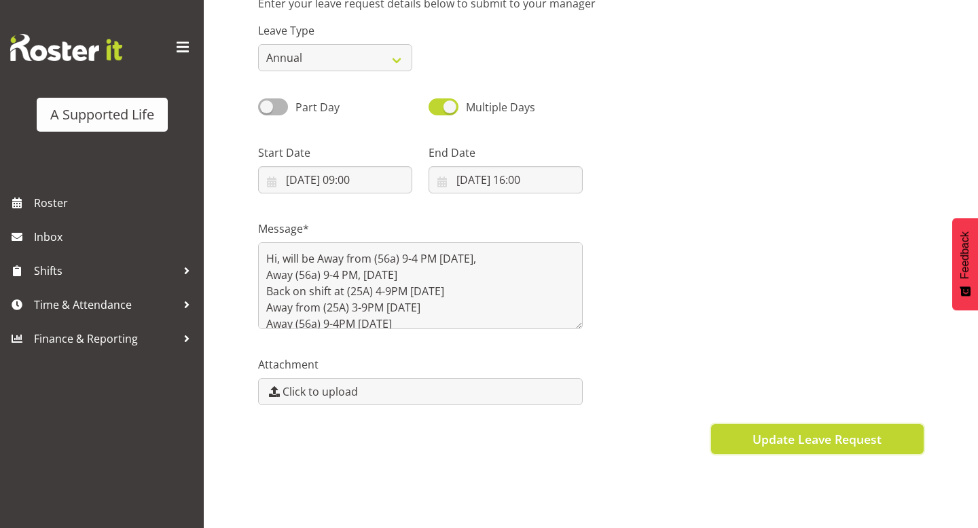
click at [827, 448] on button "Update Leave Request" at bounding box center [817, 439] width 213 height 30
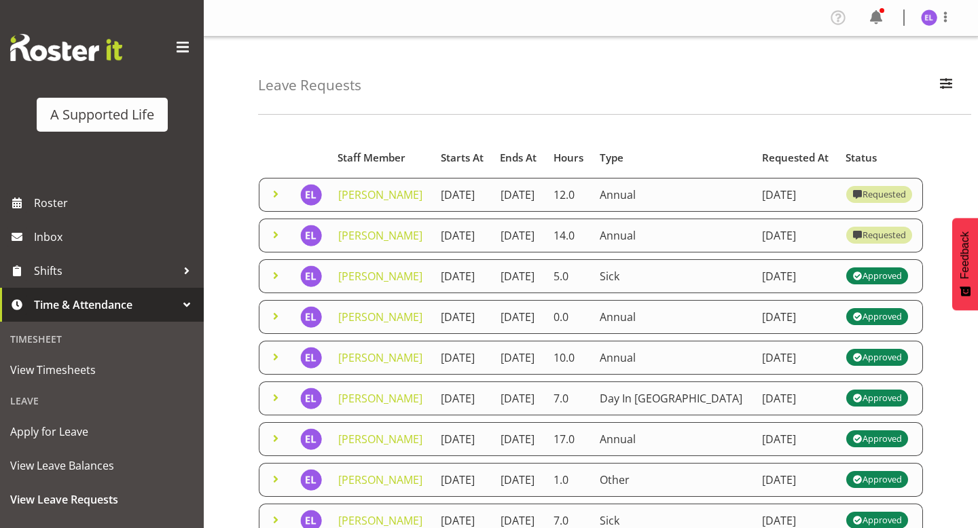
click at [477, 212] on td "[DATE]" at bounding box center [463, 195] width 60 height 34
click at [274, 202] on span at bounding box center [276, 194] width 16 height 16
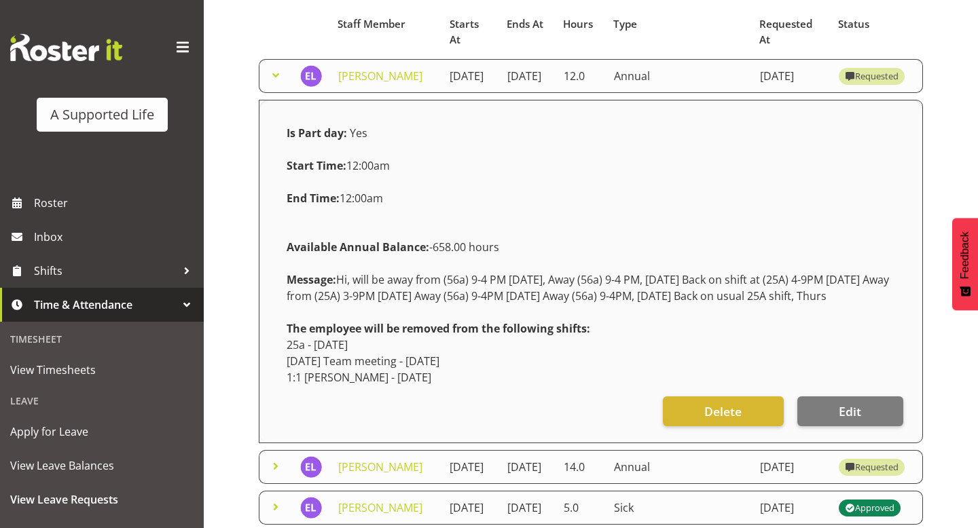
scroll to position [198, 0]
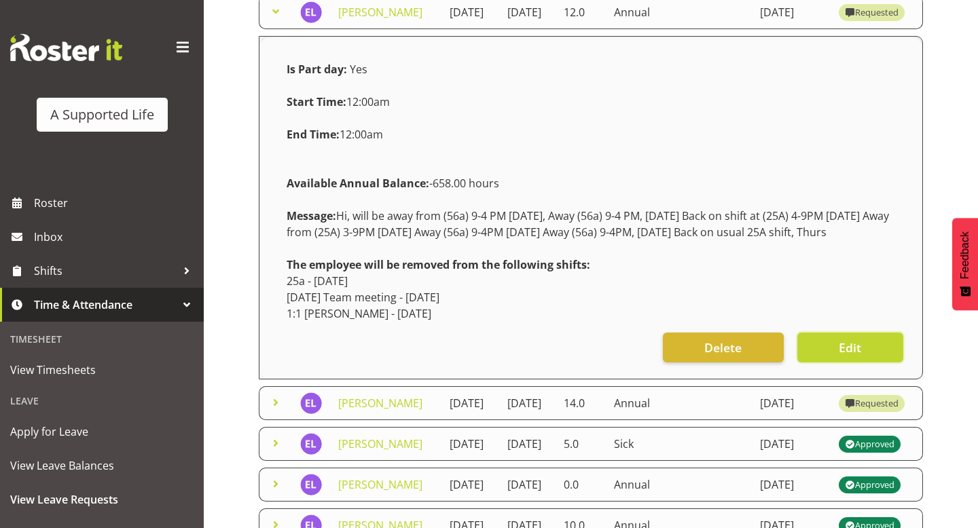
click at [857, 357] on span "Edit" at bounding box center [850, 348] width 22 height 18
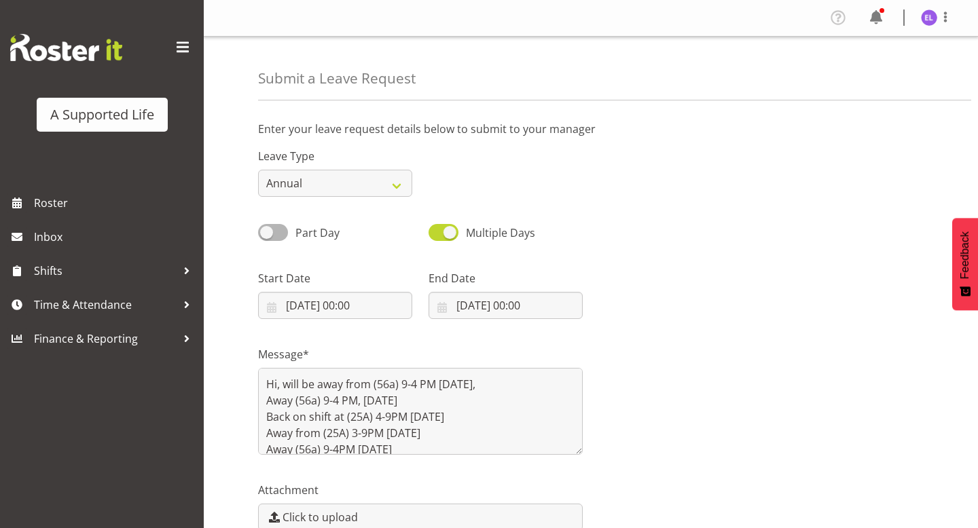
select select "9"
select select "2025"
click at [357, 312] on input "[DATE] 00:00" at bounding box center [335, 305] width 154 height 27
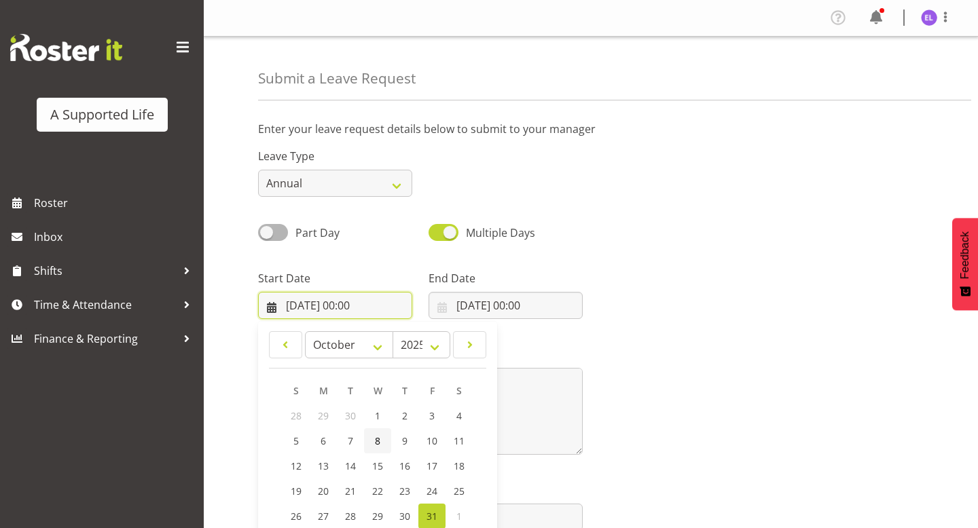
scroll to position [126, 0]
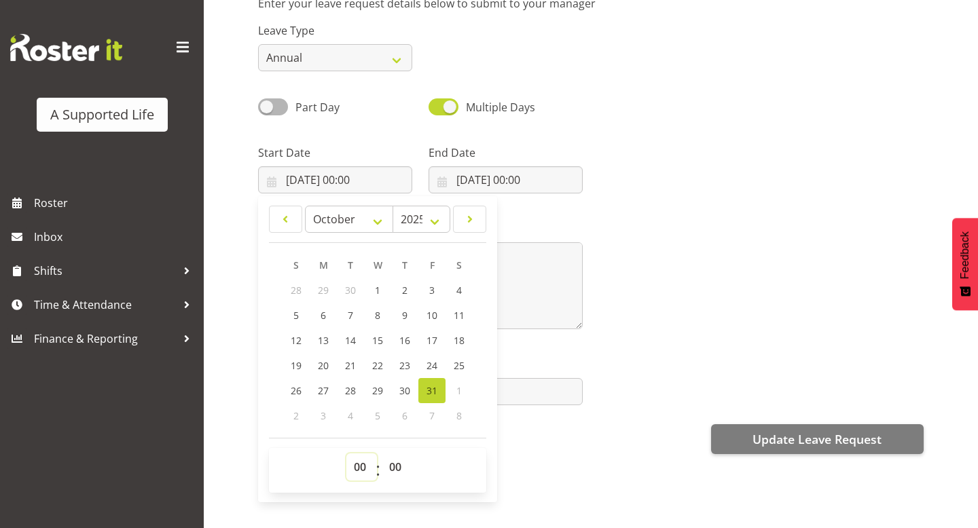
click at [363, 472] on select "00 01 02 03 04 05 06 07 08 09 10 11 12 13 14 15 16 17 18 19 20 21 22 23" at bounding box center [361, 467] width 31 height 27
select select "15"
type input "[DATE] 15:00"
click at [546, 188] on input "[DATE] 00:00" at bounding box center [506, 179] width 154 height 27
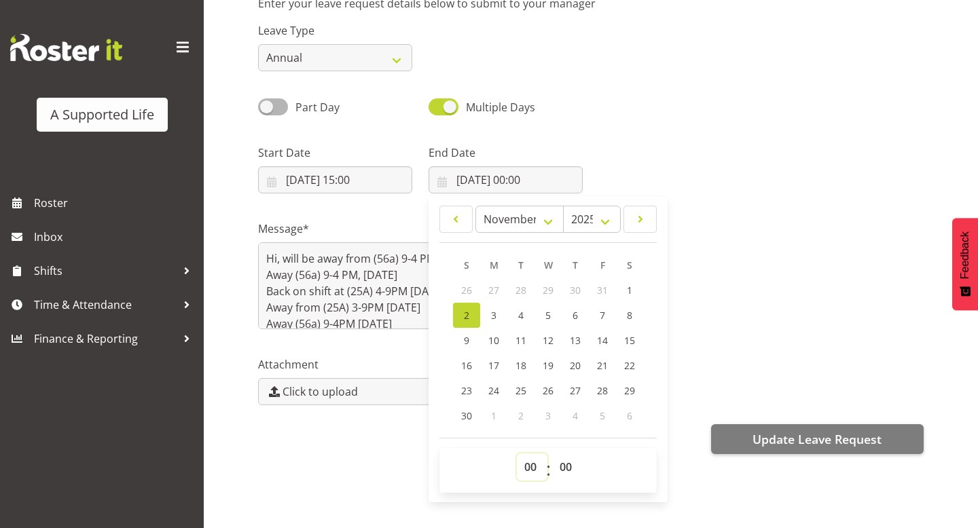
click at [528, 465] on select "00 01 02 03 04 05 06 07 08 09 10 11 12 13 14 15 16 17 18 19 20 21 22 23" at bounding box center [532, 467] width 31 height 27
select select "16"
type input "[DATE] 16:00"
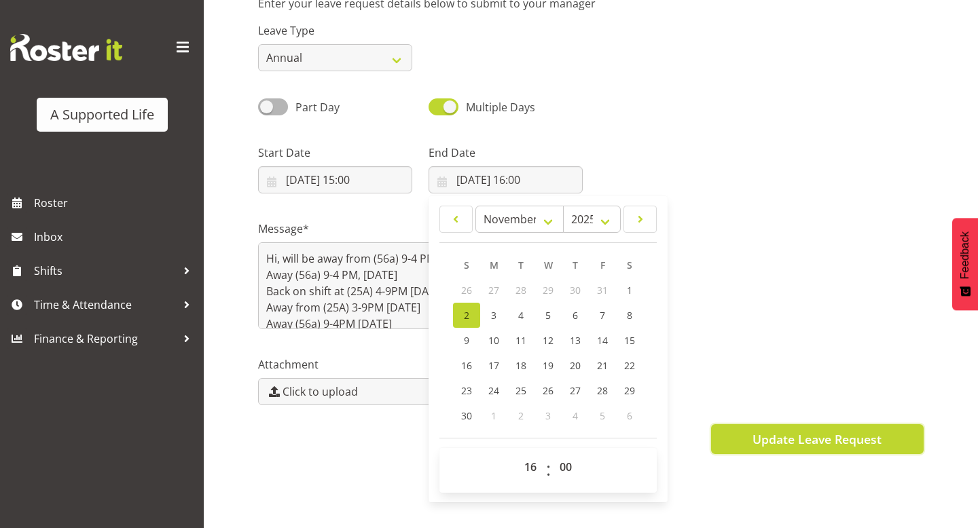
click at [772, 440] on span "Update Leave Request" at bounding box center [816, 440] width 129 height 18
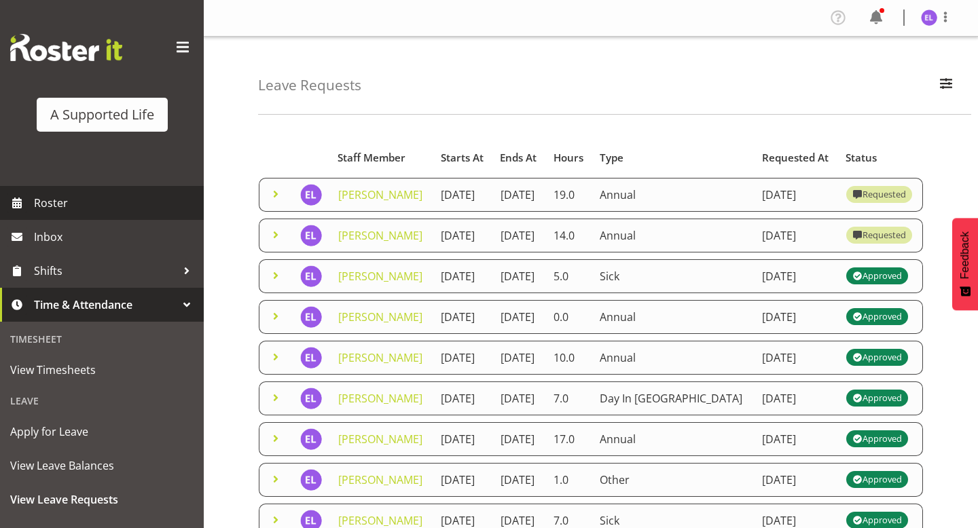
click at [81, 208] on span "Roster" at bounding box center [115, 203] width 163 height 20
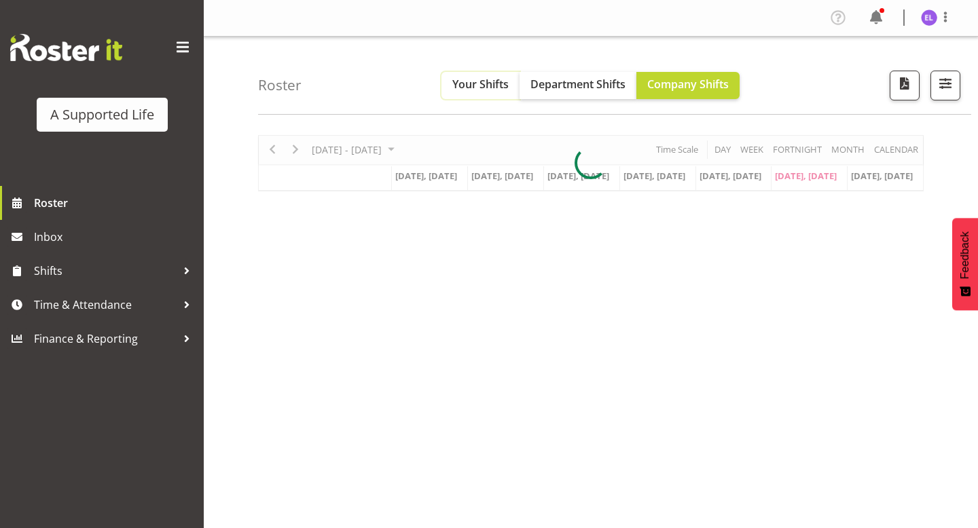
click at [478, 84] on span "Your Shifts" at bounding box center [480, 84] width 56 height 15
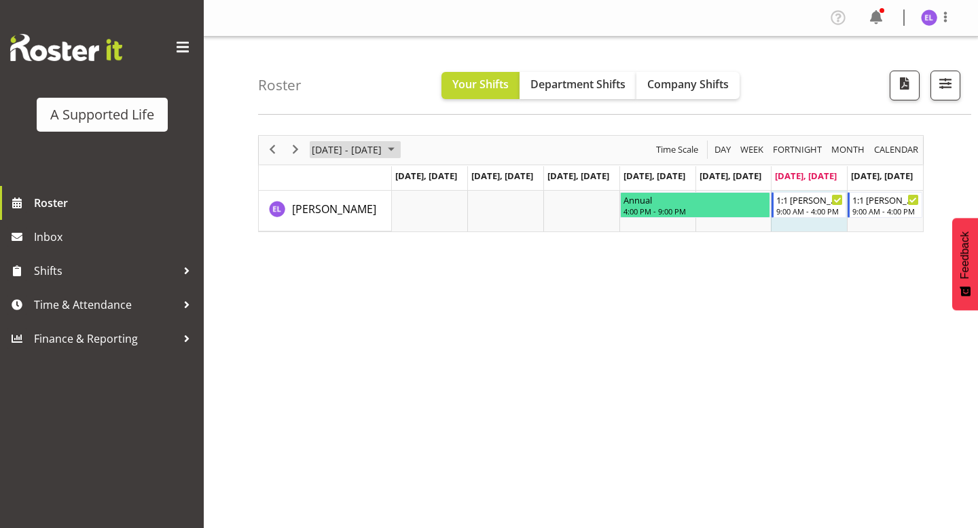
click at [333, 153] on span "[DATE] - [DATE]" at bounding box center [346, 149] width 73 height 17
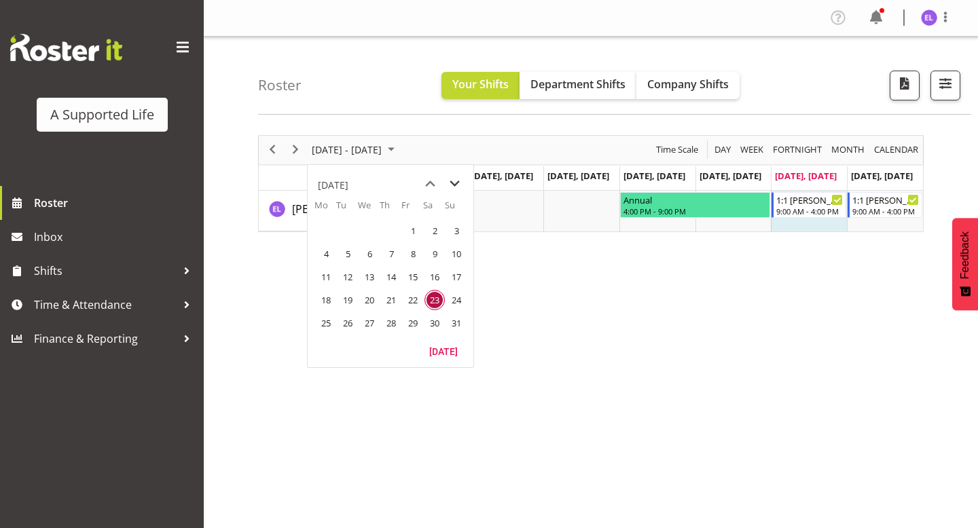
click at [460, 186] on span "next month" at bounding box center [455, 184] width 24 height 24
click at [332, 300] on span "20" at bounding box center [326, 300] width 20 height 20
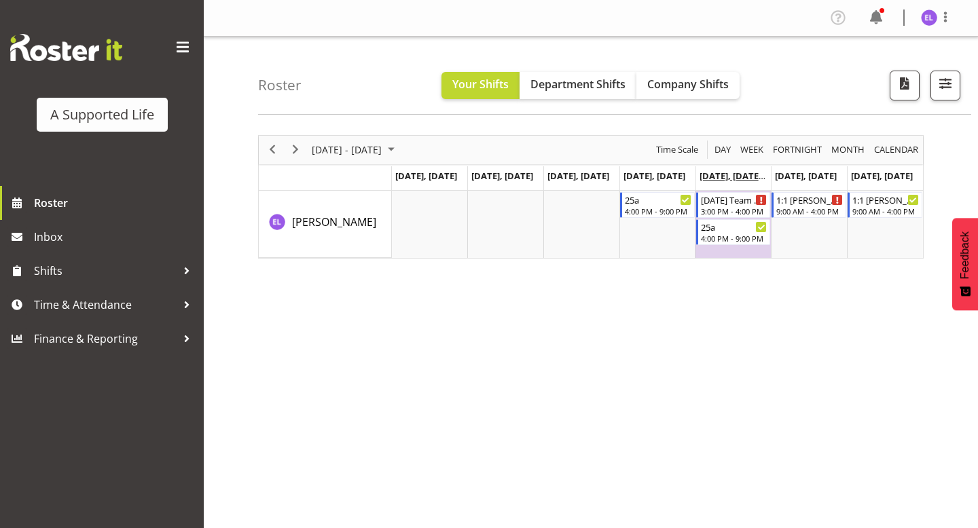
click at [765, 175] on icon "Timeline Week of October 20, 2025" at bounding box center [765, 175] width 5 height 9
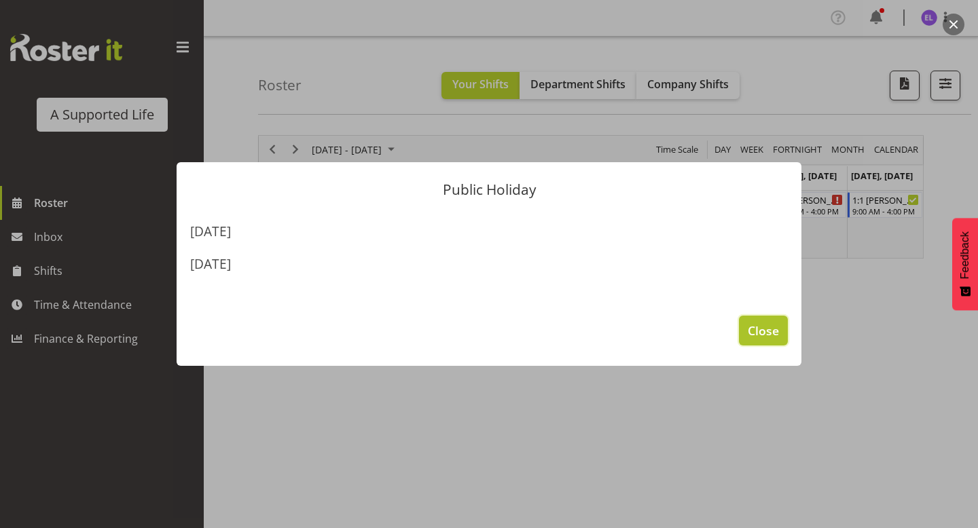
click at [754, 319] on button "Close" at bounding box center [763, 331] width 49 height 30
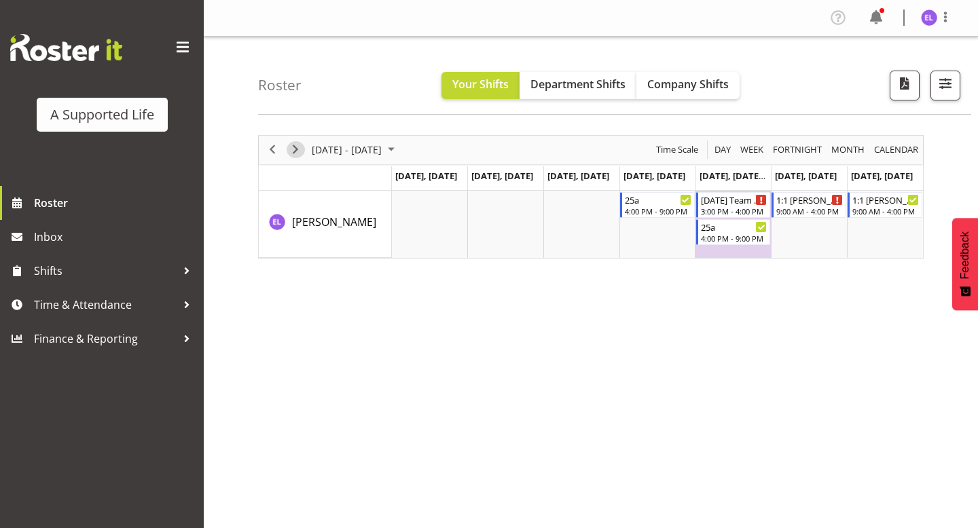
click at [292, 149] on span "Next" at bounding box center [295, 149] width 16 height 17
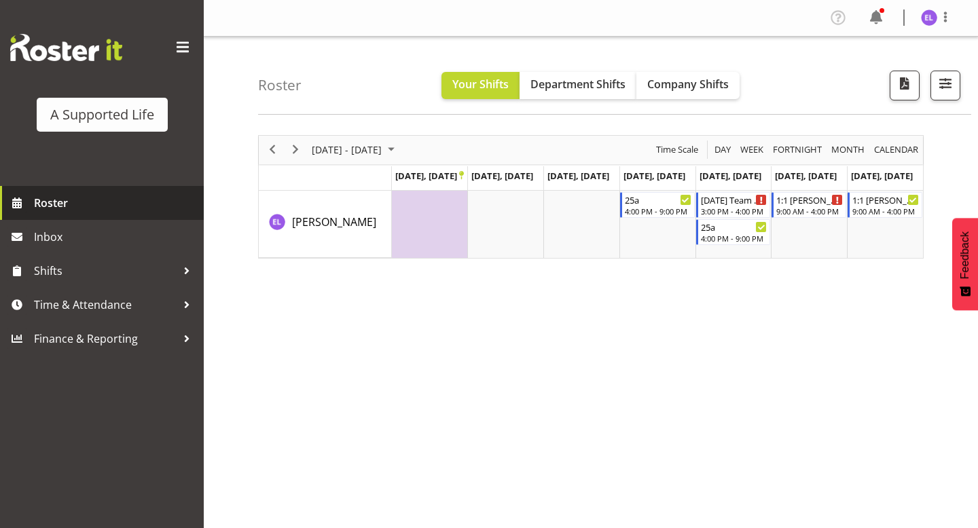
click at [115, 202] on span "Roster" at bounding box center [115, 203] width 163 height 20
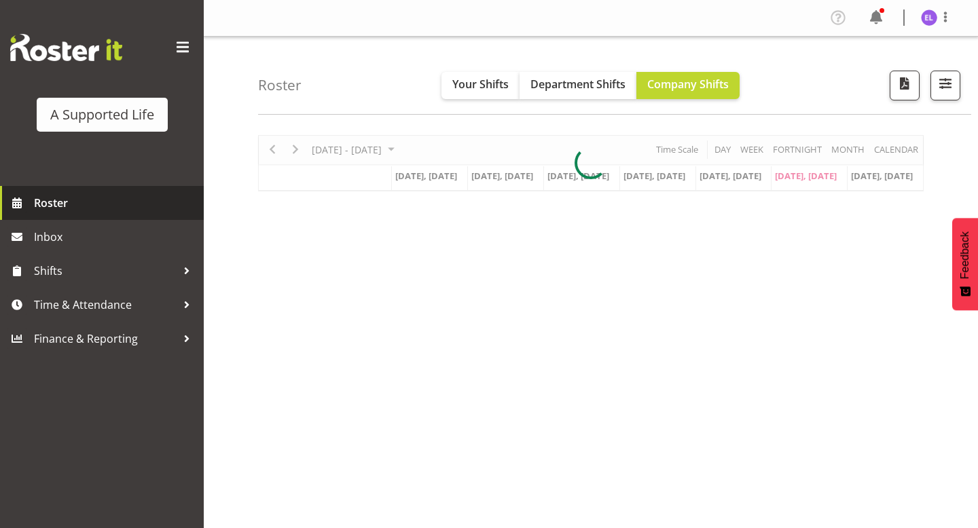
click at [108, 208] on span "Roster" at bounding box center [115, 203] width 163 height 20
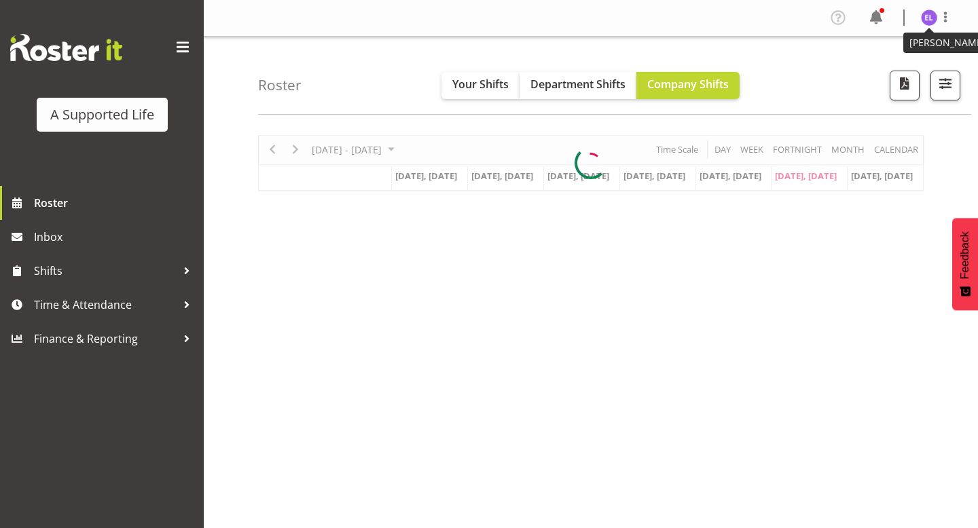
click at [930, 22] on img at bounding box center [929, 18] width 16 height 16
click at [892, 72] on link "Log Out" at bounding box center [888, 71] width 130 height 24
